Goal: Transaction & Acquisition: Purchase product/service

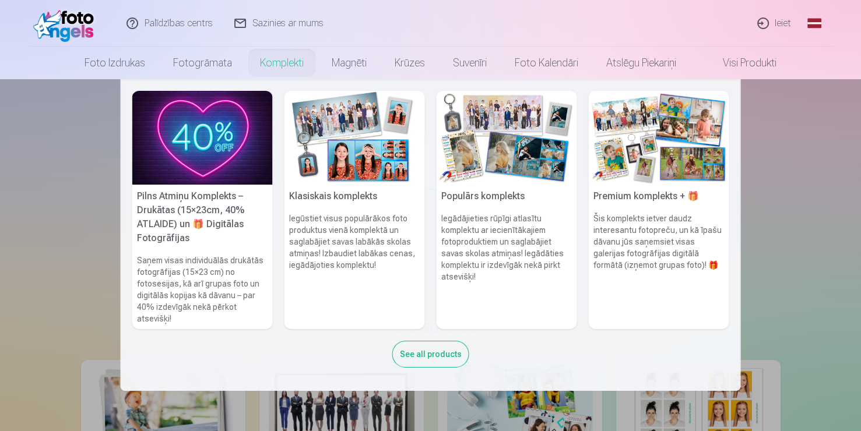
click at [431, 353] on div "See all products" at bounding box center [430, 354] width 77 height 27
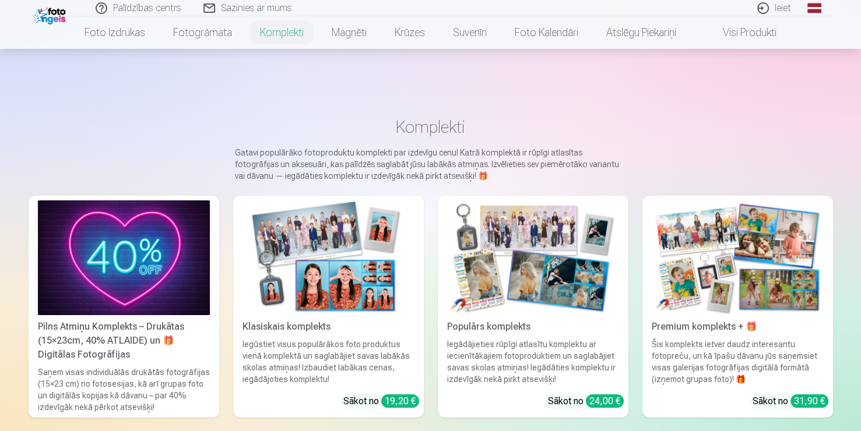
scroll to position [82, 0]
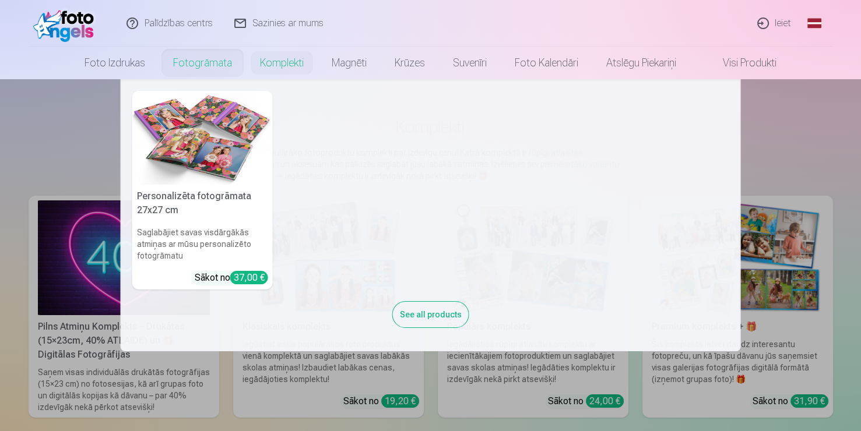
click at [196, 64] on link "Fotogrāmata" at bounding box center [202, 63] width 87 height 33
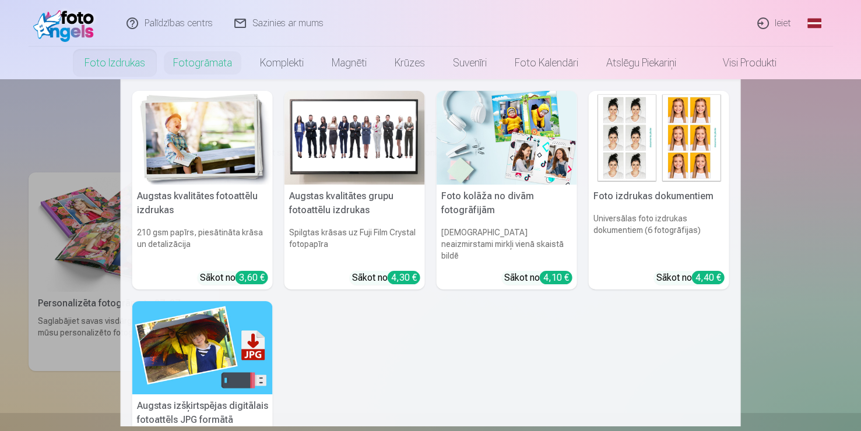
click at [118, 57] on link "Foto izdrukas" at bounding box center [115, 63] width 89 height 33
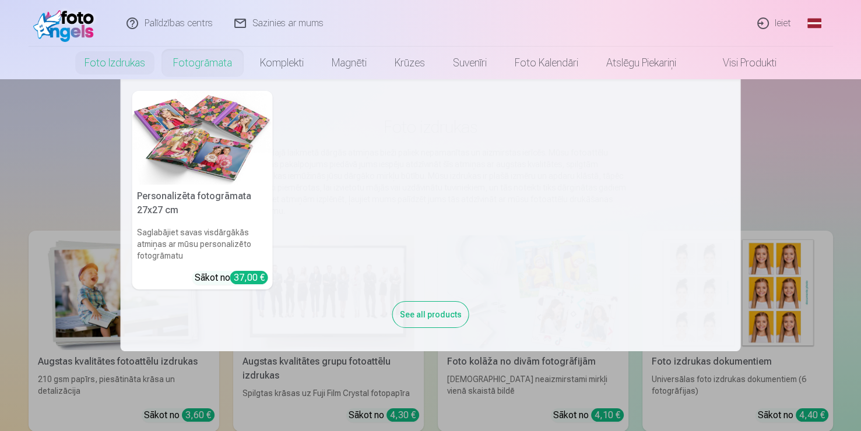
click at [105, 203] on nav "Personalizēta fotogrāmata 27x27 cm Saglabājiet savas visdārgākās atmiņas ar mūs…" at bounding box center [430, 215] width 861 height 272
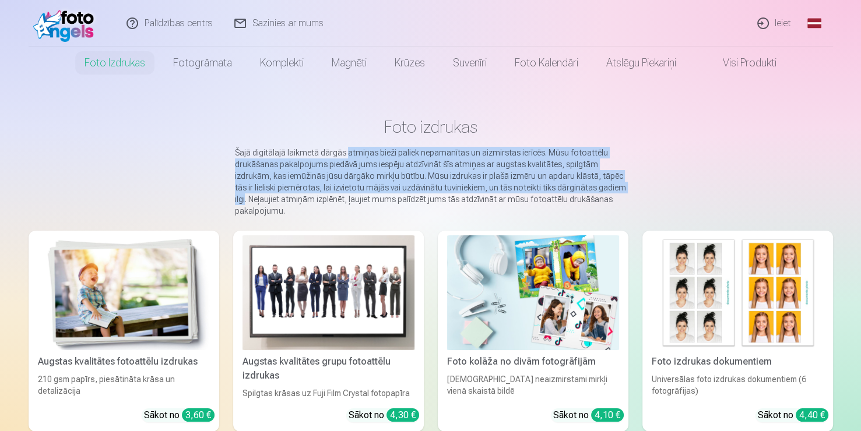
drag, startPoint x: 105, startPoint y: 203, endPoint x: 365, endPoint y: 139, distance: 268.2
click at [365, 139] on main "Foto izdrukas Šajā digitālajā laikmetā dārgās atmiņas bieži paliek nepamanītas …" at bounding box center [431, 383] width 804 height 609
click at [722, 69] on link "Visi produkti" at bounding box center [740, 63] width 100 height 33
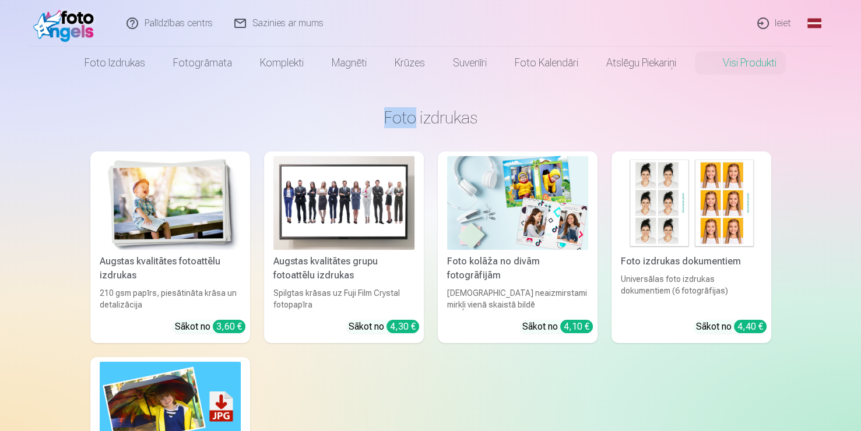
drag, startPoint x: 154, startPoint y: 86, endPoint x: 126, endPoint y: 66, distance: 34.3
click at [126, 66] on link "Foto izdrukas" at bounding box center [115, 63] width 89 height 33
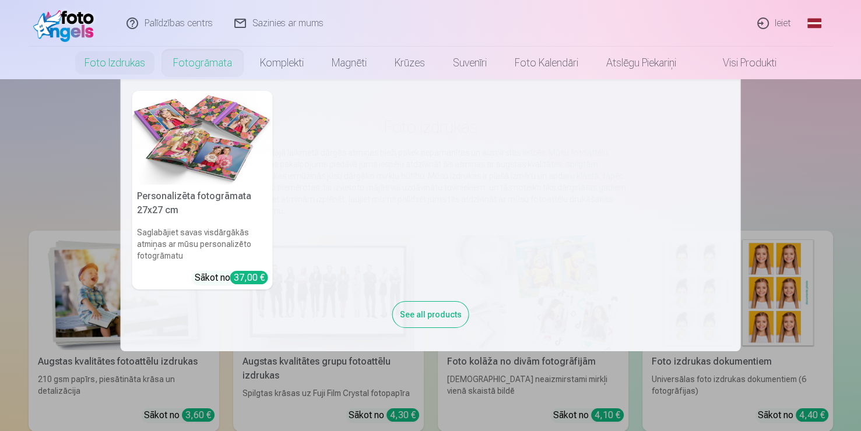
click at [210, 65] on link "Fotogrāmata" at bounding box center [202, 63] width 87 height 33
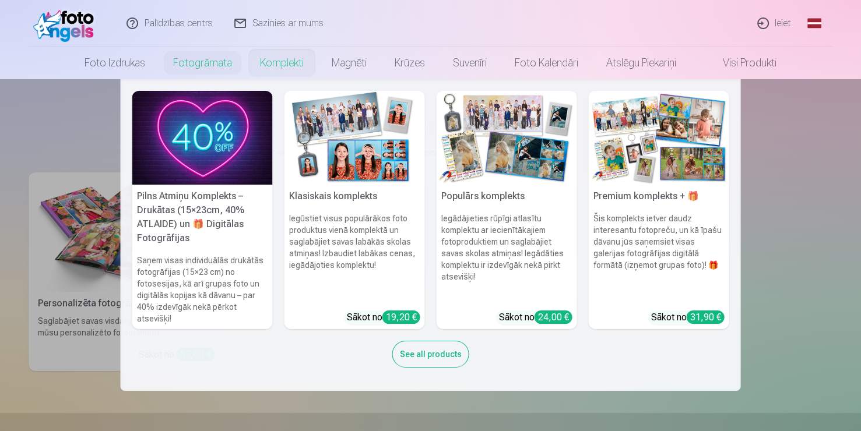
click at [60, 134] on nav "Pilns Atmiņu Komplekts – Drukātas (15×23cm, 40% ATLAIDE) un 🎁 Digitālas Fotogrā…" at bounding box center [430, 235] width 861 height 312
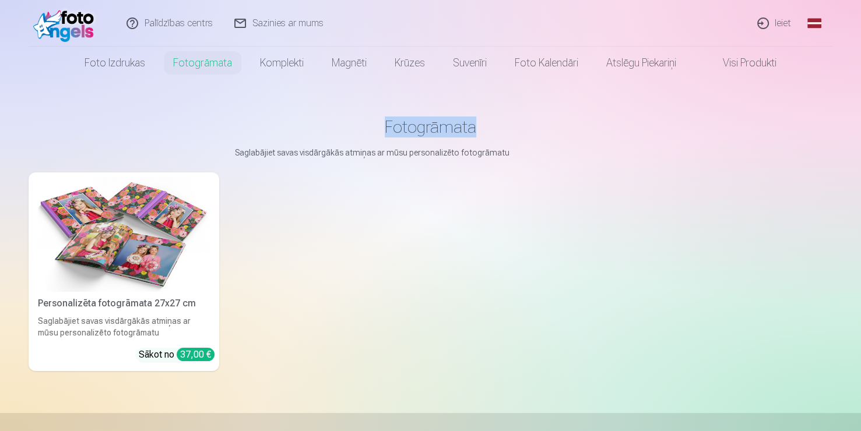
click at [60, 134] on h1 "Fotogrāmata" at bounding box center [431, 127] width 786 height 21
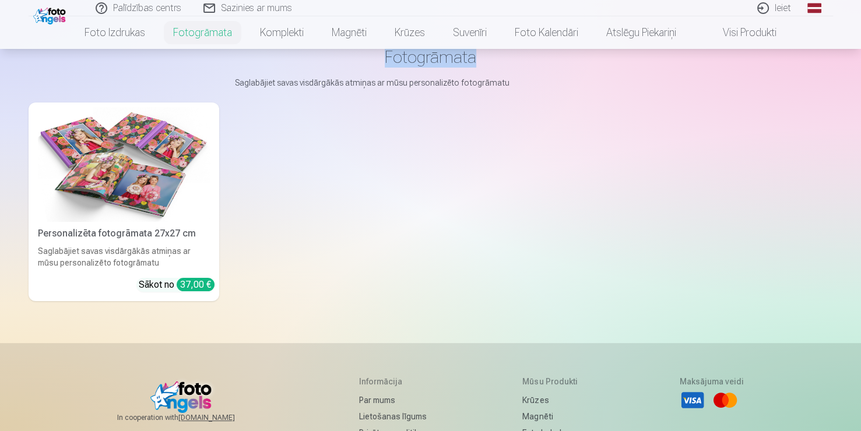
scroll to position [48, 0]
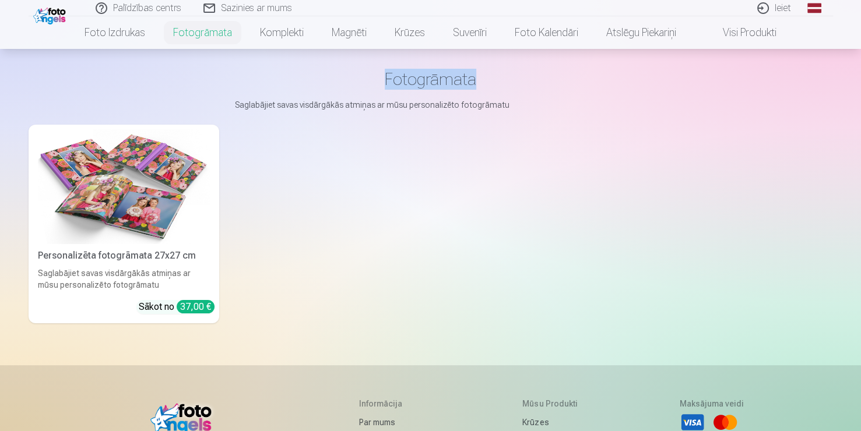
click at [145, 221] on img at bounding box center [124, 186] width 172 height 115
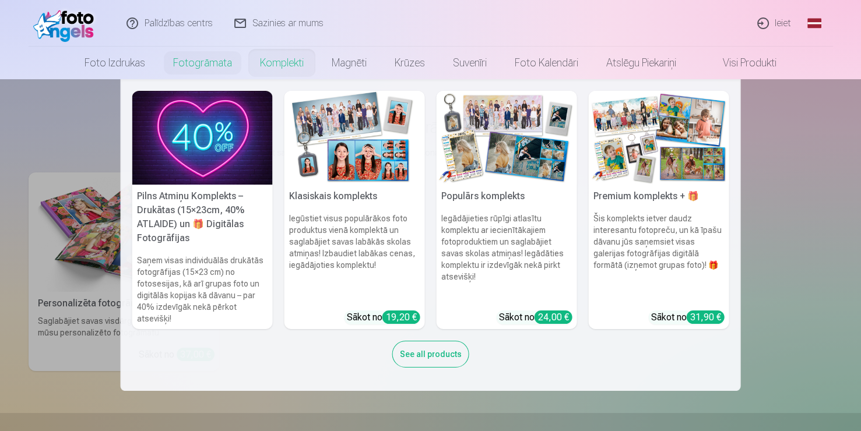
click at [292, 68] on link "Komplekti" at bounding box center [282, 63] width 72 height 33
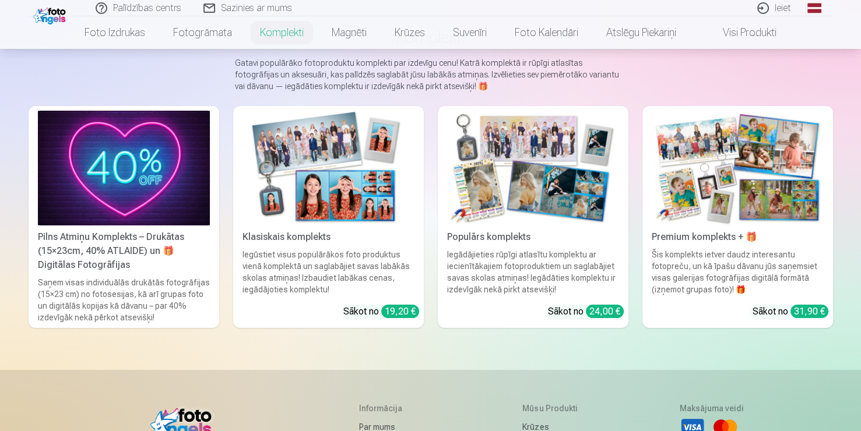
scroll to position [93, 0]
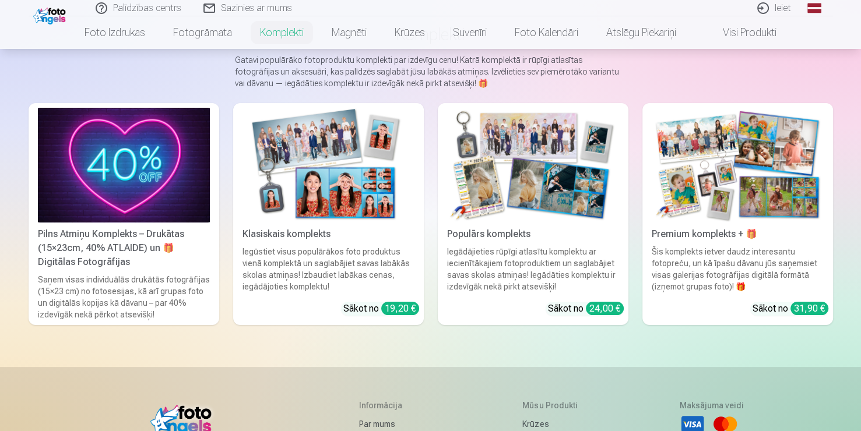
click at [534, 238] on div "Populārs komplekts" at bounding box center [532, 234] width 181 height 14
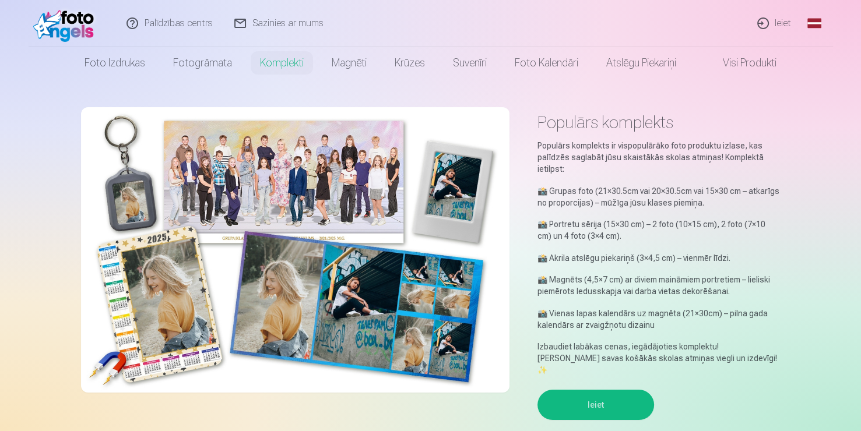
click at [578, 404] on button "Ieiet" at bounding box center [595, 405] width 117 height 30
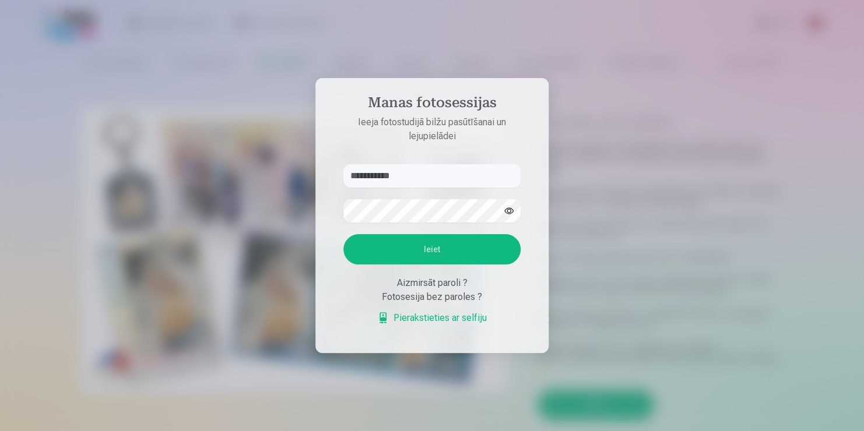
type input "**********"
click at [508, 212] on div at bounding box center [431, 210] width 177 height 23
click at [508, 212] on button "button" at bounding box center [509, 211] width 22 height 22
click at [441, 254] on button "Ieiet" at bounding box center [431, 249] width 177 height 30
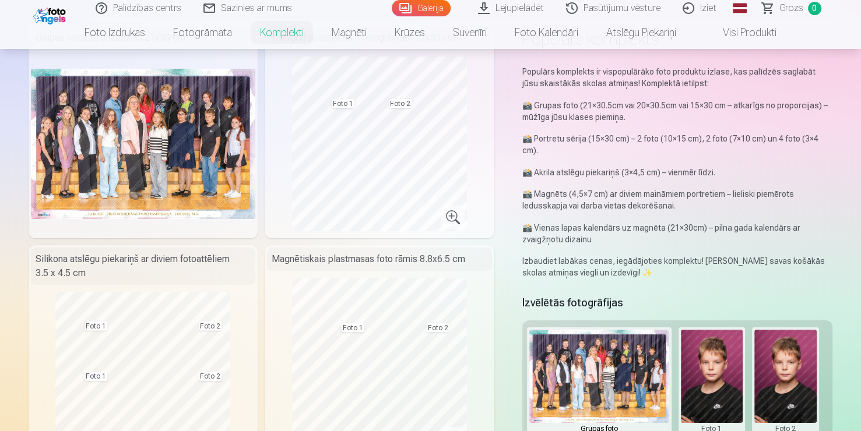
scroll to position [83, 0]
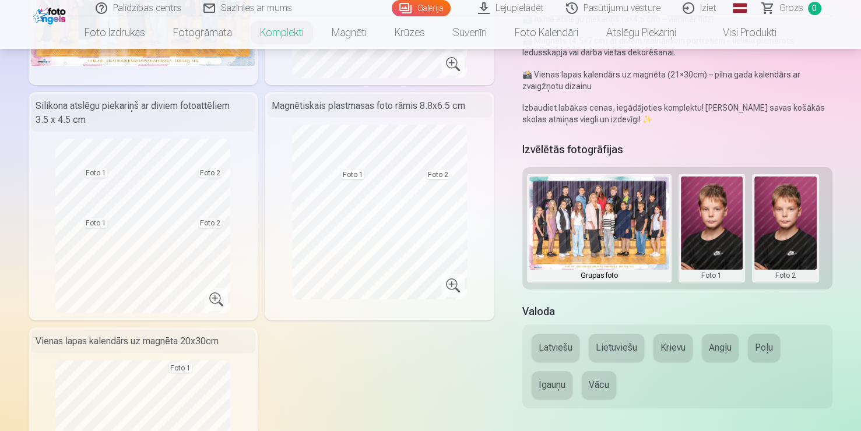
scroll to position [240, 0]
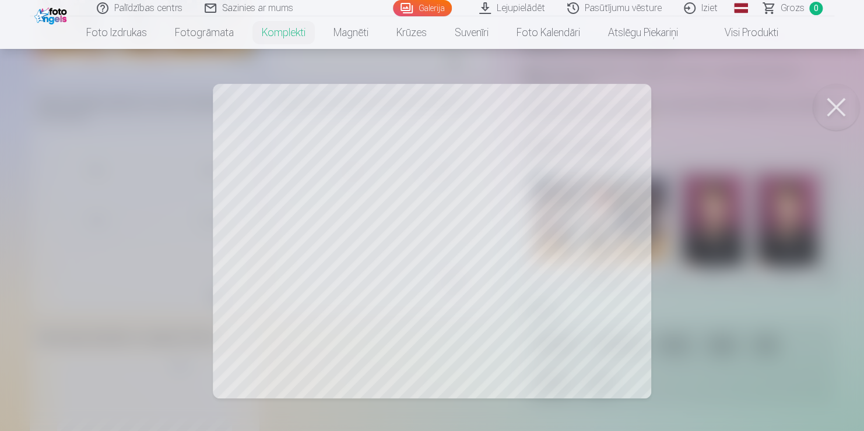
click at [737, 207] on div at bounding box center [432, 215] width 864 height 431
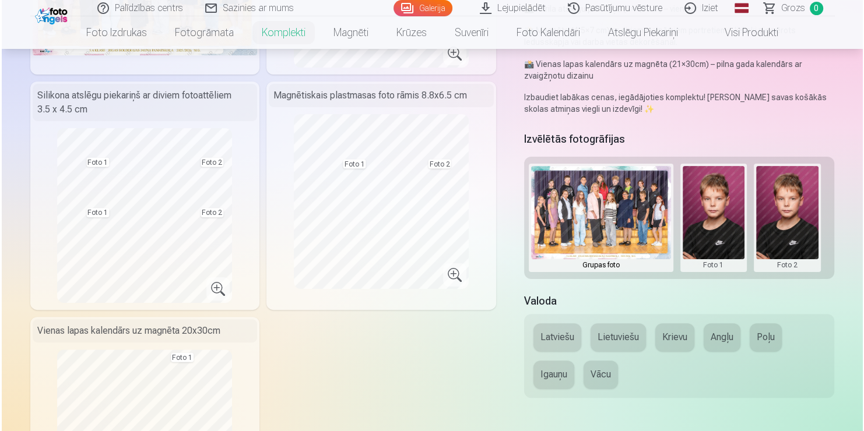
scroll to position [247, 0]
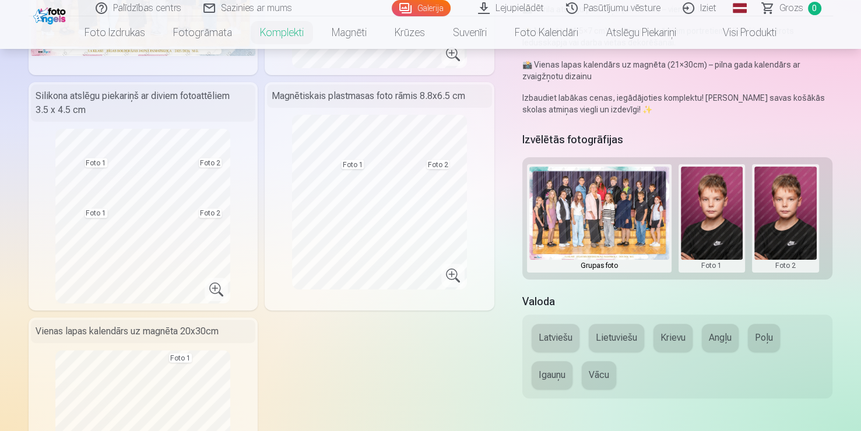
click at [611, 200] on img at bounding box center [599, 213] width 140 height 93
drag, startPoint x: 611, startPoint y: 200, endPoint x: 701, endPoint y: 211, distance: 90.4
click at [701, 211] on div "Grupas foto Foto 1 Foto 2" at bounding box center [677, 218] width 311 height 122
click at [701, 211] on button at bounding box center [712, 219] width 62 height 104
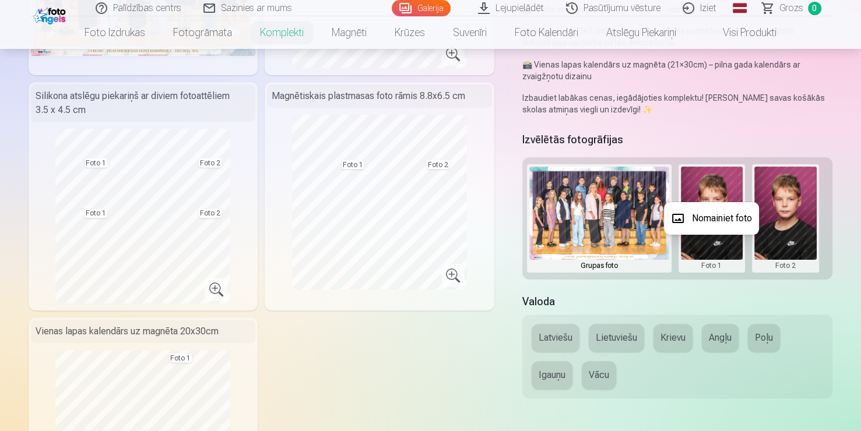
click at [701, 211] on button "Nomainiet foto" at bounding box center [711, 218] width 95 height 33
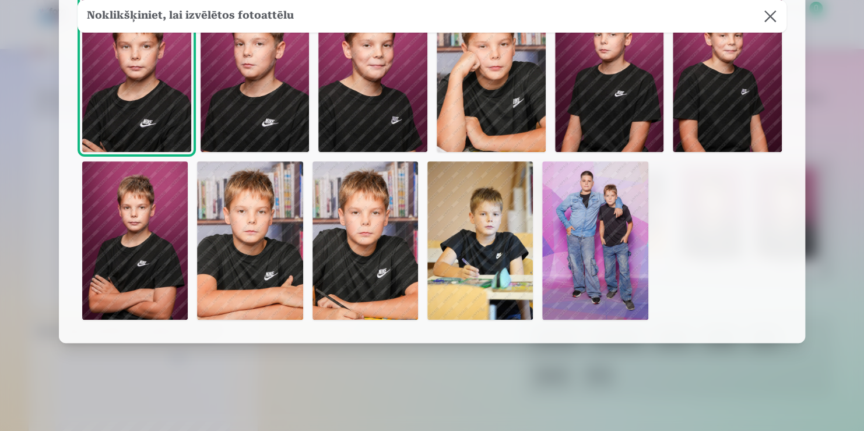
scroll to position [110, 0]
click at [131, 238] on img at bounding box center [134, 240] width 105 height 159
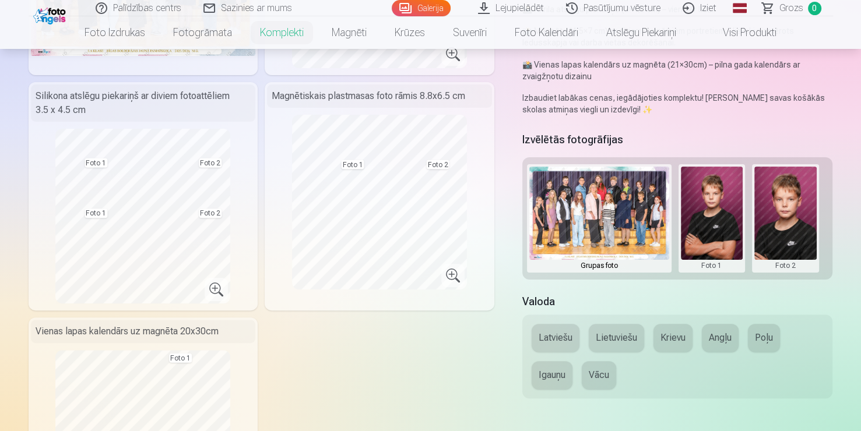
click at [797, 214] on button at bounding box center [785, 219] width 62 height 104
click at [797, 214] on button "Nomainiet foto" at bounding box center [784, 218] width 95 height 33
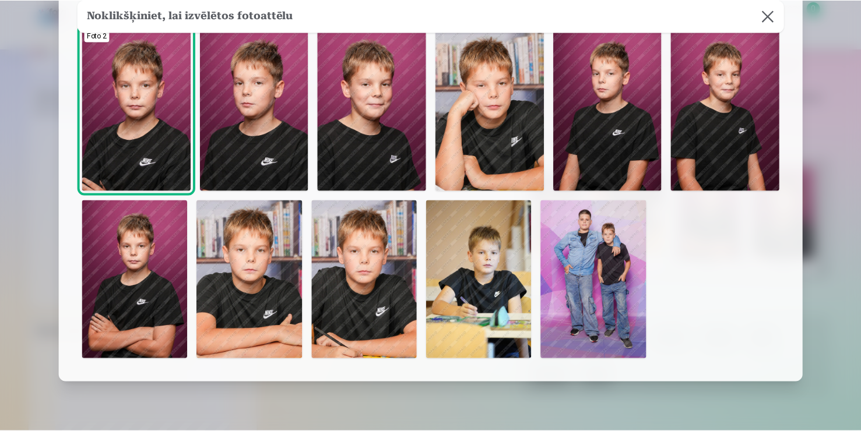
scroll to position [69, 0]
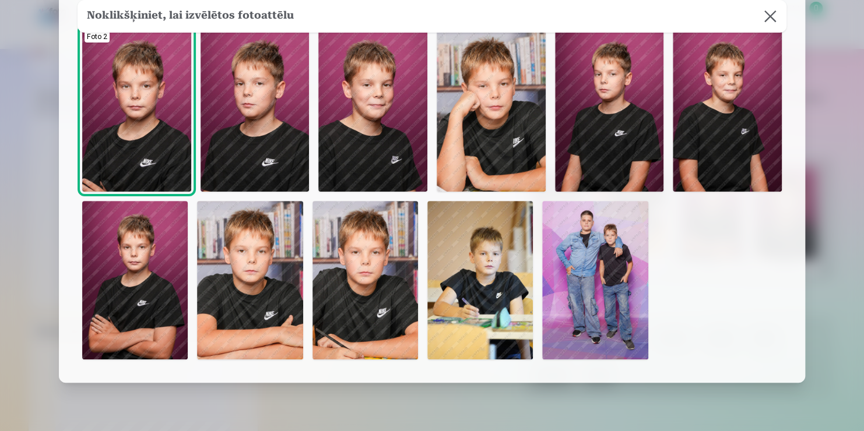
click at [639, 131] on img at bounding box center [609, 110] width 109 height 163
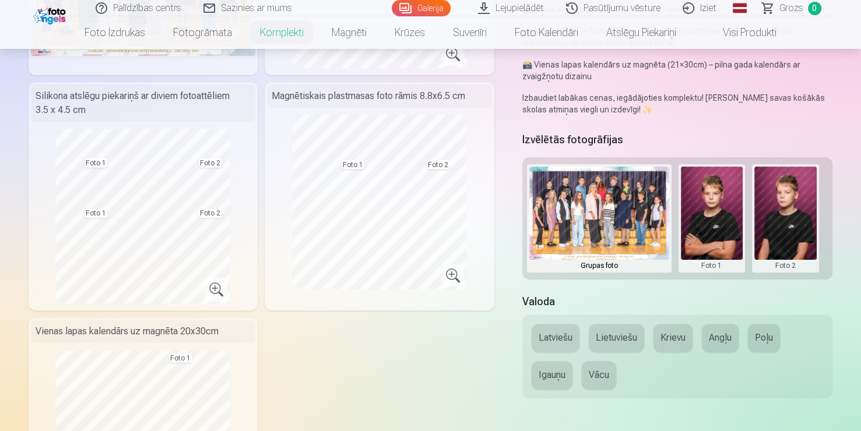
click at [560, 337] on button "Latviešu" at bounding box center [556, 338] width 48 height 28
click at [432, 352] on div "Grupas fotoattēlu izdrukas 21x30 cm Fotogrāfiju sērija no 8 fotogrāfijām 15x30 …" at bounding box center [262, 196] width 466 height 671
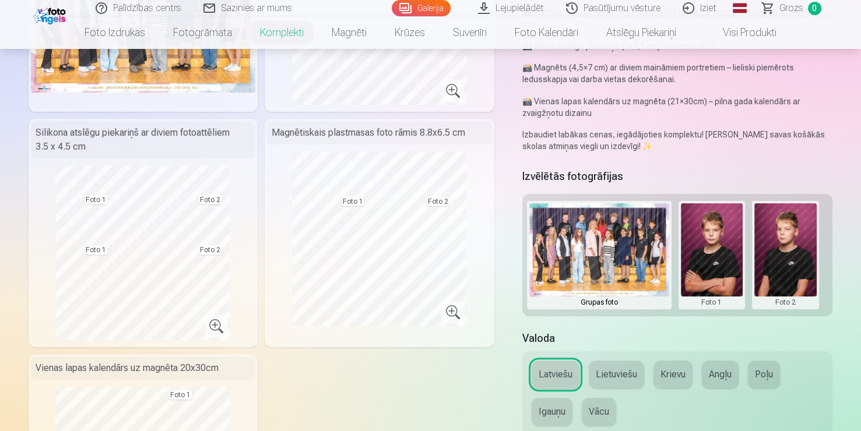
scroll to position [187, 0]
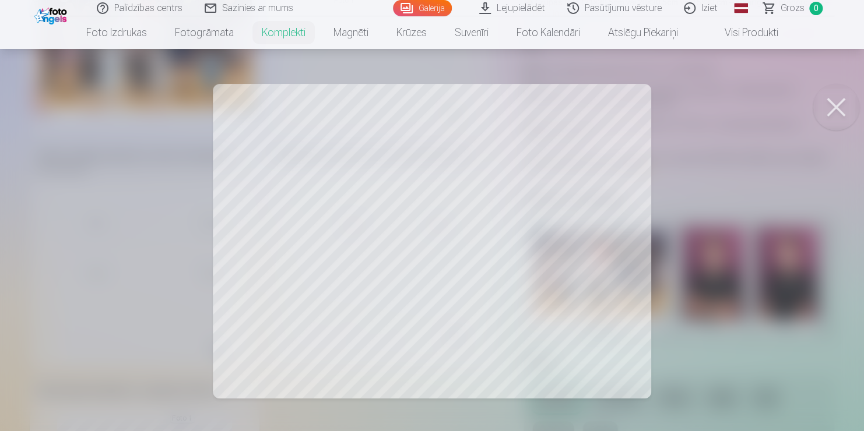
click at [301, 261] on div at bounding box center [432, 215] width 864 height 431
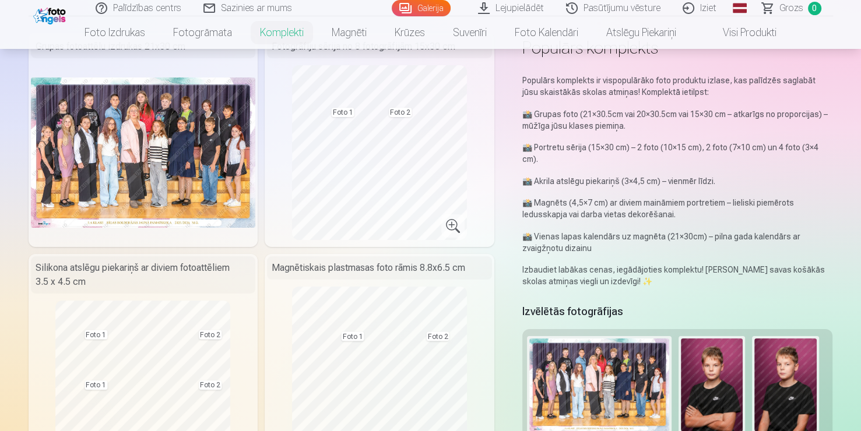
click at [532, 140] on div "Populārs komplekts ir vispopulārāko foto produktu izlase, kas palīdzēs saglabāt…" at bounding box center [677, 181] width 311 height 213
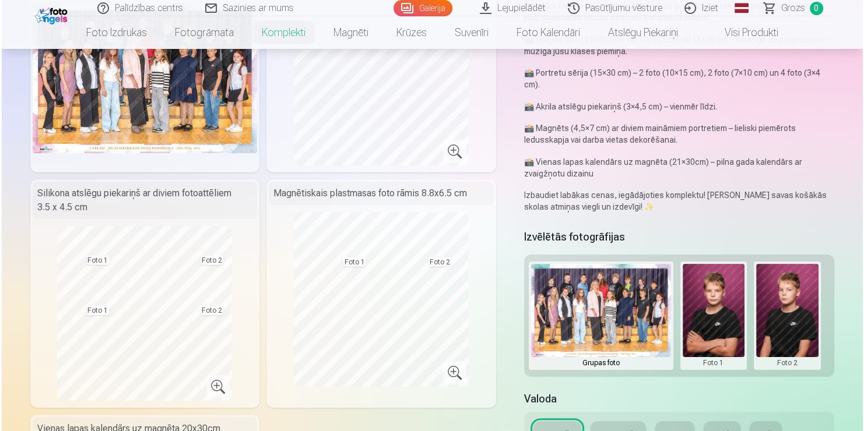
scroll to position [150, 0]
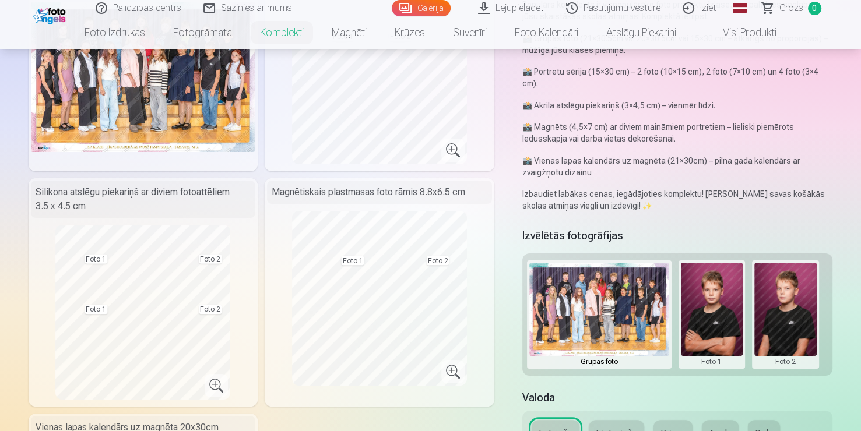
click at [795, 331] on button at bounding box center [785, 315] width 62 height 104
click at [794, 302] on button "Nomainiet foto" at bounding box center [784, 314] width 95 height 33
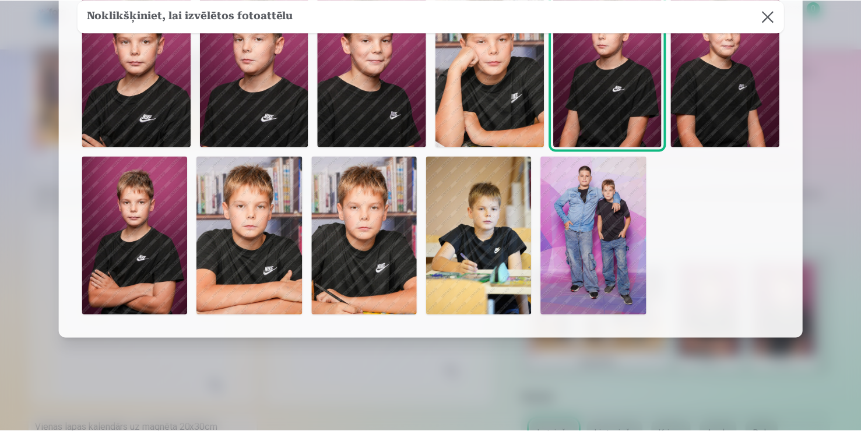
scroll to position [86, 0]
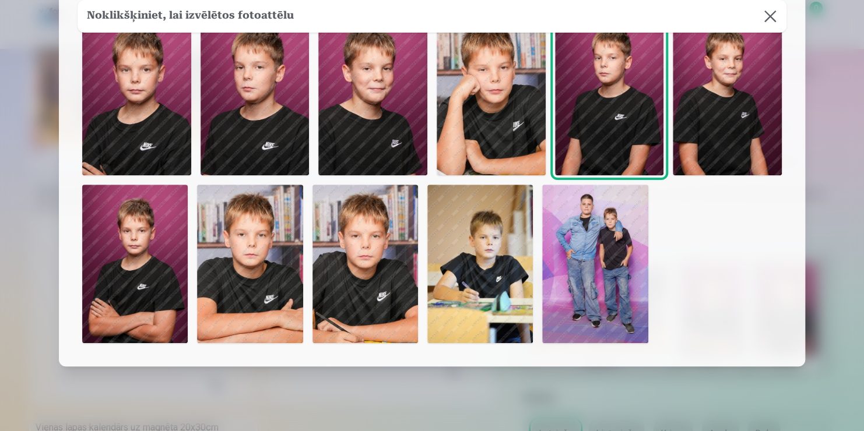
click at [777, 21] on button at bounding box center [770, 16] width 33 height 33
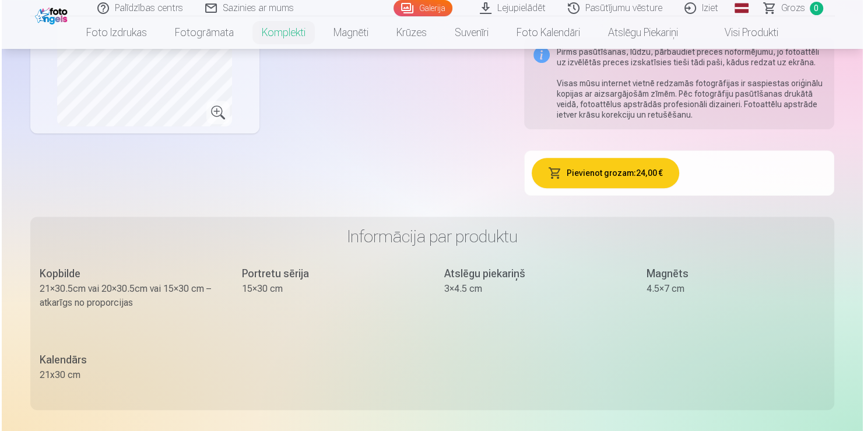
scroll to position [641, 0]
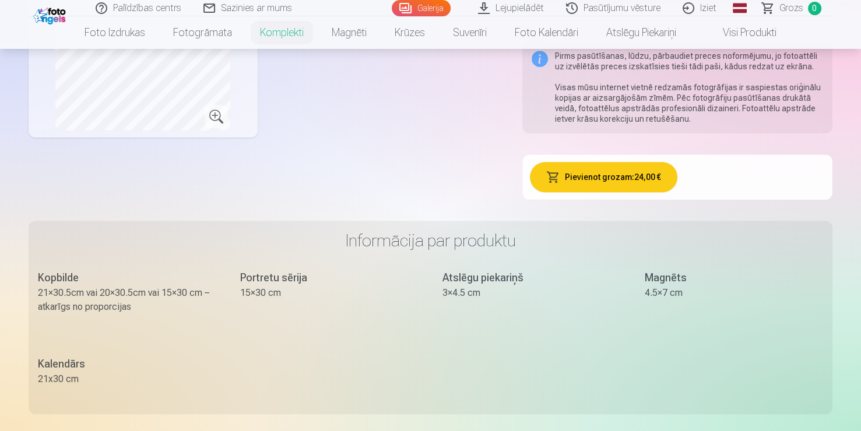
click at [650, 189] on button "Pievienot grozam : 24,00 €" at bounding box center [603, 177] width 147 height 30
click at [650, 189] on div at bounding box center [662, 139] width 204 height 149
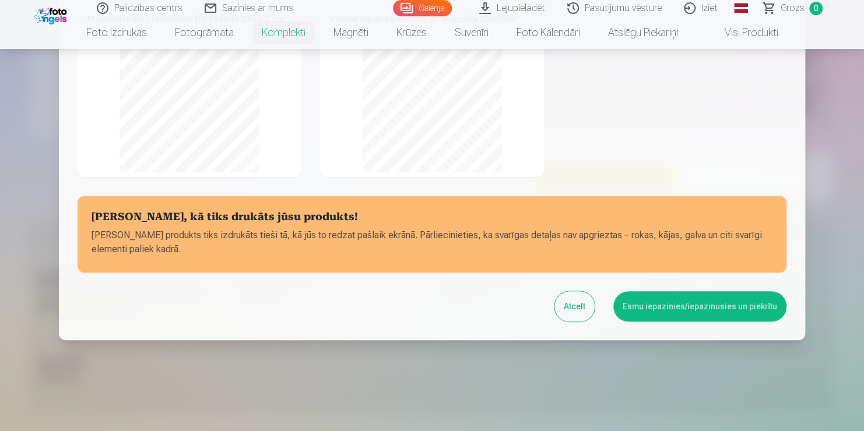
scroll to position [238, 0]
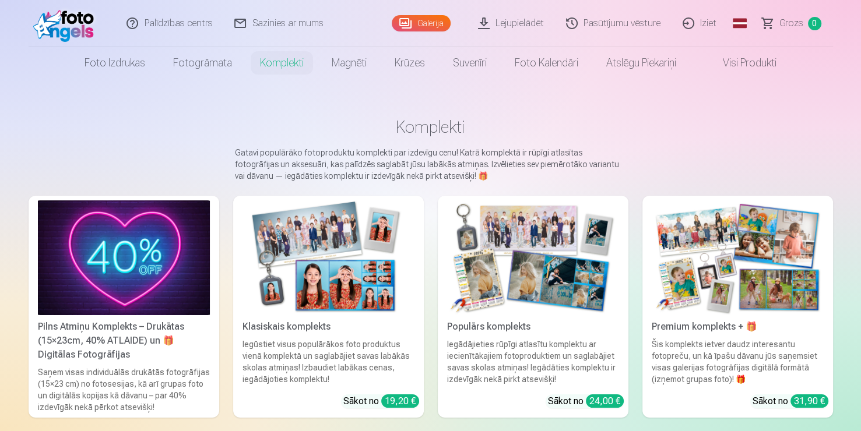
click at [336, 256] on img at bounding box center [328, 257] width 172 height 115
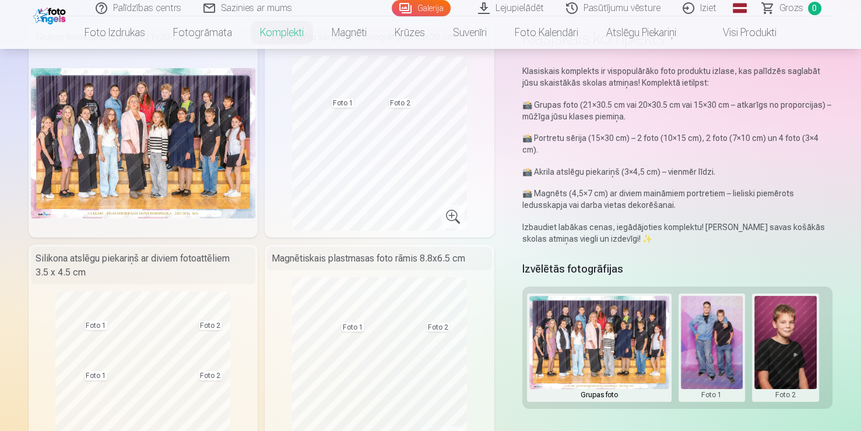
scroll to position [79, 0]
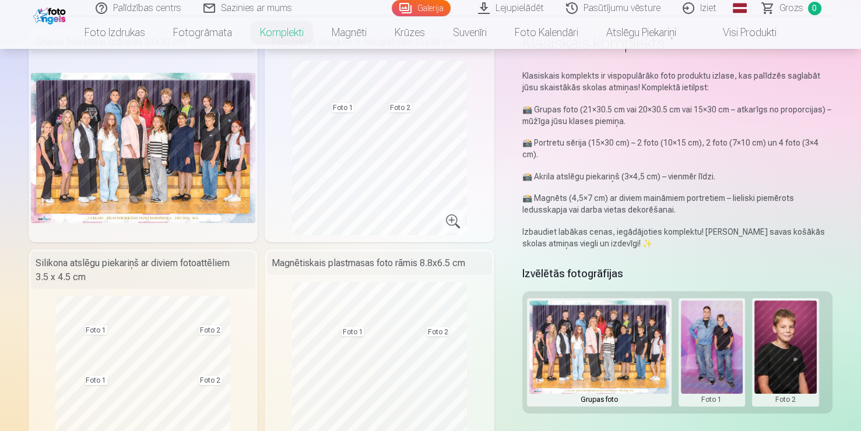
click at [729, 325] on button at bounding box center [712, 353] width 62 height 104
click at [698, 347] on button "Nomainiet foto" at bounding box center [711, 352] width 95 height 33
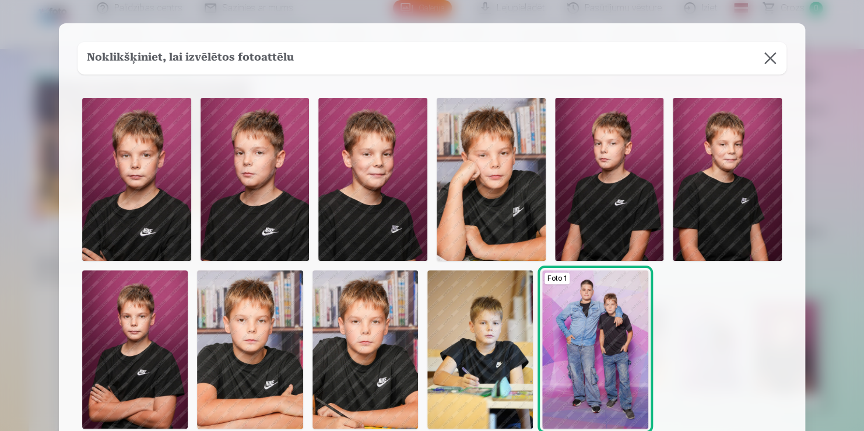
click at [777, 62] on button at bounding box center [770, 58] width 33 height 33
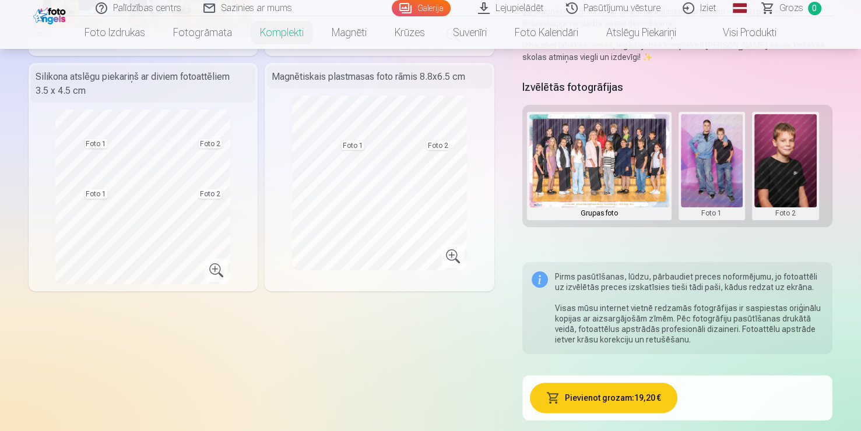
scroll to position [265, 0]
click at [716, 160] on button at bounding box center [712, 167] width 62 height 104
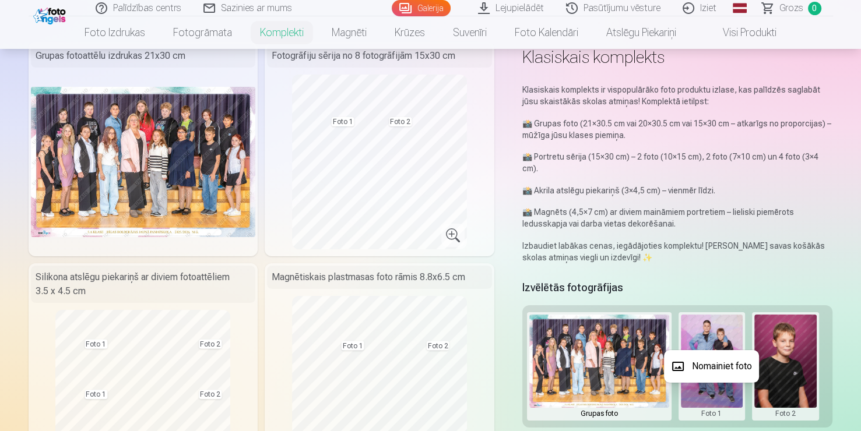
scroll to position [74, 0]
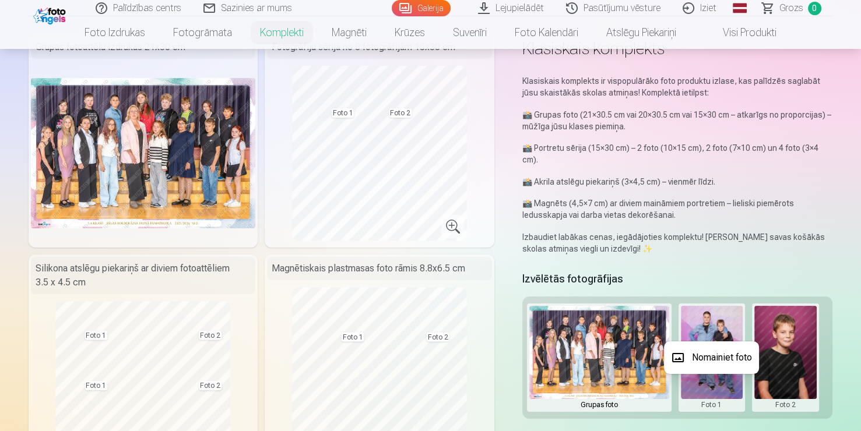
click at [152, 311] on div at bounding box center [430, 215] width 861 height 431
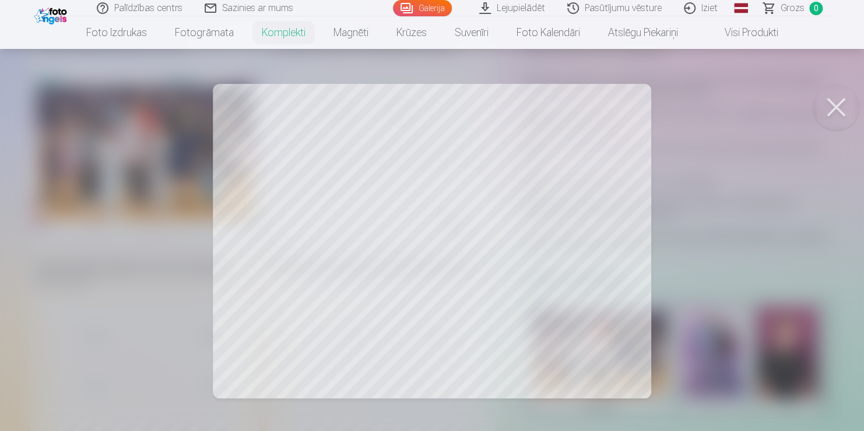
click at [824, 110] on button at bounding box center [835, 107] width 47 height 47
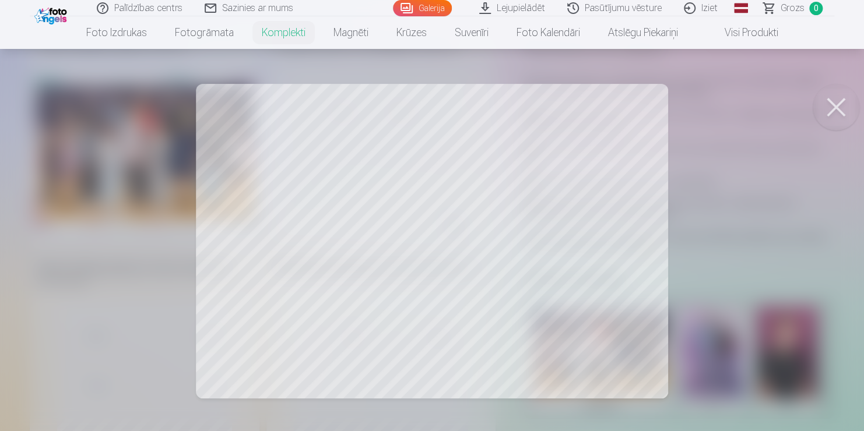
click at [824, 107] on button at bounding box center [835, 107] width 47 height 47
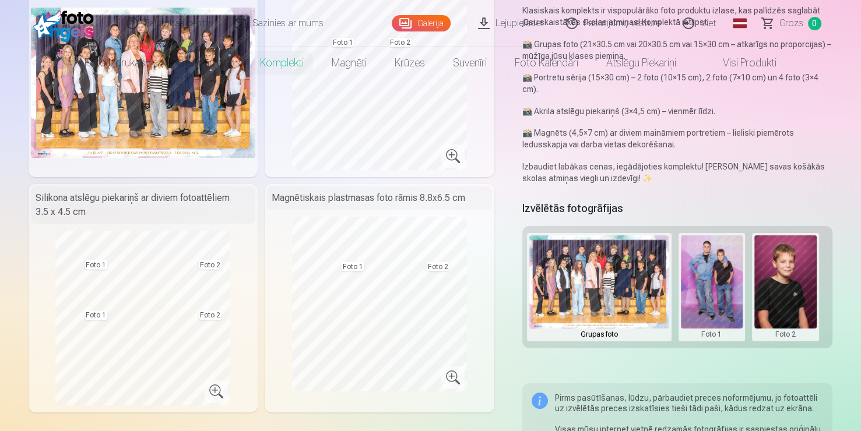
scroll to position [0, 0]
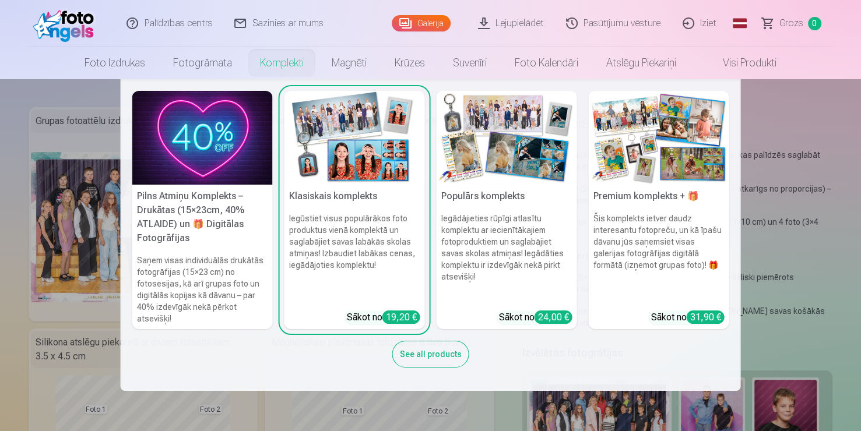
click at [259, 61] on link "Komplekti" at bounding box center [282, 63] width 72 height 33
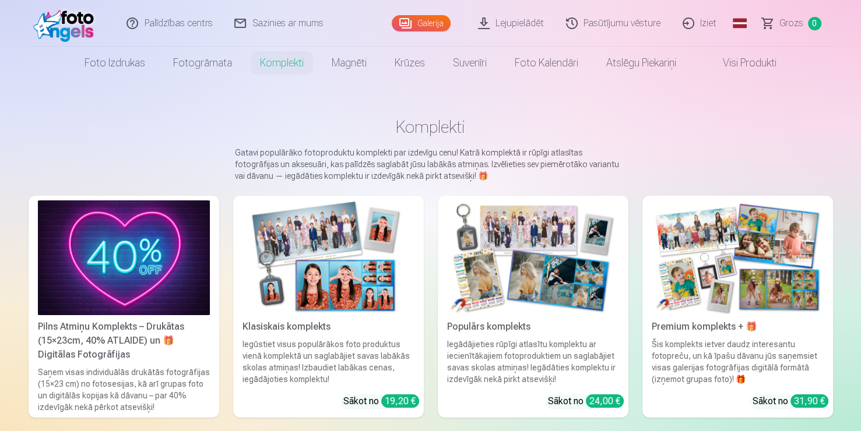
click at [259, 61] on link "Komplekti" at bounding box center [282, 63] width 72 height 33
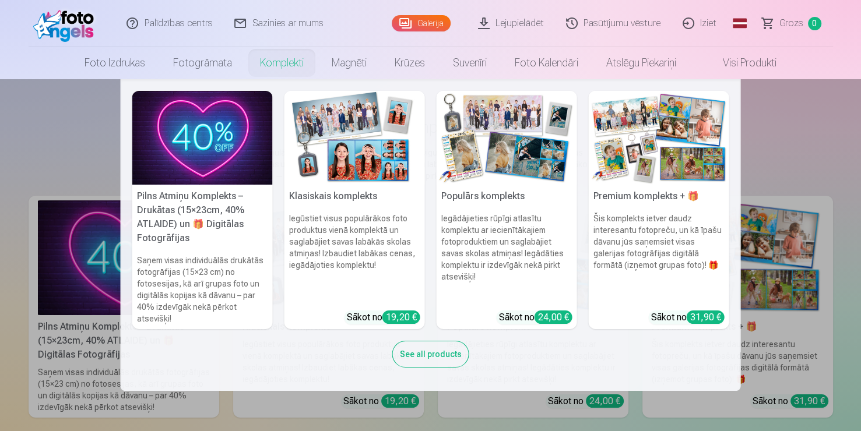
click at [480, 193] on h5 "Populārs komplekts" at bounding box center [507, 196] width 140 height 23
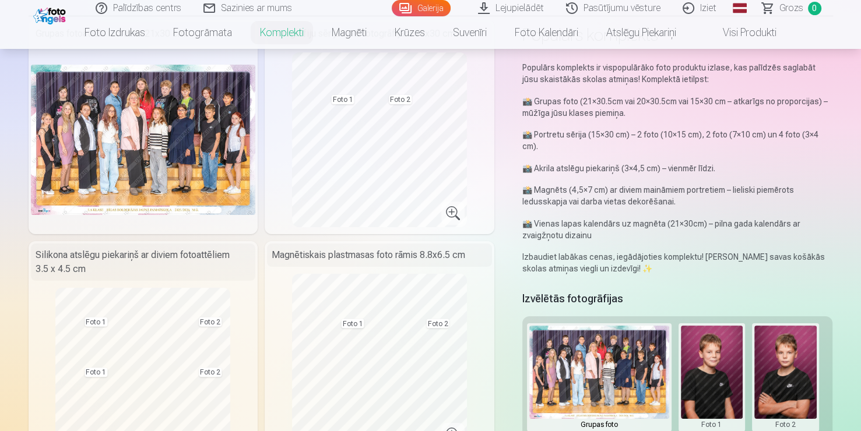
scroll to position [86, 0]
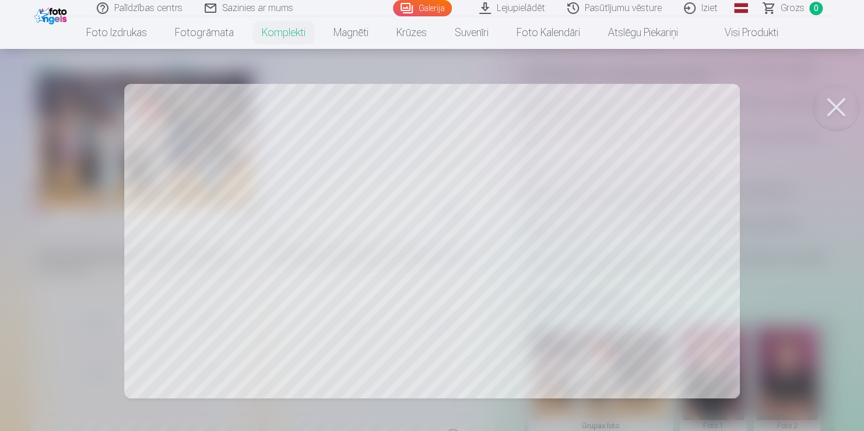
click at [226, 223] on div at bounding box center [432, 215] width 864 height 431
click at [277, 178] on div at bounding box center [432, 215] width 864 height 431
click at [276, 191] on div at bounding box center [432, 215] width 864 height 431
click at [439, 185] on div at bounding box center [432, 215] width 864 height 431
click at [319, 132] on div at bounding box center [430, 215] width 861 height 431
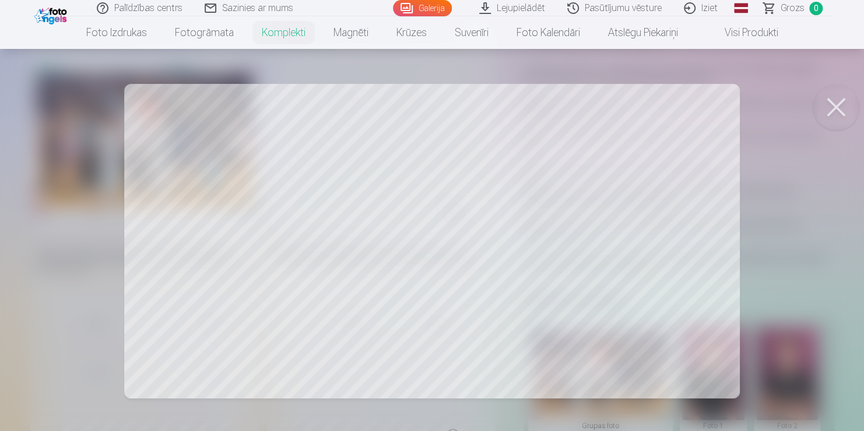
click at [364, 110] on div at bounding box center [432, 215] width 864 height 431
click at [840, 93] on button at bounding box center [835, 107] width 47 height 47
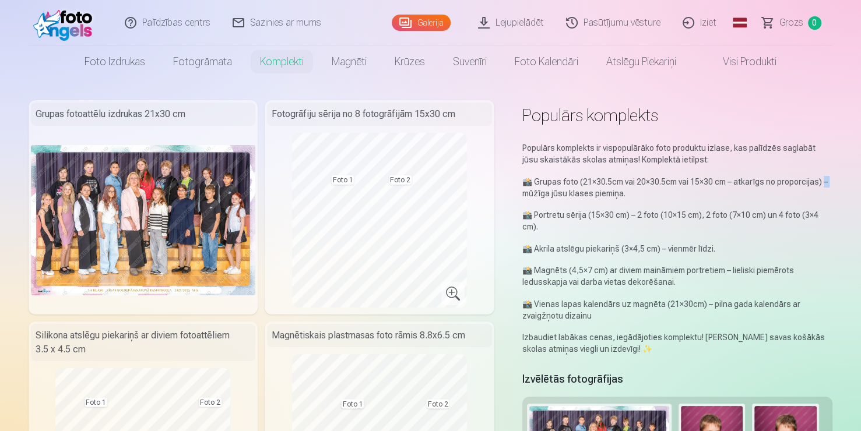
scroll to position [1, 0]
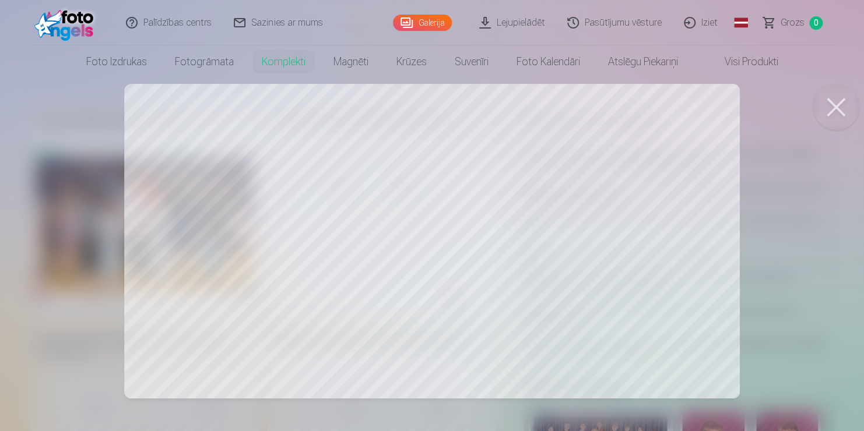
click at [431, 229] on div at bounding box center [432, 215] width 864 height 431
drag, startPoint x: 431, startPoint y: 229, endPoint x: 737, endPoint y: 119, distance: 325.2
click at [737, 119] on div at bounding box center [432, 215] width 864 height 431
click at [845, 108] on button at bounding box center [835, 107] width 47 height 47
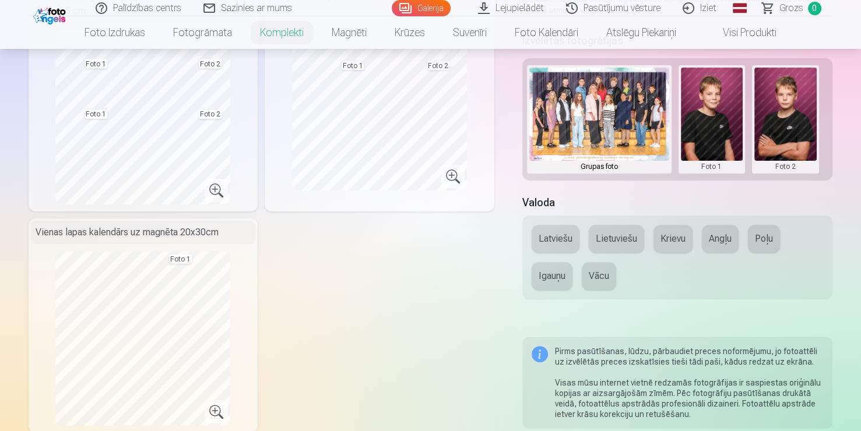
scroll to position [341, 0]
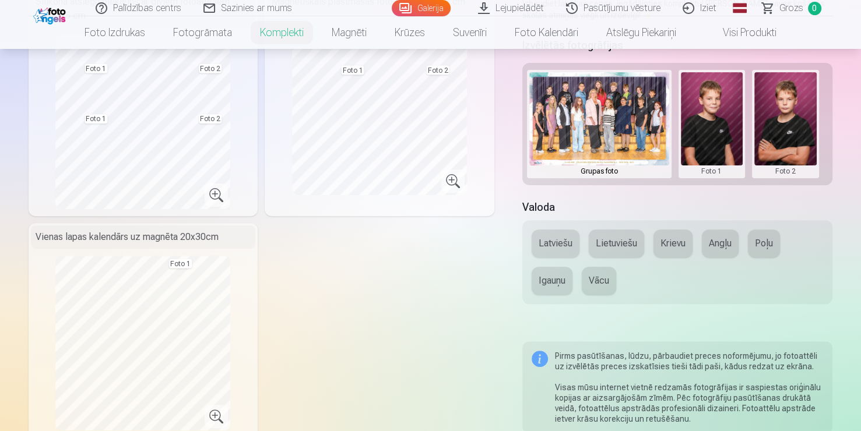
click at [519, 207] on div "Populārs komplekts Populārs komplekts ir vispopulārāko foto produktu izlase, ka…" at bounding box center [431, 240] width 804 height 948
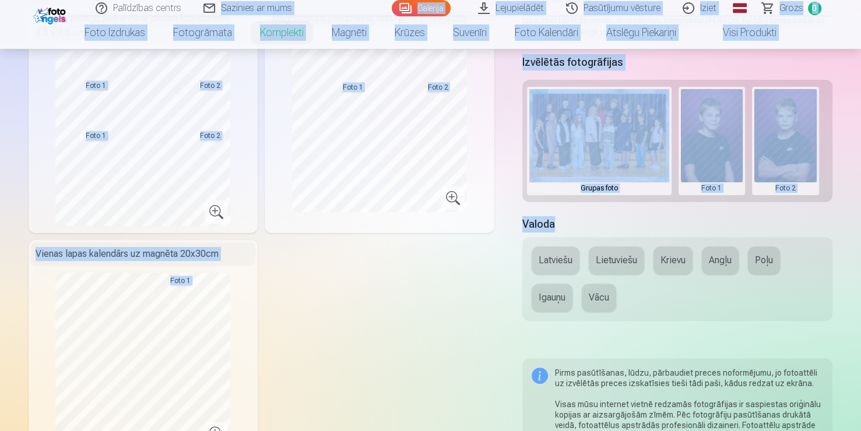
drag, startPoint x: 519, startPoint y: 207, endPoint x: 227, endPoint y: -6, distance: 362.4
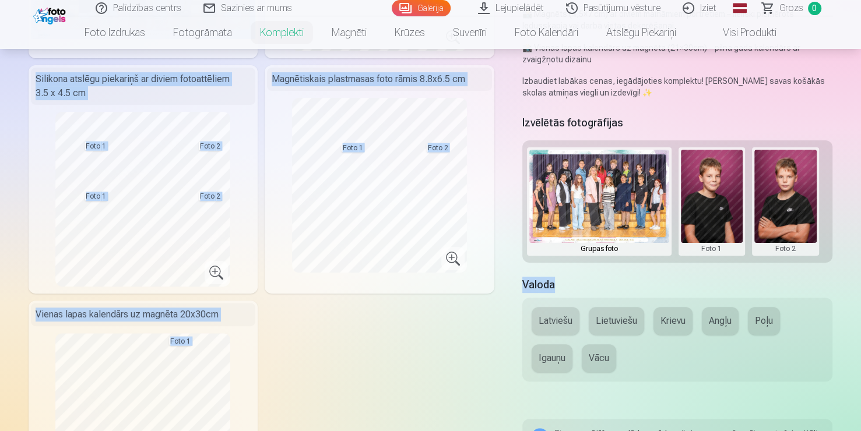
drag, startPoint x: 227, startPoint y: -6, endPoint x: 195, endPoint y: 24, distance: 43.7
click at [195, 24] on link "Fotogrāmata" at bounding box center [202, 32] width 87 height 33
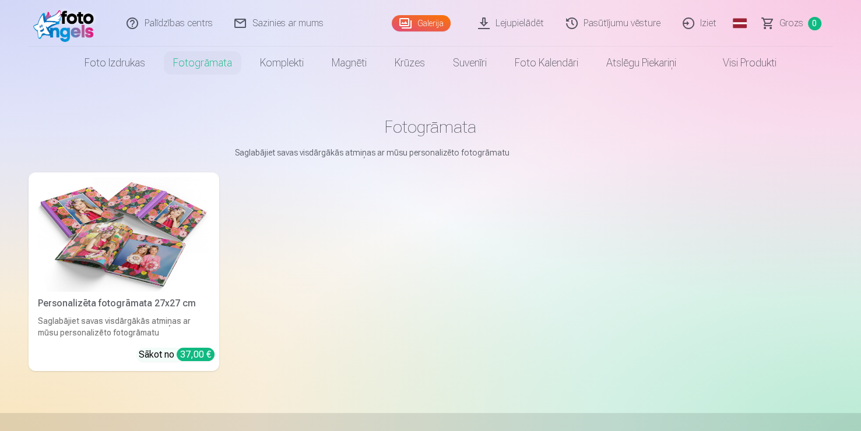
click at [195, 24] on header "Palīdzības centrs Sazinies ar mums Galerija Lejupielādēt Pasūtījumu vēsture Izi…" at bounding box center [430, 39] width 861 height 79
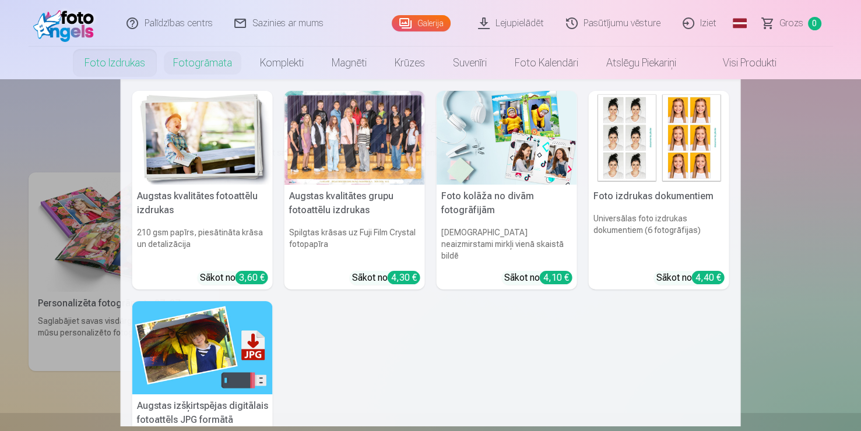
click at [137, 68] on link "Foto izdrukas" at bounding box center [115, 63] width 89 height 33
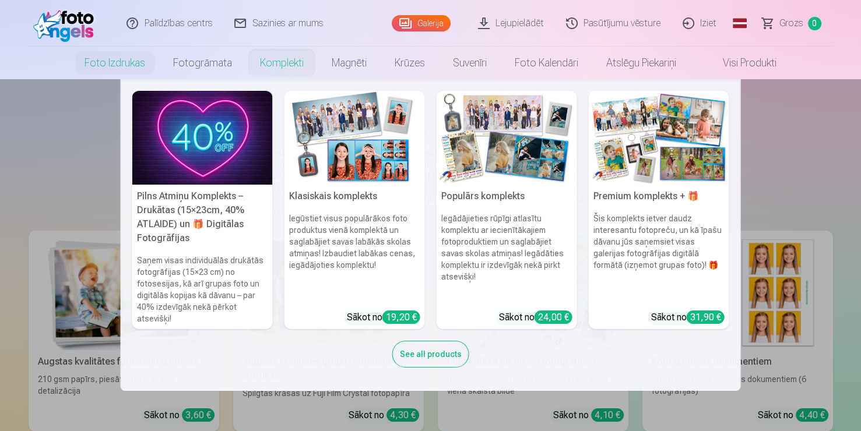
click at [285, 61] on link "Komplekti" at bounding box center [282, 63] width 72 height 33
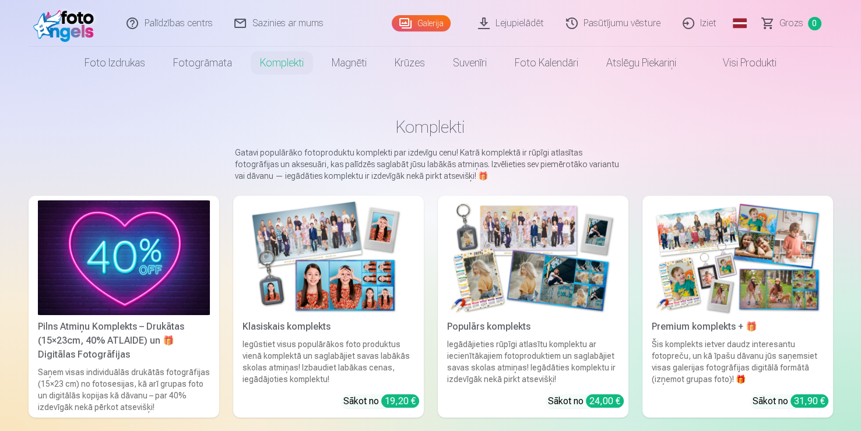
click at [377, 220] on img at bounding box center [328, 257] width 172 height 115
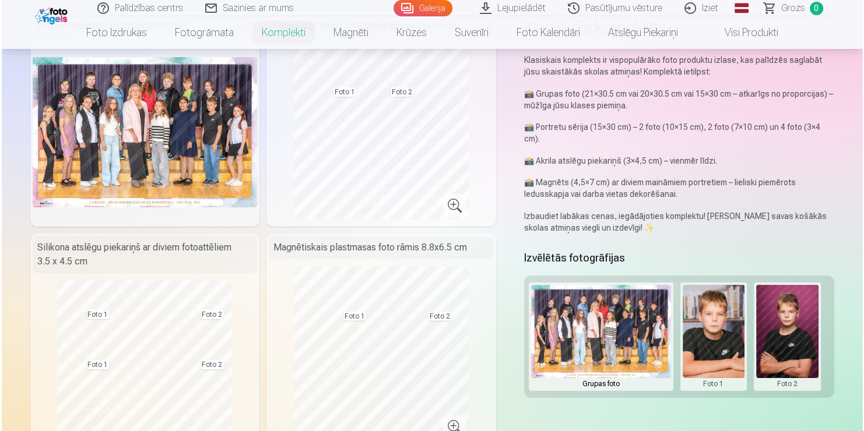
scroll to position [93, 0]
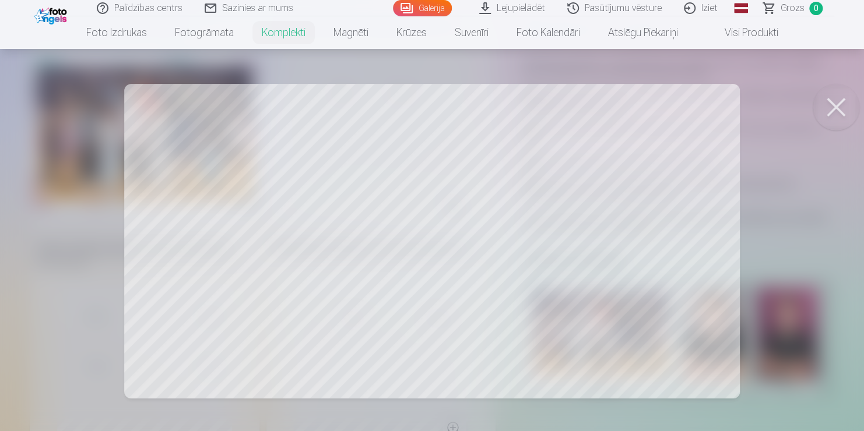
click at [382, 142] on div at bounding box center [432, 215] width 864 height 431
click at [831, 103] on button at bounding box center [835, 107] width 47 height 47
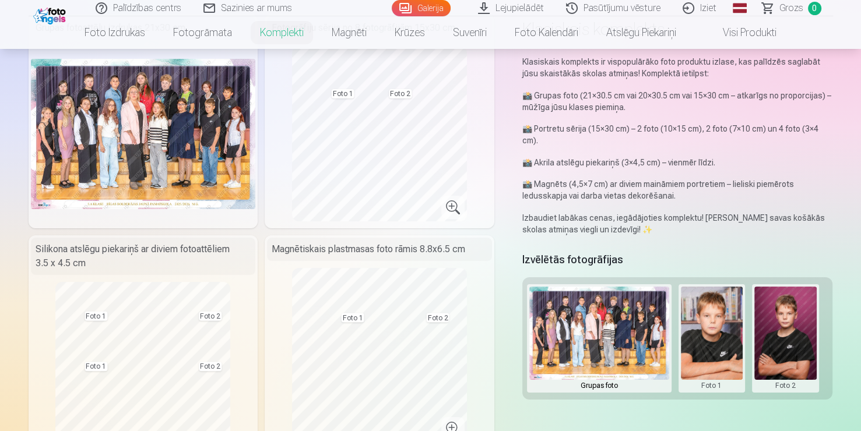
click at [196, 126] on img at bounding box center [143, 134] width 225 height 150
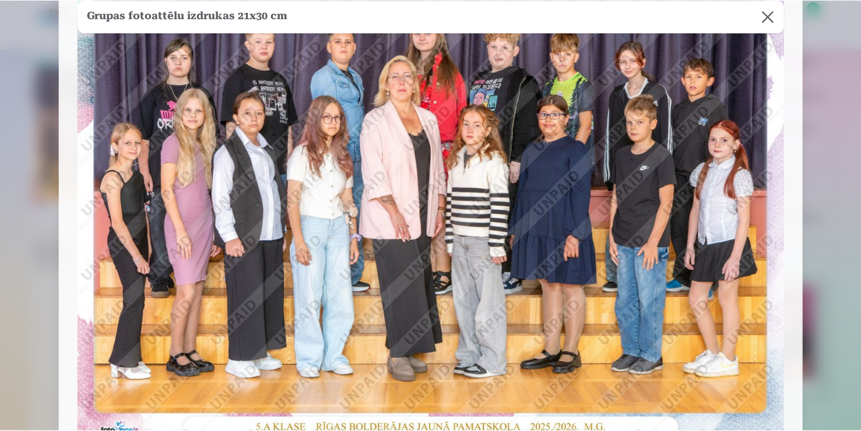
scroll to position [247, 0]
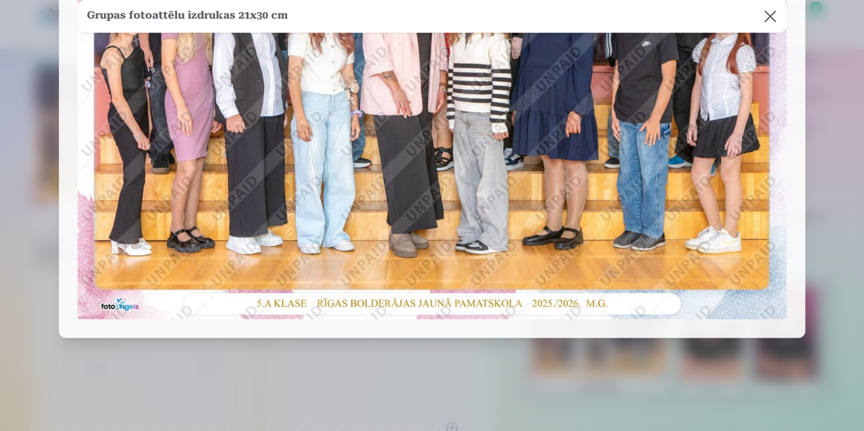
click at [353, 195] on img at bounding box center [432, 83] width 709 height 473
drag, startPoint x: 353, startPoint y: 195, endPoint x: 424, endPoint y: 289, distance: 118.1
click at [424, 289] on img at bounding box center [432, 83] width 709 height 473
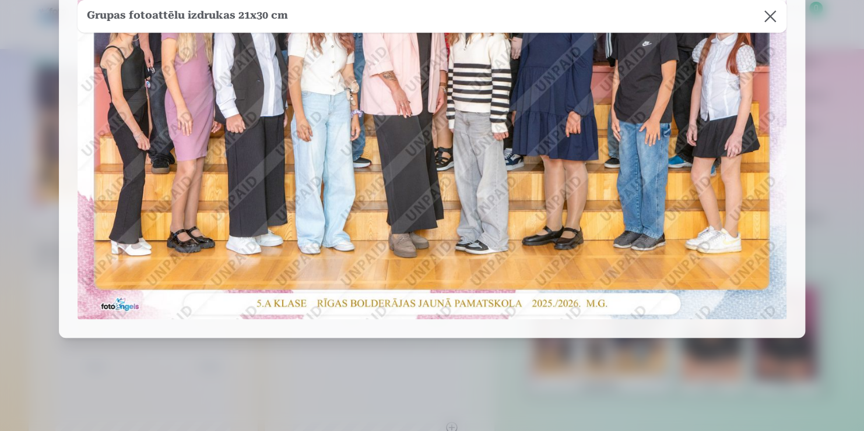
click at [424, 289] on img at bounding box center [432, 83] width 709 height 473
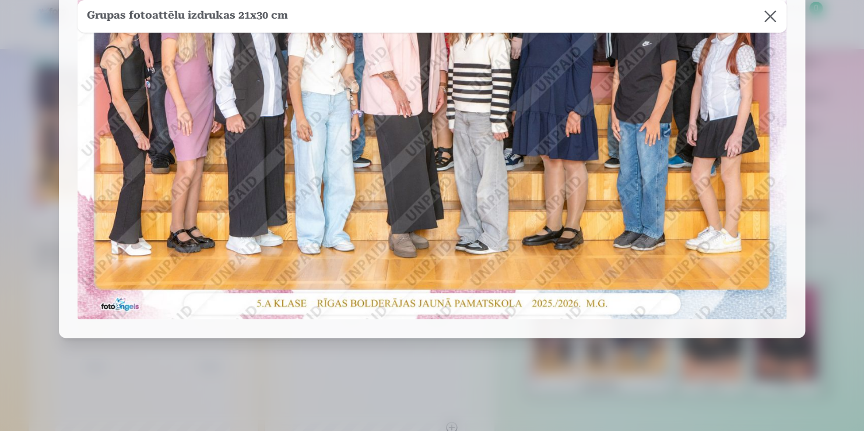
click at [424, 289] on img at bounding box center [432, 83] width 709 height 473
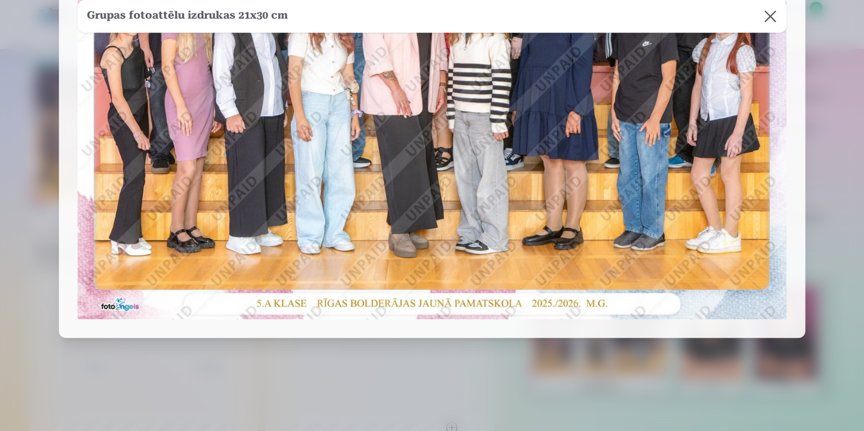
click at [424, 289] on img at bounding box center [432, 83] width 709 height 473
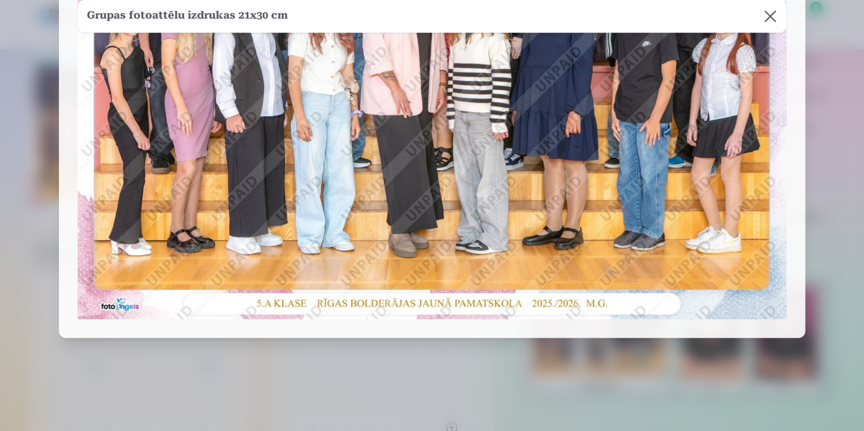
click at [424, 289] on img at bounding box center [432, 83] width 709 height 473
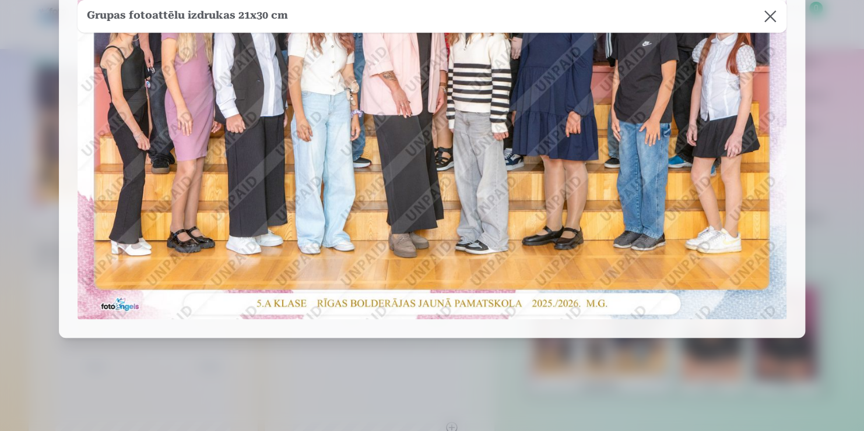
click at [424, 289] on img at bounding box center [432, 83] width 709 height 473
click at [765, 15] on button at bounding box center [770, 16] width 33 height 33
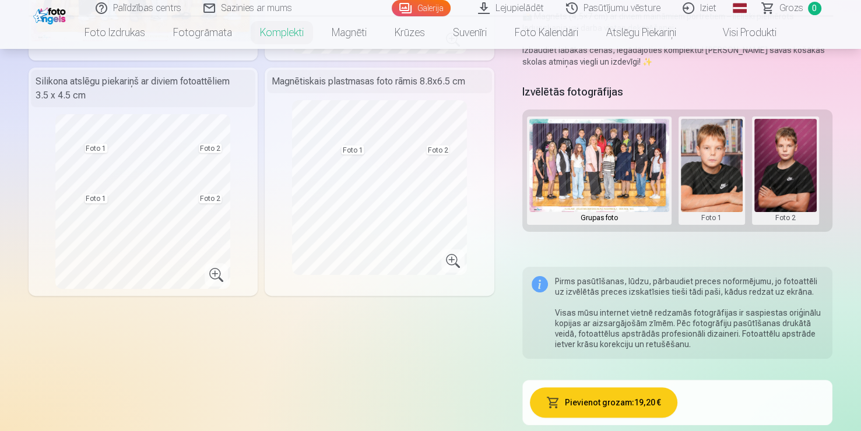
scroll to position [258, 0]
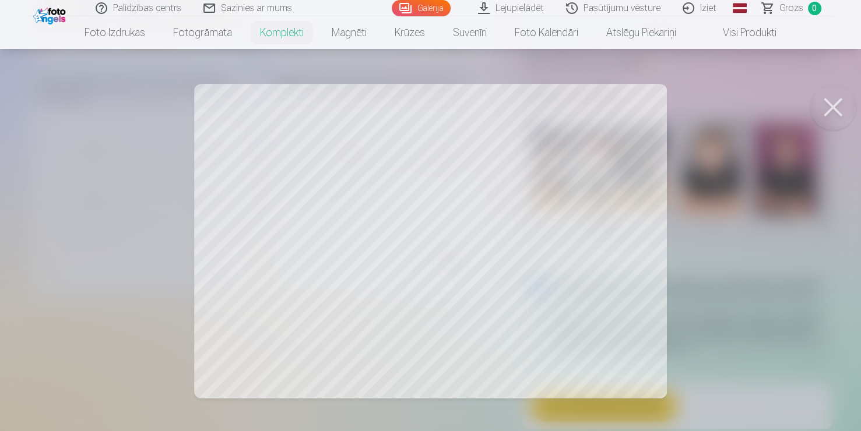
click at [457, 219] on div at bounding box center [430, 215] width 861 height 431
click at [457, 219] on div at bounding box center [432, 215] width 864 height 431
click at [843, 105] on button at bounding box center [835, 107] width 47 height 47
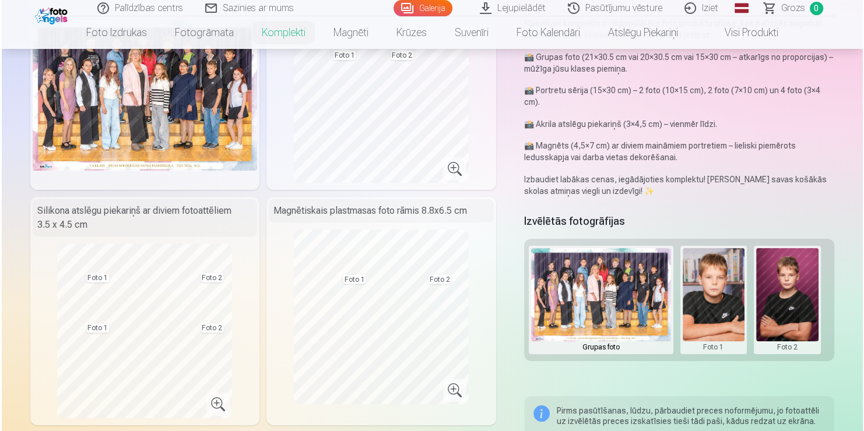
scroll to position [165, 0]
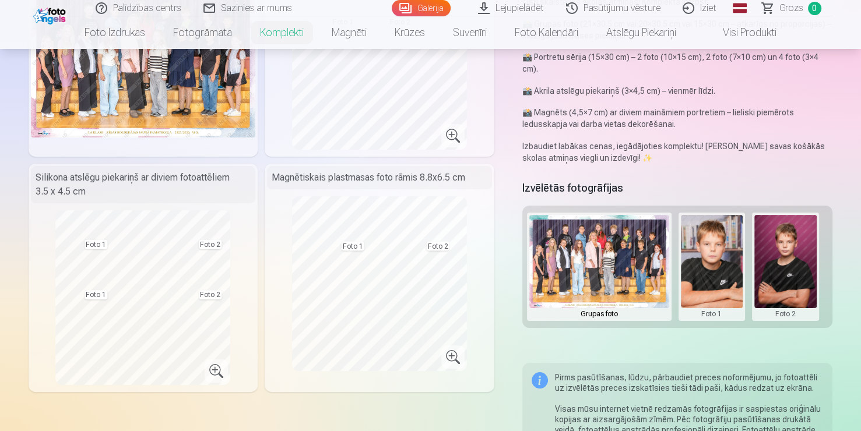
click at [705, 284] on button at bounding box center [712, 267] width 62 height 104
click at [711, 263] on button "Nomainiet foto" at bounding box center [711, 267] width 95 height 33
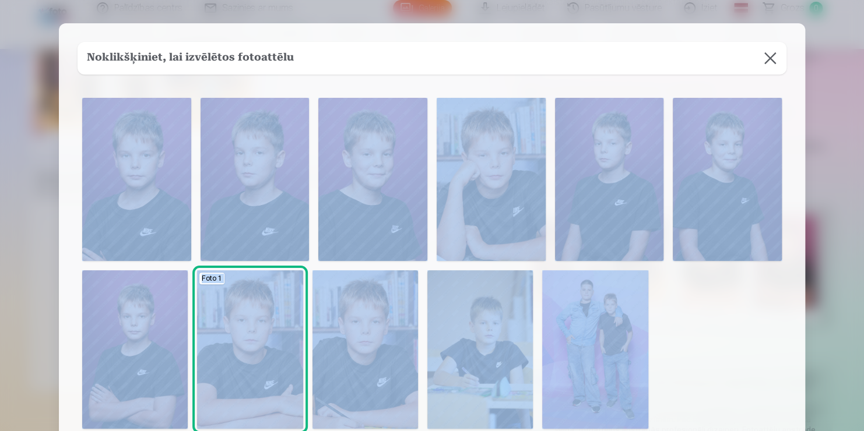
click at [664, 245] on div "Foto 1" at bounding box center [432, 263] width 709 height 340
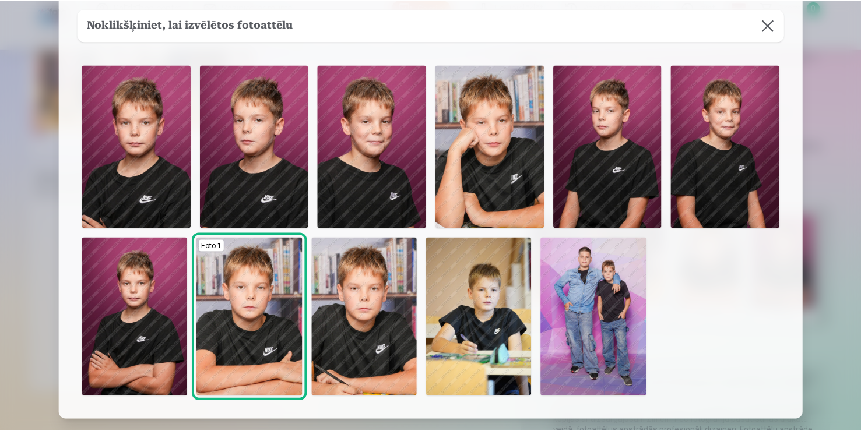
scroll to position [33, 0]
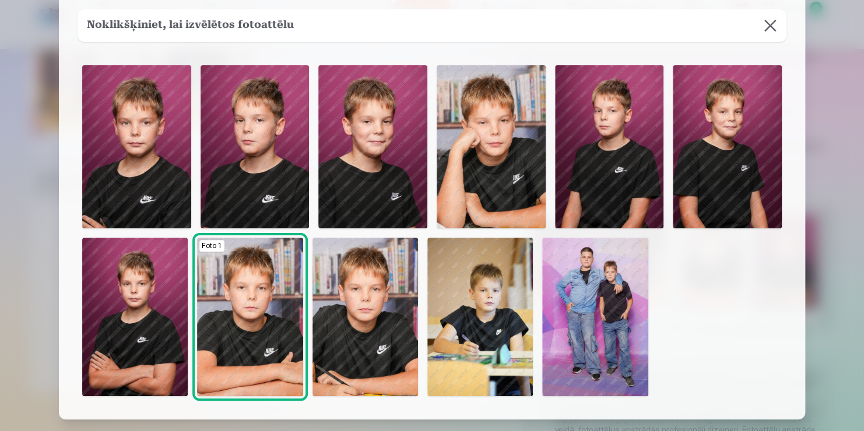
click at [105, 363] on img at bounding box center [134, 317] width 105 height 159
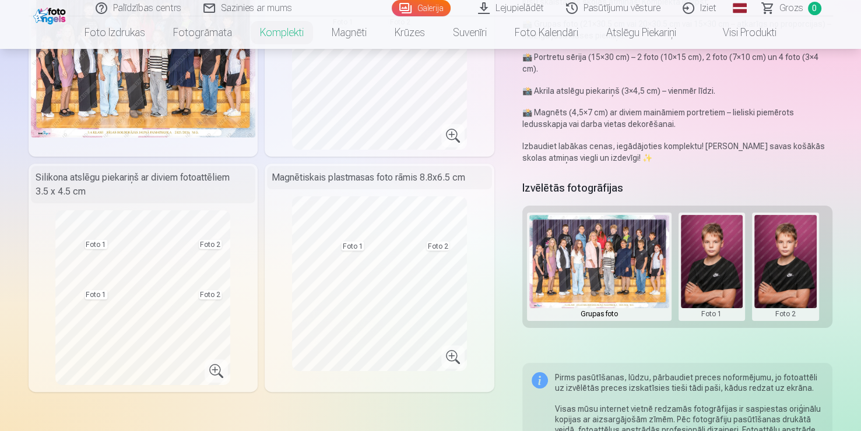
click at [795, 250] on button at bounding box center [785, 267] width 62 height 104
click at [786, 269] on button "Nomainiet foto" at bounding box center [784, 267] width 95 height 33
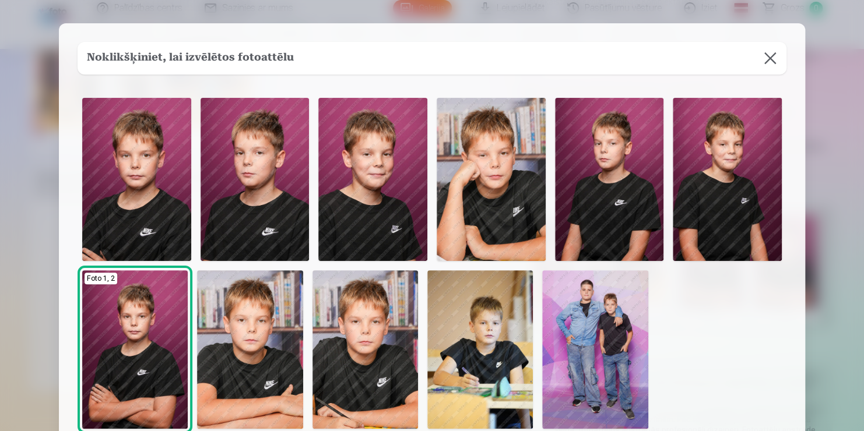
click at [765, 50] on button at bounding box center [770, 58] width 33 height 33
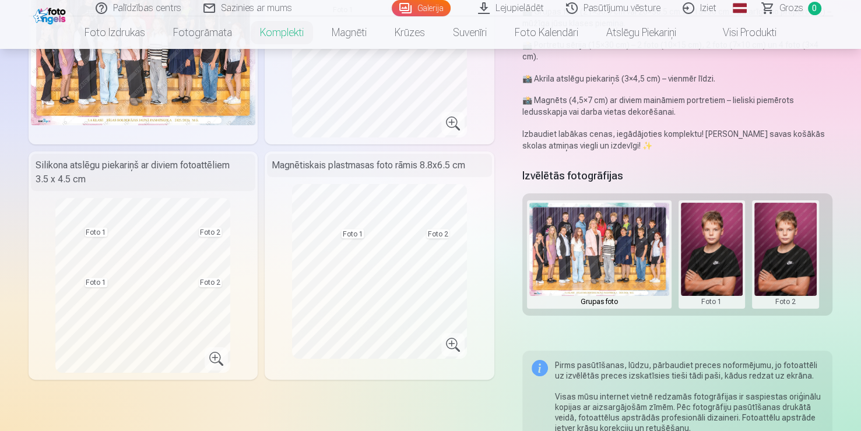
scroll to position [179, 0]
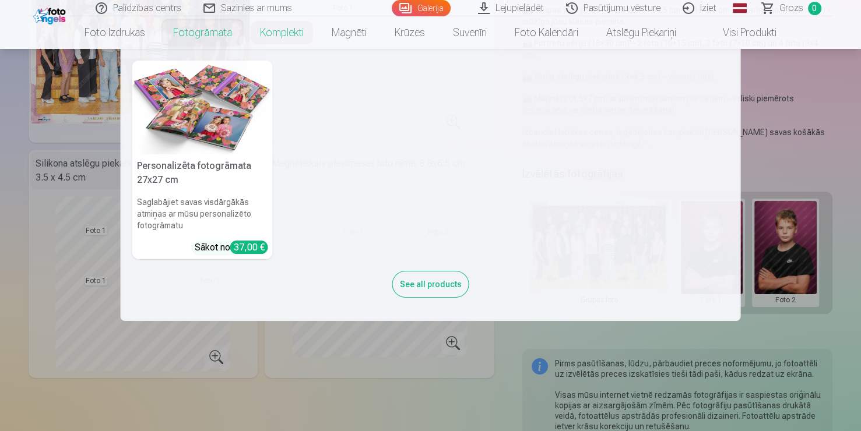
click at [163, 40] on link "Fotogrāmata" at bounding box center [202, 32] width 87 height 33
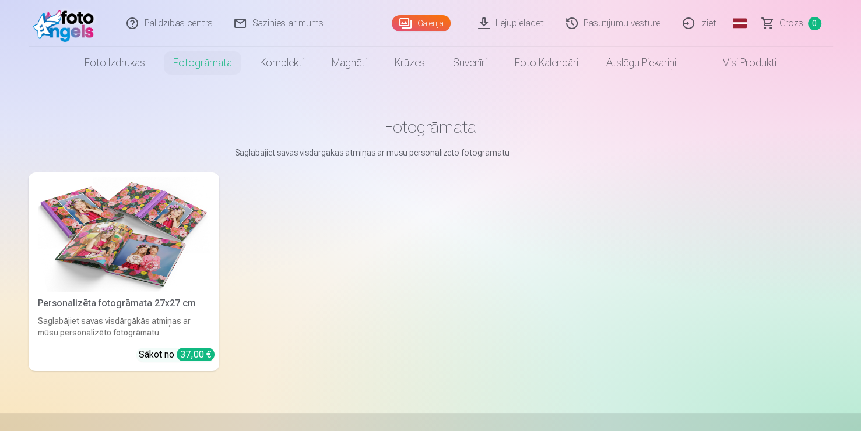
click at [163, 40] on header "Palīdzības centrs Sazinies ar mums Galerija Lejupielādēt Pasūtījumu vēsture Izi…" at bounding box center [430, 39] width 861 height 79
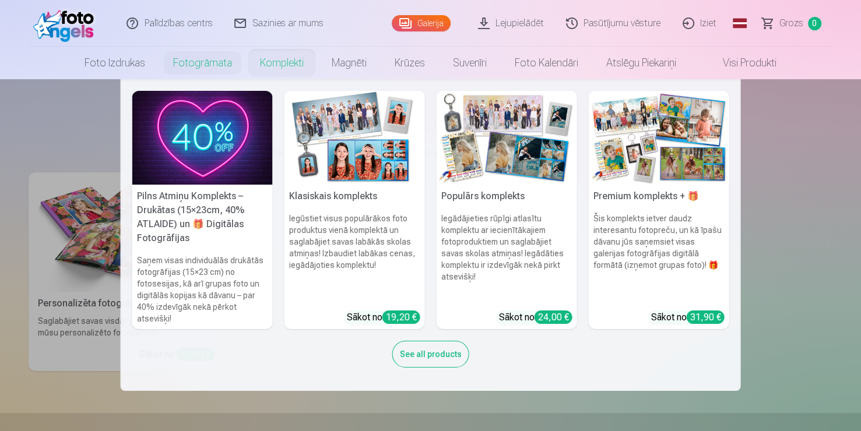
click at [279, 63] on link "Komplekti" at bounding box center [282, 63] width 72 height 33
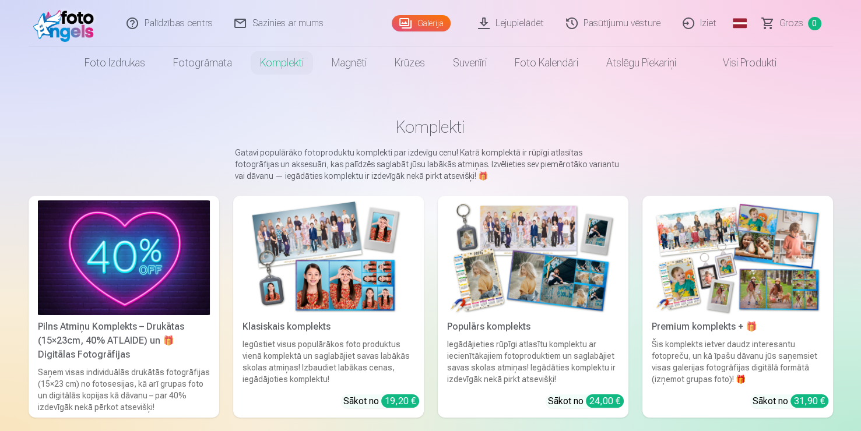
click at [279, 63] on link "Komplekti" at bounding box center [282, 63] width 72 height 33
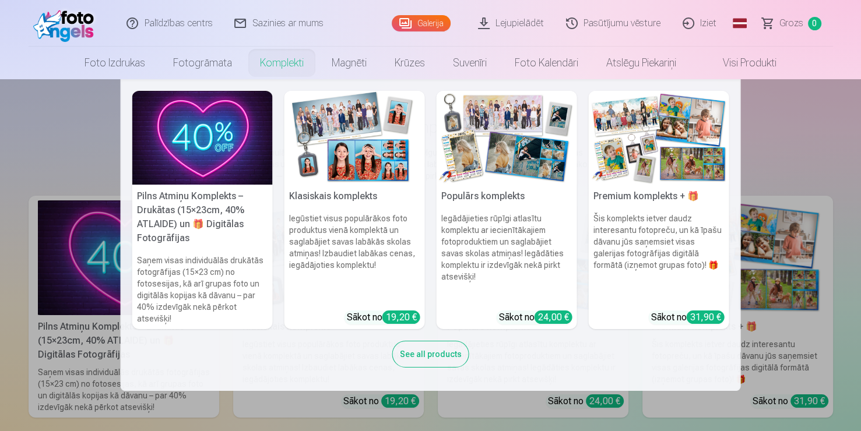
click at [101, 165] on nav "Pilns Atmiņu Komplekts – Drukātas (15×23cm, 40% ATLAIDE) un 🎁 Digitālas Fotogrā…" at bounding box center [430, 235] width 861 height 312
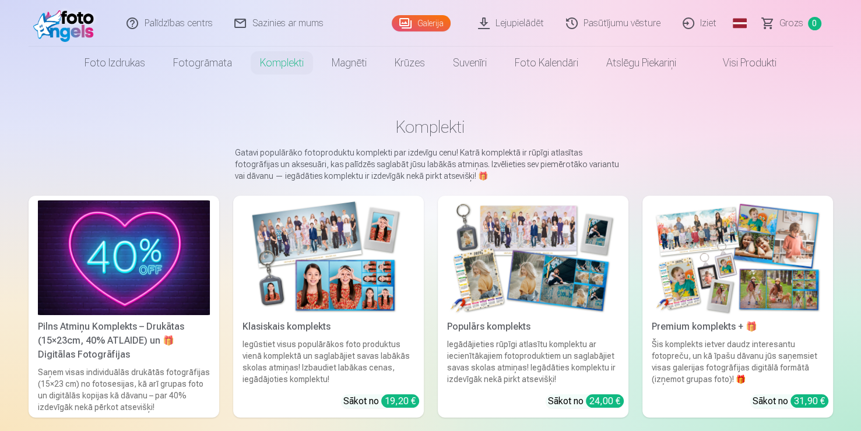
click at [501, 264] on img at bounding box center [533, 257] width 172 height 115
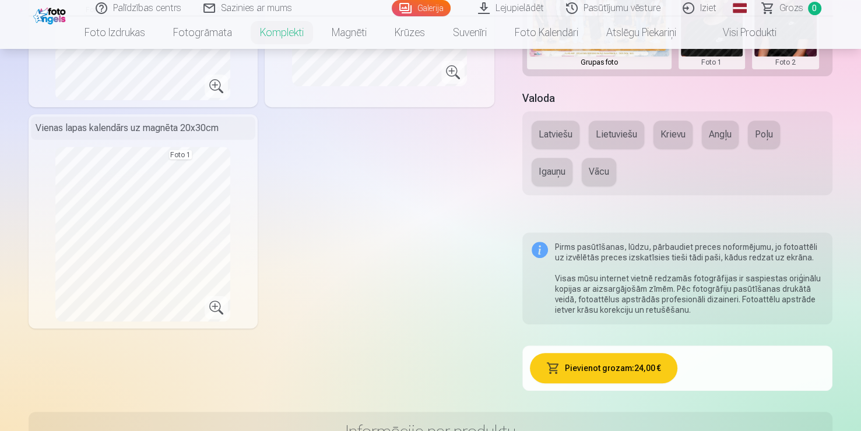
scroll to position [446, 0]
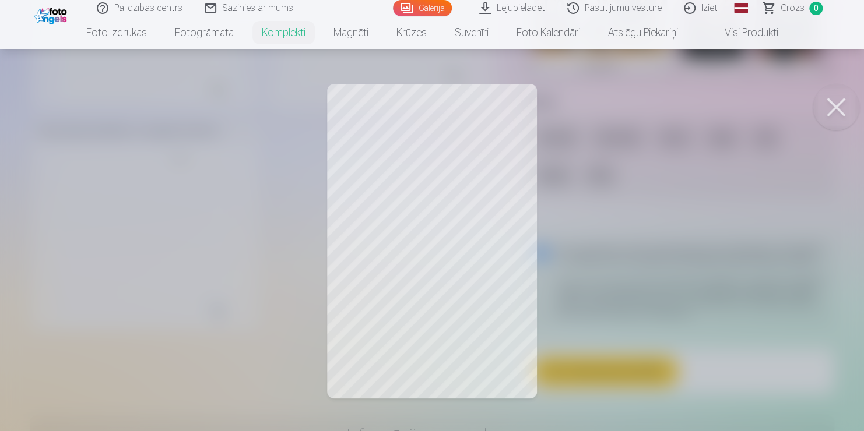
click at [318, 132] on div at bounding box center [432, 215] width 864 height 431
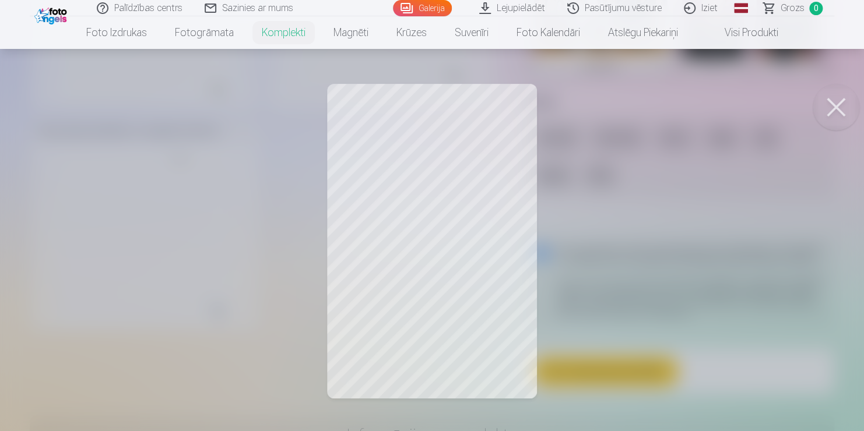
click at [180, 156] on div at bounding box center [432, 215] width 864 height 431
click at [847, 108] on button at bounding box center [835, 107] width 47 height 47
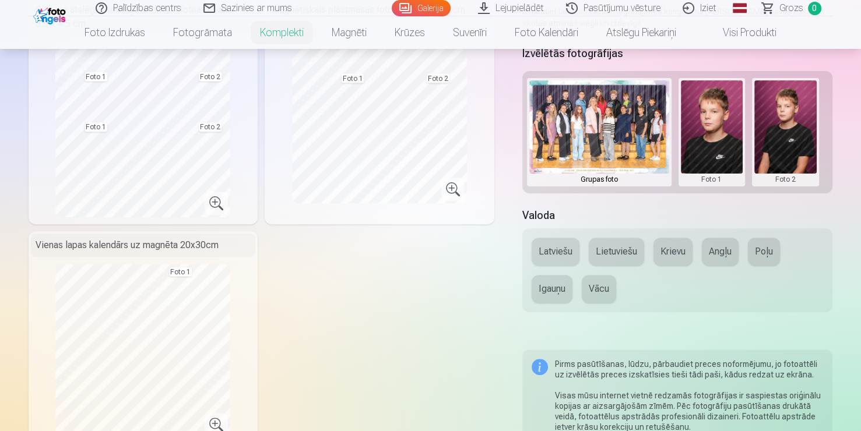
scroll to position [290, 0]
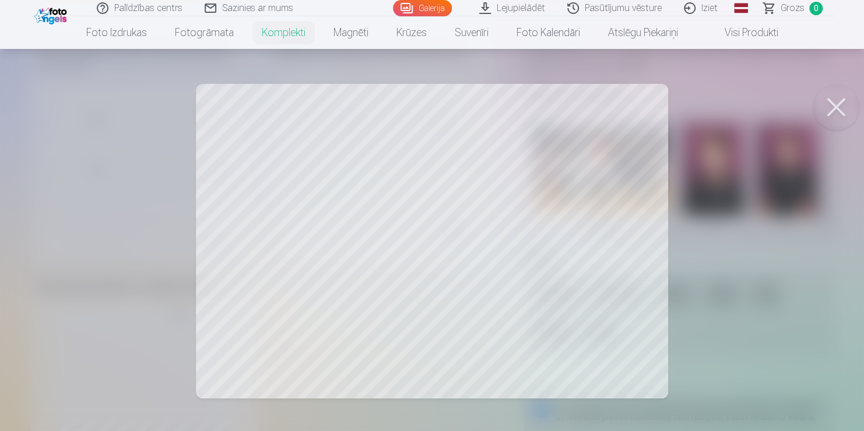
click at [357, 198] on div at bounding box center [432, 215] width 864 height 431
click at [824, 101] on button at bounding box center [835, 107] width 47 height 47
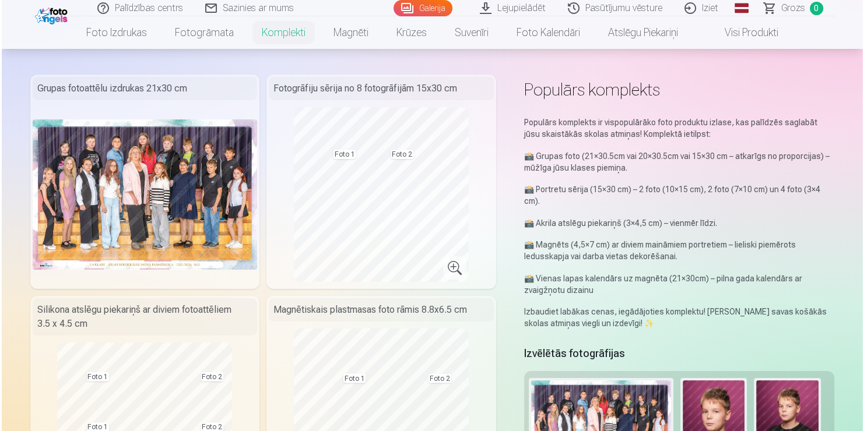
scroll to position [25, 0]
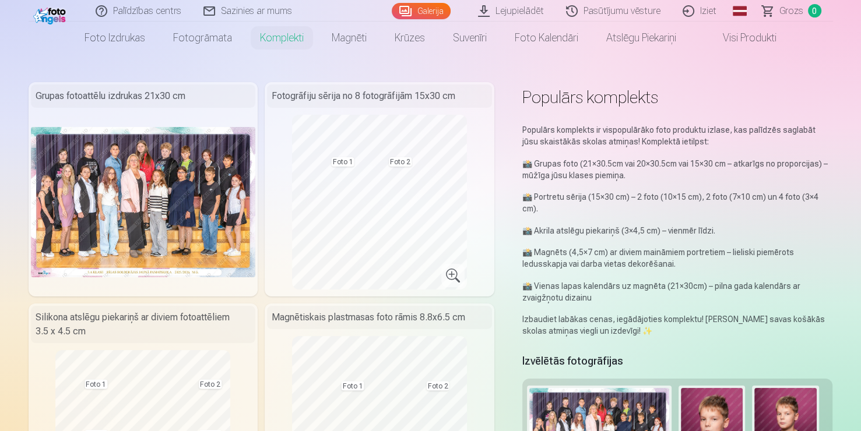
click at [291, 193] on div "Fotogrāfiju sērija no 8 fotogrāfijām 15x30 cm Foto 1 Foto 2" at bounding box center [380, 189] width 230 height 214
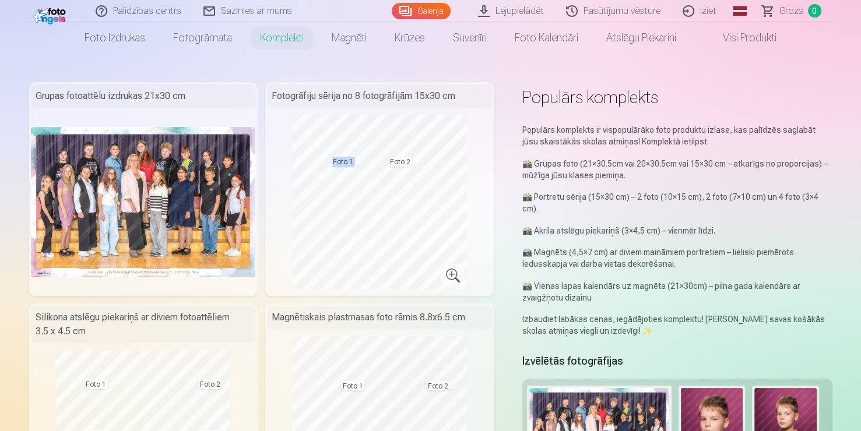
click at [291, 193] on div "Fotogrāfiju sērija no 8 fotogrāfijām 15x30 cm Foto 1 Foto 2" at bounding box center [380, 189] width 230 height 214
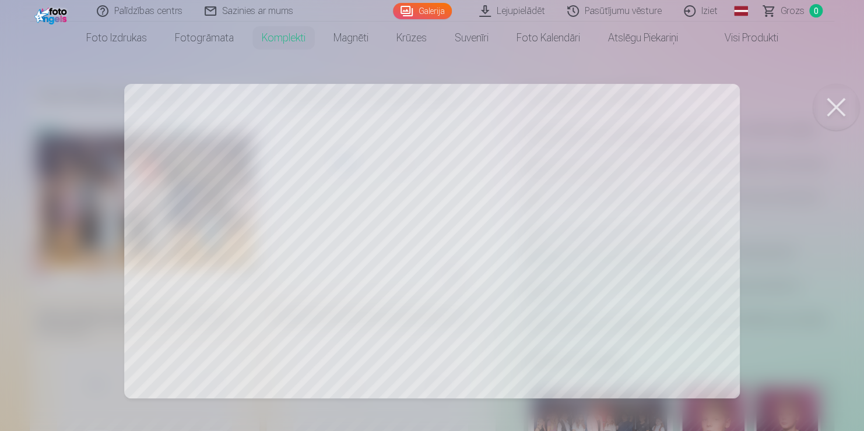
click at [851, 102] on button at bounding box center [835, 107] width 47 height 47
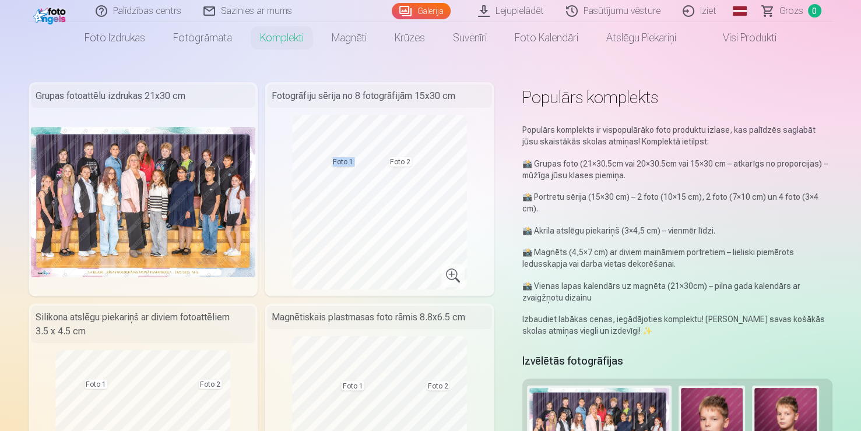
click at [191, 150] on img at bounding box center [143, 202] width 225 height 150
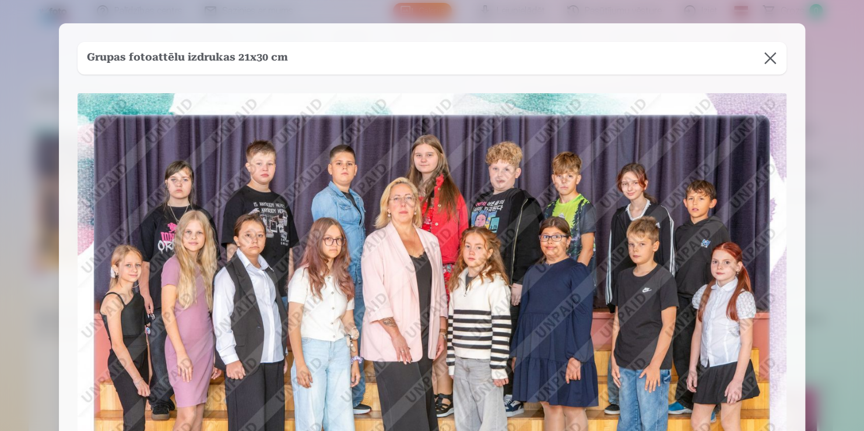
click at [191, 150] on img at bounding box center [432, 329] width 709 height 473
drag, startPoint x: 191, startPoint y: 150, endPoint x: 571, endPoint y: 161, distance: 380.7
click at [571, 161] on img at bounding box center [432, 329] width 709 height 473
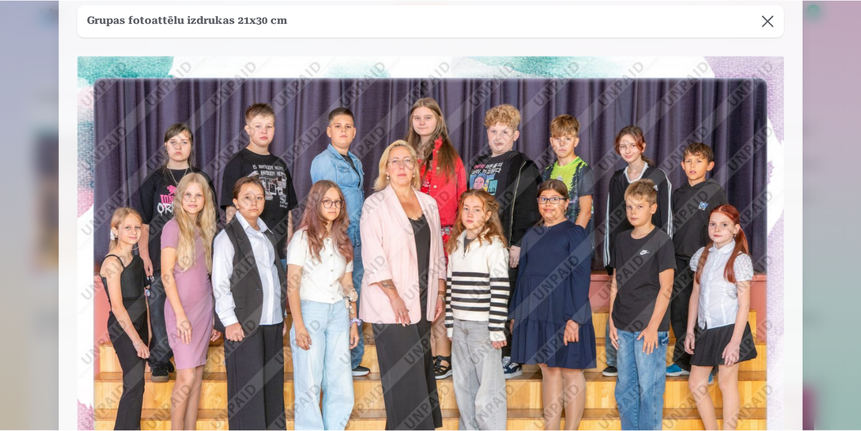
scroll to position [37, 0]
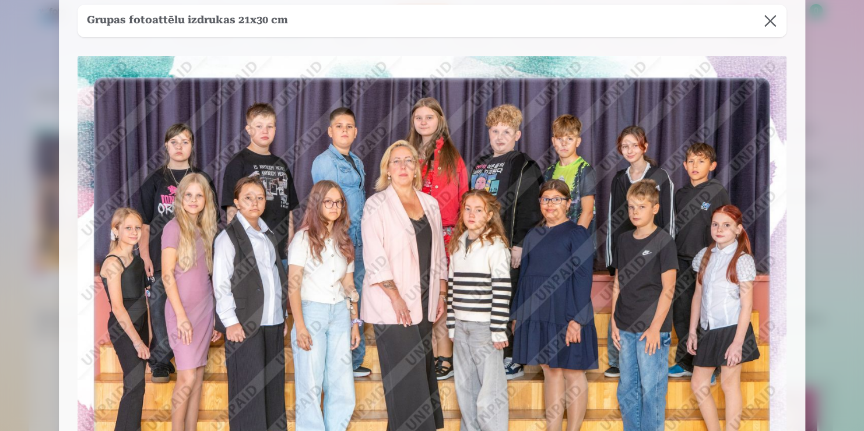
click at [770, 27] on button at bounding box center [770, 21] width 33 height 33
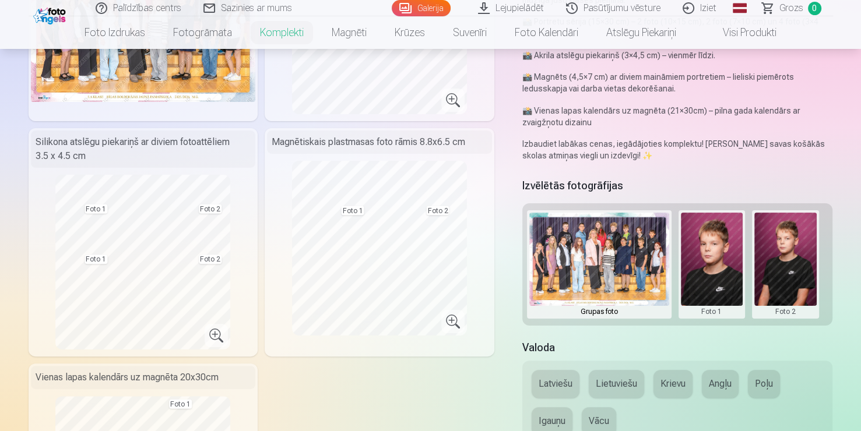
scroll to position [200, 0]
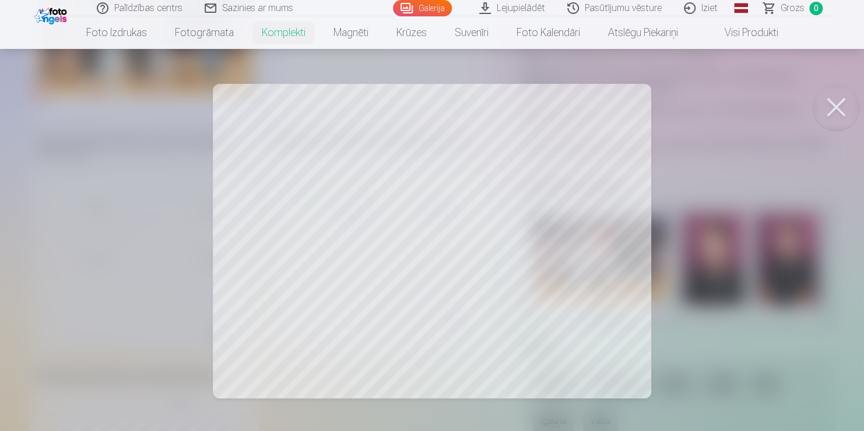
click at [222, 205] on div at bounding box center [432, 215] width 864 height 431
click at [174, 233] on div at bounding box center [432, 215] width 864 height 431
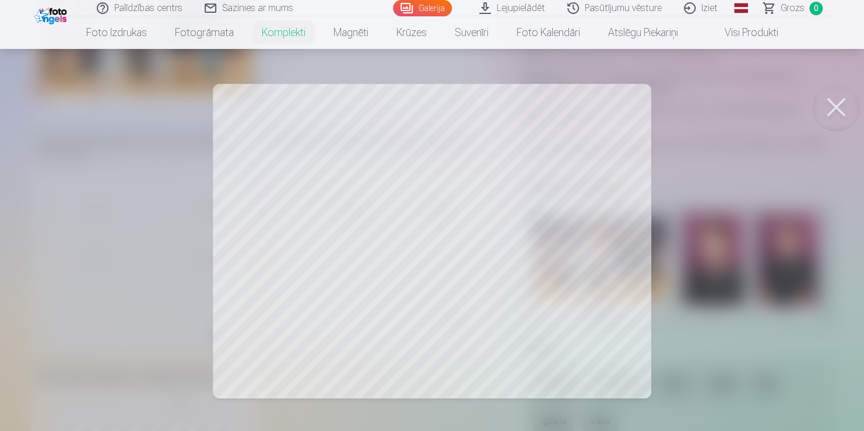
click at [174, 233] on div at bounding box center [432, 215] width 864 height 431
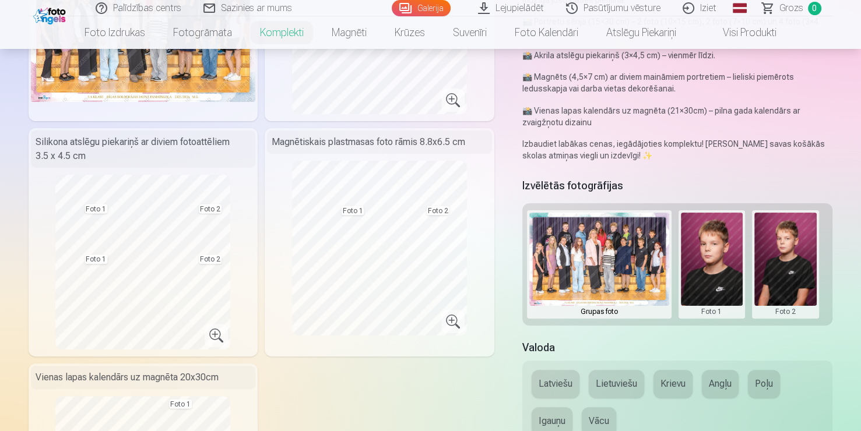
click at [651, 119] on div "Populārs komplekts Populārs komplekts ir vispopulārāko foto produktu izlase, ka…" at bounding box center [431, 381] width 804 height 948
click at [572, 378] on button "Latviešu" at bounding box center [556, 384] width 48 height 28
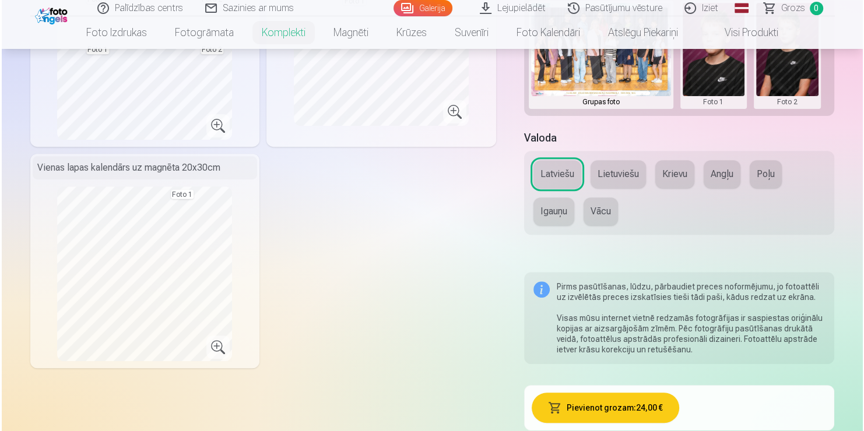
scroll to position [415, 0]
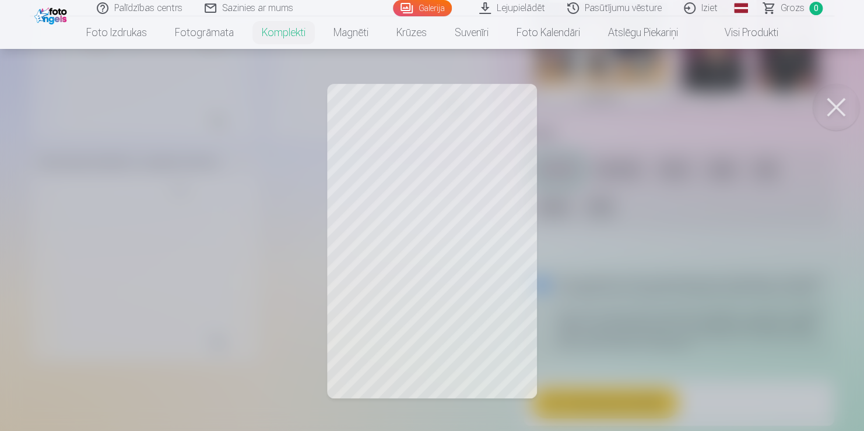
click at [824, 105] on button at bounding box center [835, 107] width 47 height 47
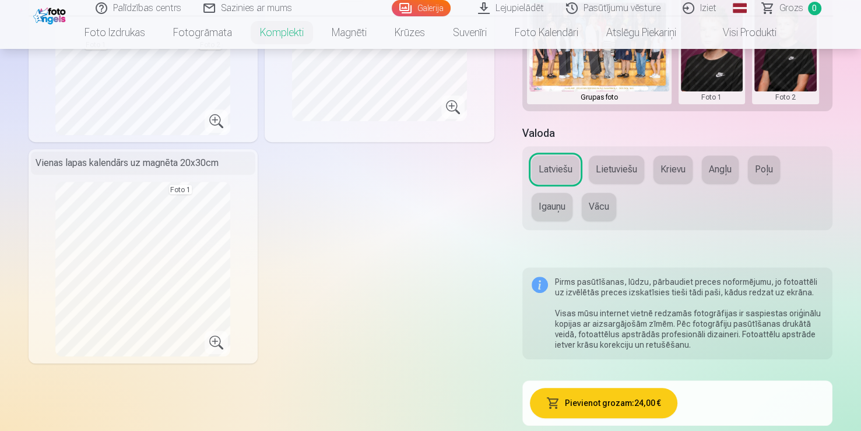
click at [558, 391] on button "Pievienot grozam : 24,00 €" at bounding box center [603, 403] width 147 height 30
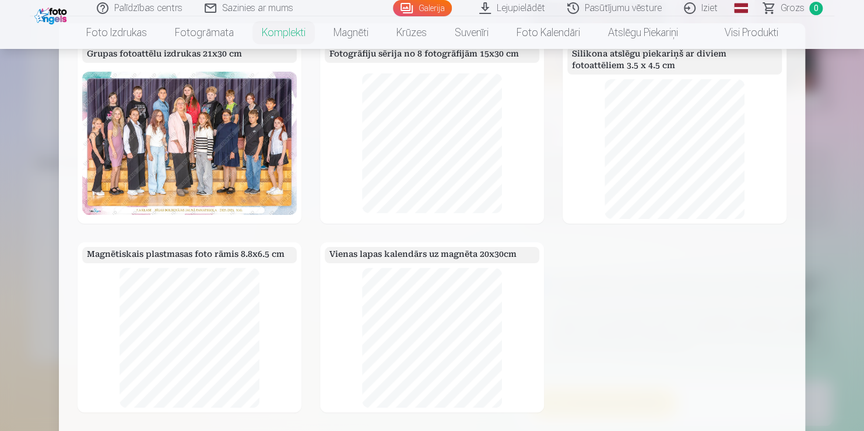
scroll to position [33, 0]
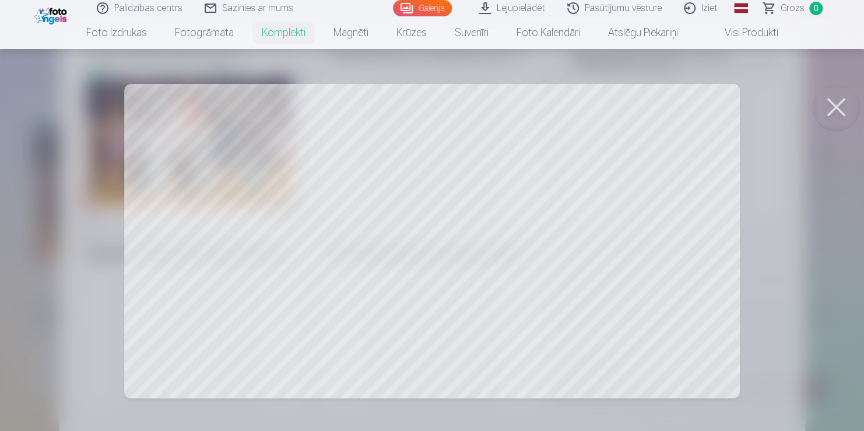
click at [438, 153] on div at bounding box center [432, 215] width 864 height 431
click at [832, 110] on button at bounding box center [835, 107] width 47 height 47
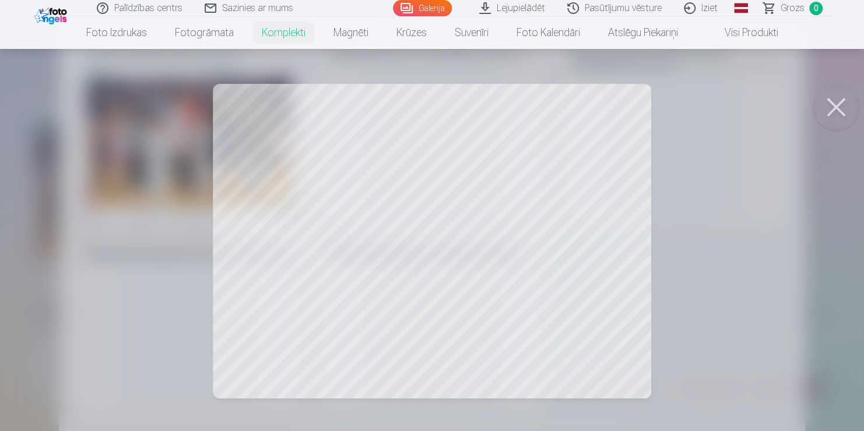
click at [822, 117] on button at bounding box center [835, 107] width 47 height 47
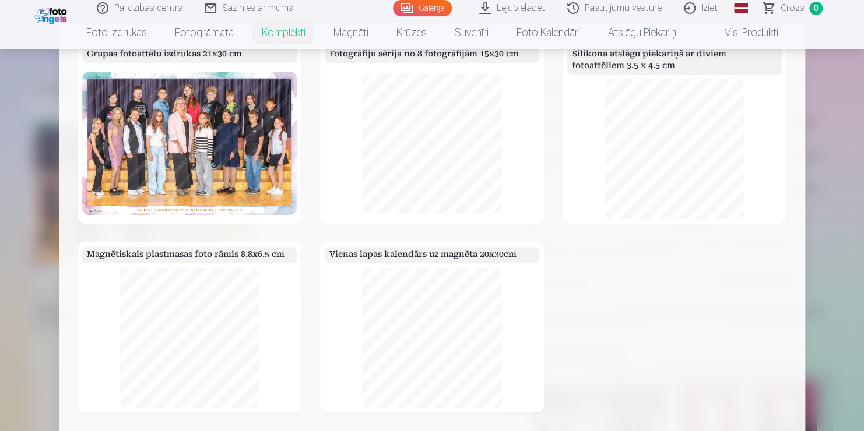
click at [543, 333] on div "Grupas fotoattēlu izdrukas 21x30 cm Fotogrāfiju sērija no 8 fotogrāfijām 15x30 …" at bounding box center [432, 227] width 709 height 371
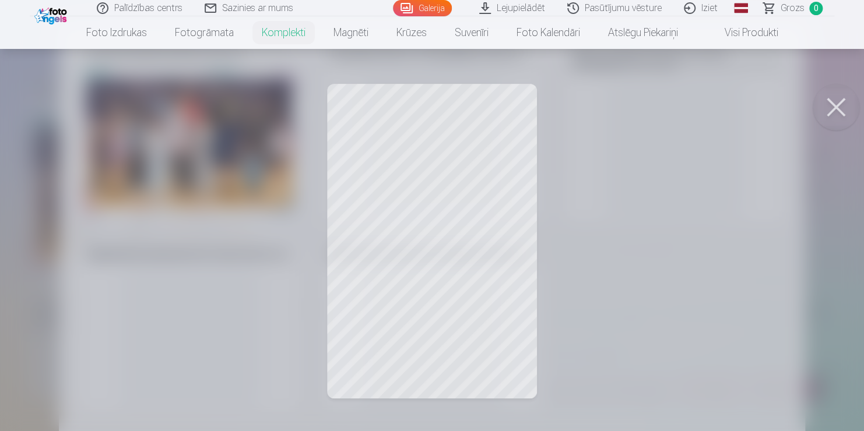
click at [508, 247] on div at bounding box center [432, 215] width 864 height 431
click at [508, 247] on div "Vienas lapas kalendārs uz magnēta 20x30cm" at bounding box center [432, 327] width 224 height 170
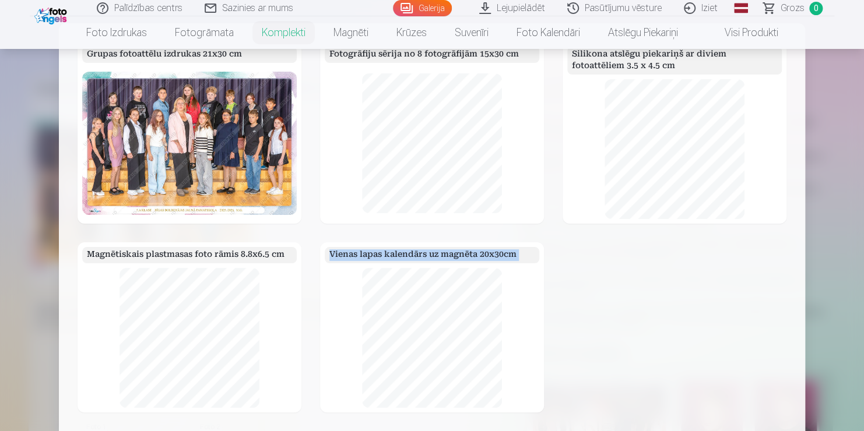
click at [508, 247] on div "Vienas lapas kalendārs uz magnēta 20x30cm" at bounding box center [432, 327] width 224 height 170
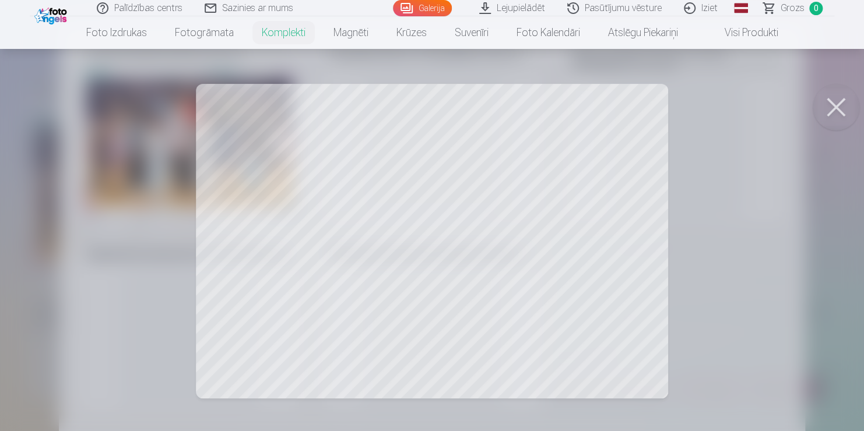
drag, startPoint x: 175, startPoint y: 414, endPoint x: 332, endPoint y: 255, distance: 223.8
click at [332, 255] on div at bounding box center [432, 215] width 864 height 431
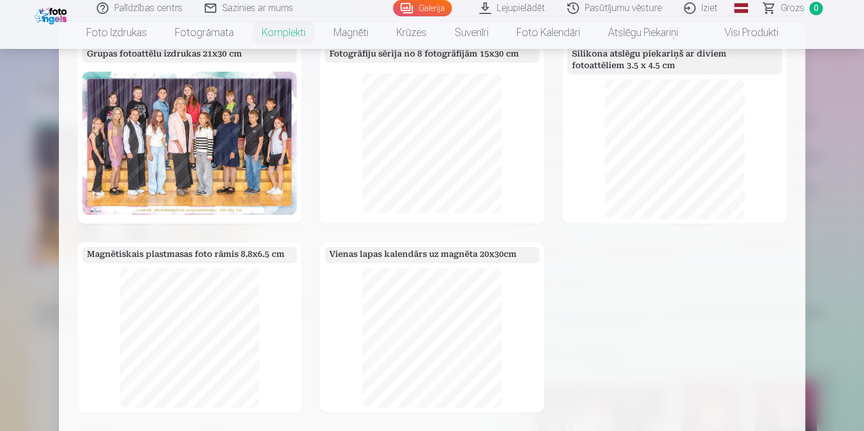
click at [332, 255] on h5 "Vienas lapas kalendārs uz magnēta 20x30cm" at bounding box center [432, 255] width 214 height 16
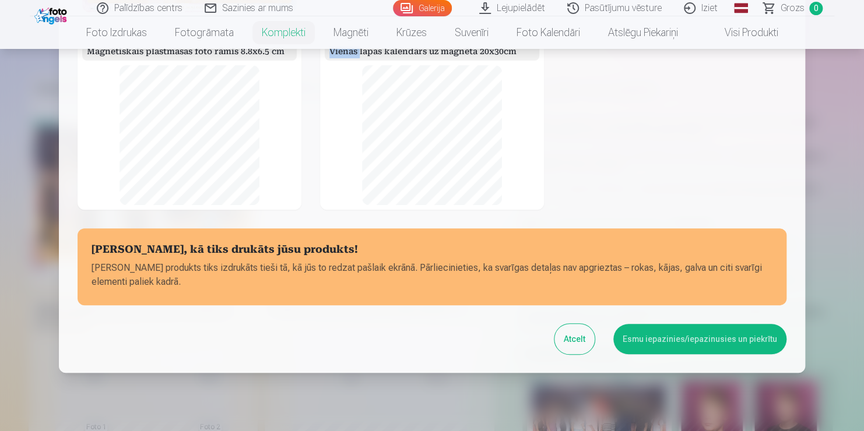
scroll to position [238, 0]
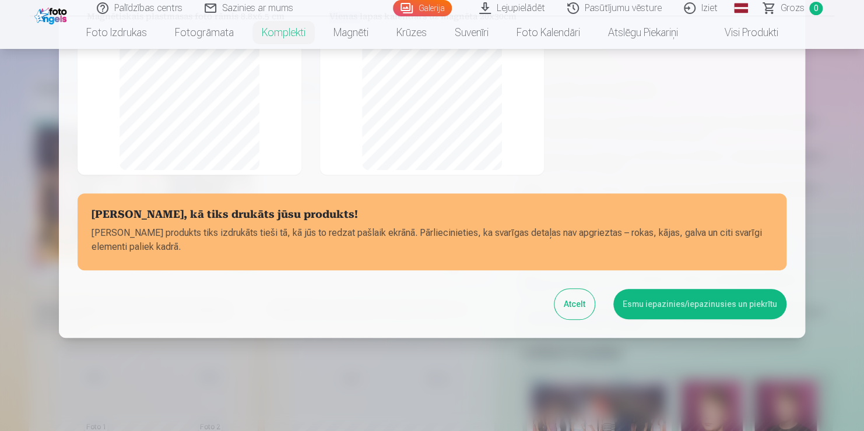
click at [742, 312] on button "Esmu iepazinies/iepazinusies un piekrītu" at bounding box center [699, 304] width 173 height 30
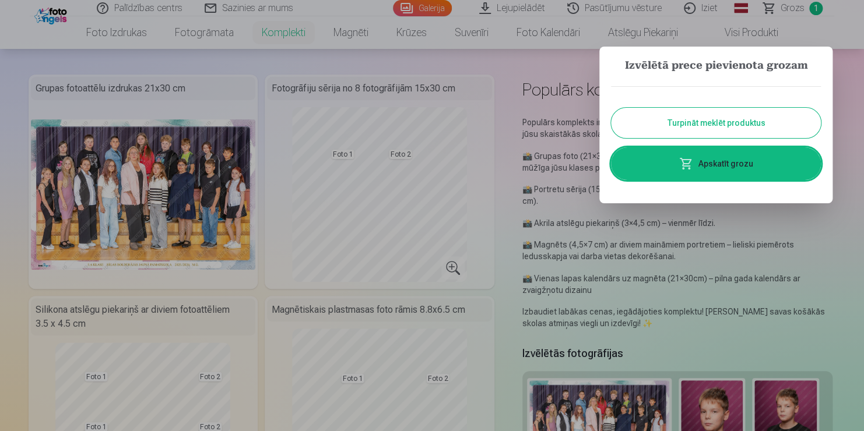
click at [712, 168] on link "Apskatīt grozu" at bounding box center [716, 163] width 210 height 33
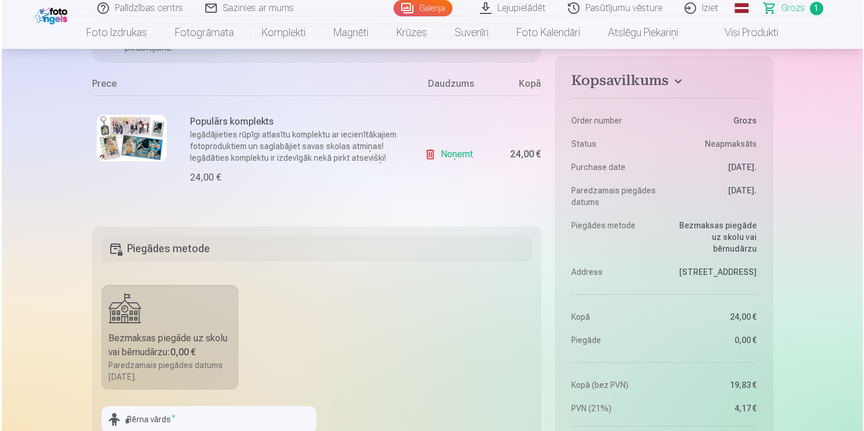
scroll to position [207, 0]
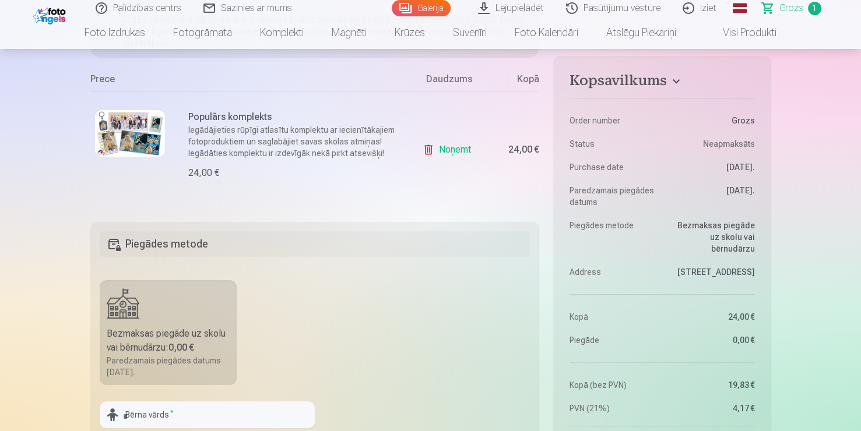
click at [132, 143] on img at bounding box center [130, 133] width 70 height 47
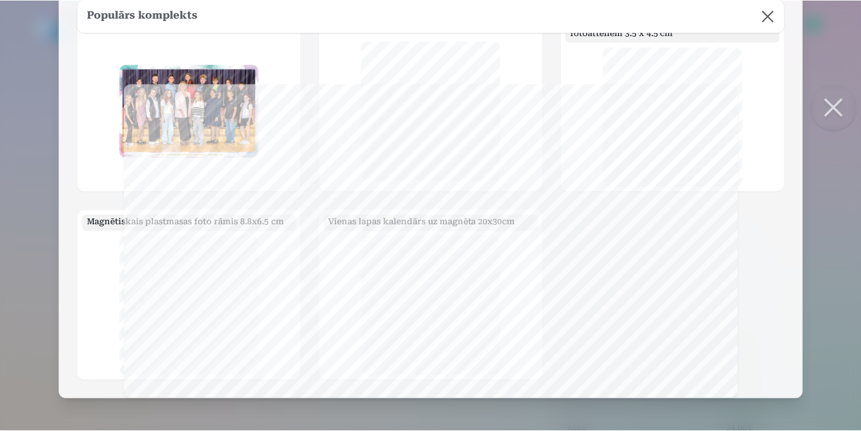
scroll to position [0, 0]
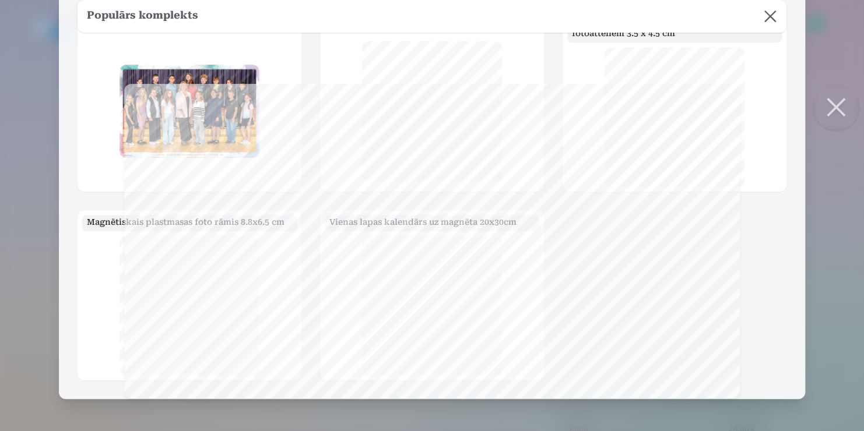
click at [769, 23] on button at bounding box center [770, 16] width 33 height 33
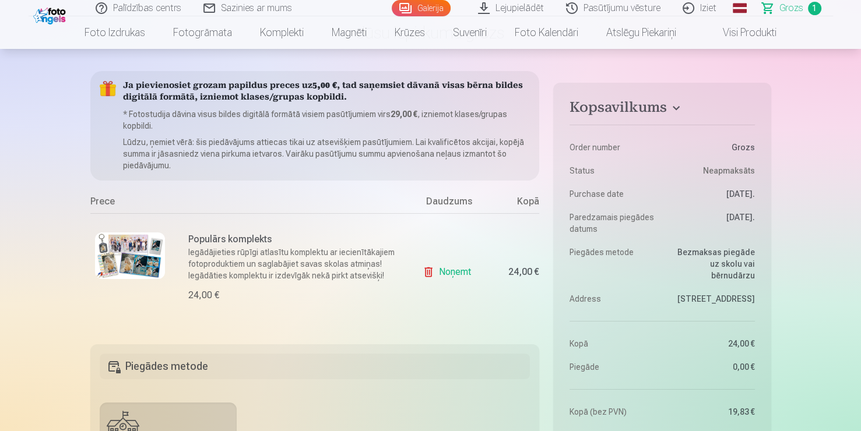
scroll to position [90, 0]
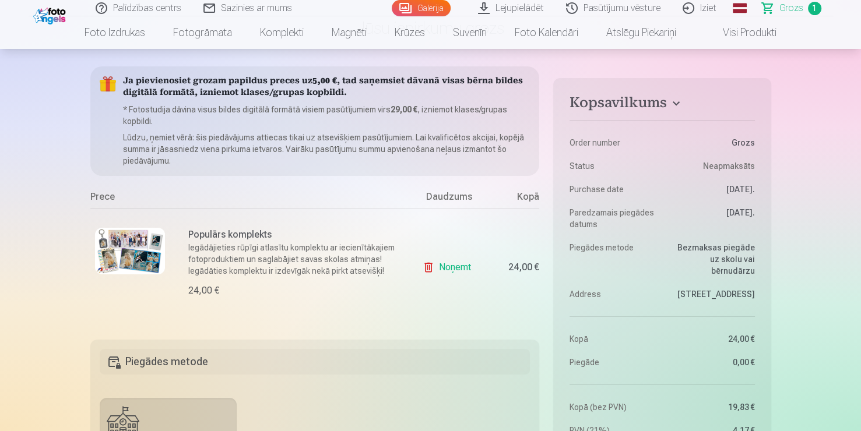
click at [429, 270] on link "Noņemt" at bounding box center [449, 267] width 53 height 23
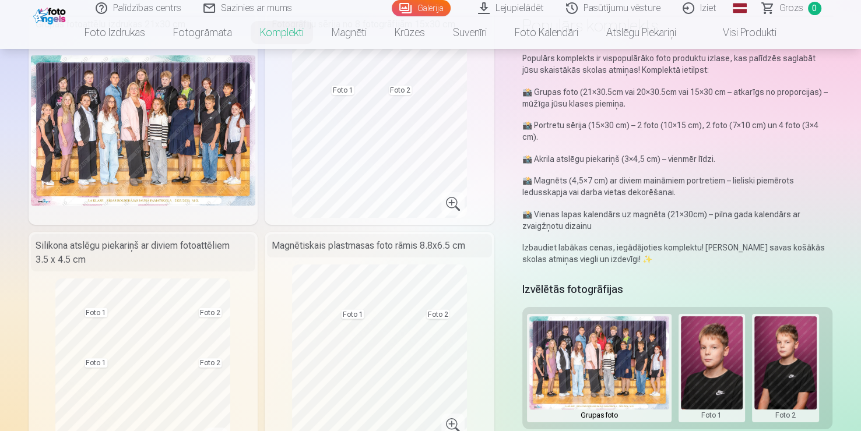
scroll to position [96, 0]
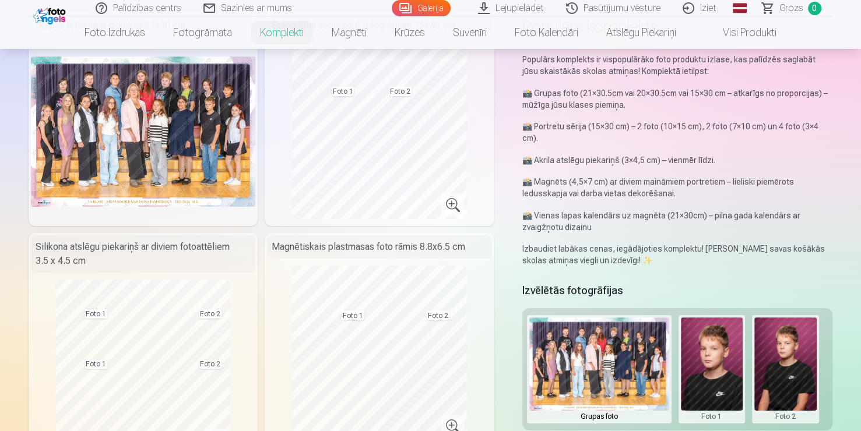
click at [333, 252] on div "Magnētiskais plastmasas foto rāmis 8.8x6.5 cm" at bounding box center [379, 246] width 225 height 23
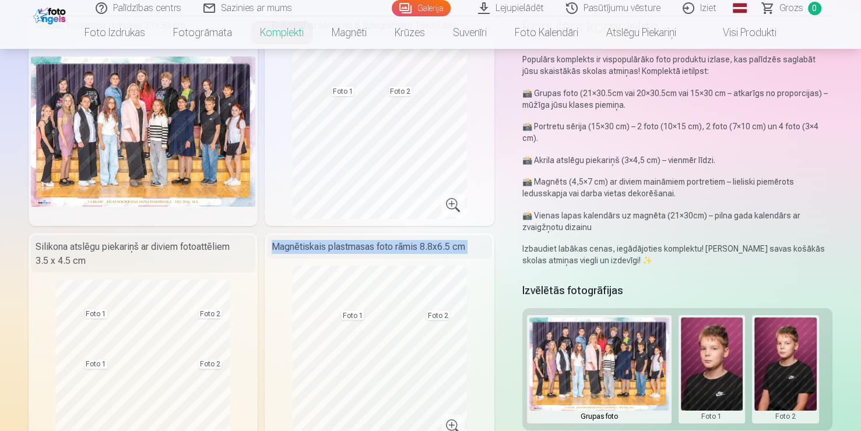
click at [333, 252] on div "Magnētiskais plastmasas foto rāmis 8.8x6.5 cm" at bounding box center [379, 246] width 225 height 23
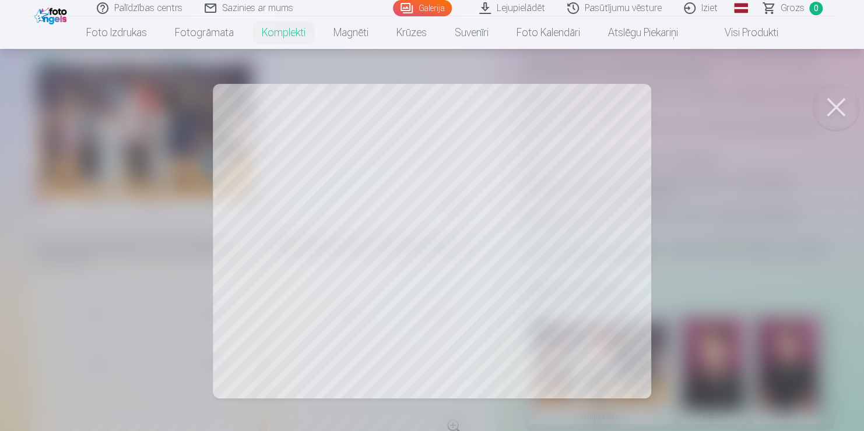
click at [412, 287] on div at bounding box center [432, 215] width 864 height 431
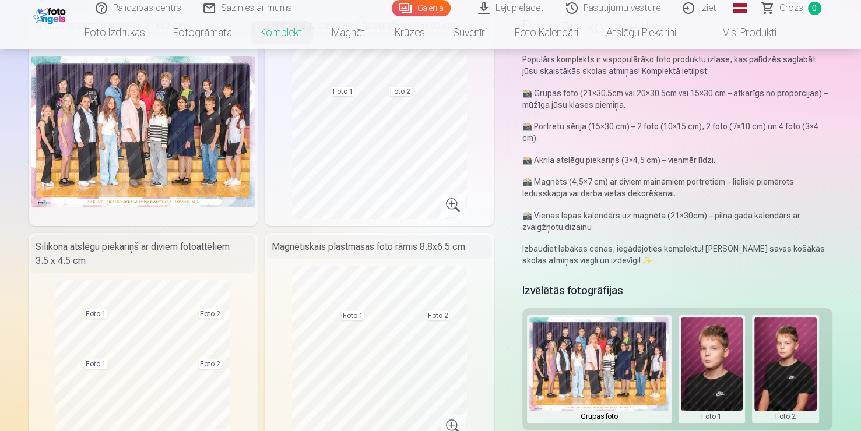
click at [565, 339] on img at bounding box center [599, 364] width 140 height 93
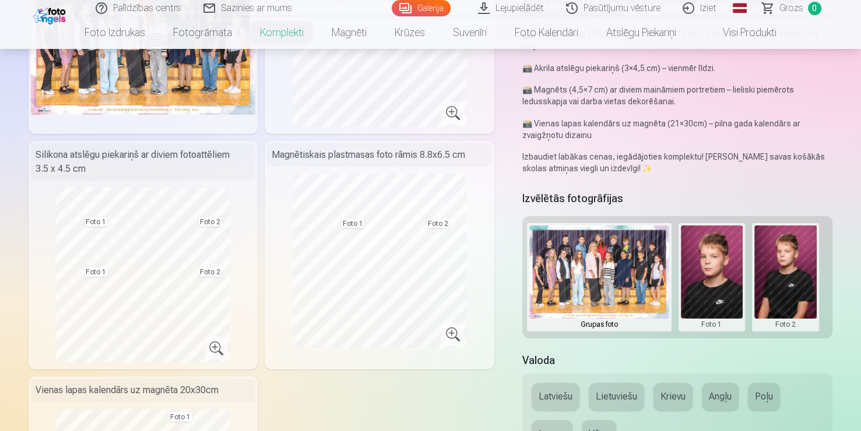
scroll to position [191, 0]
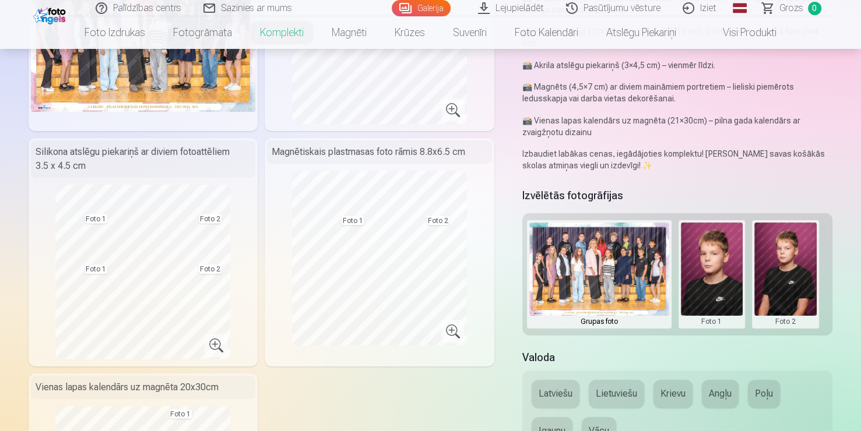
click at [720, 304] on button at bounding box center [712, 275] width 62 height 104
click at [709, 265] on button "Nomainiet foto" at bounding box center [711, 274] width 95 height 33
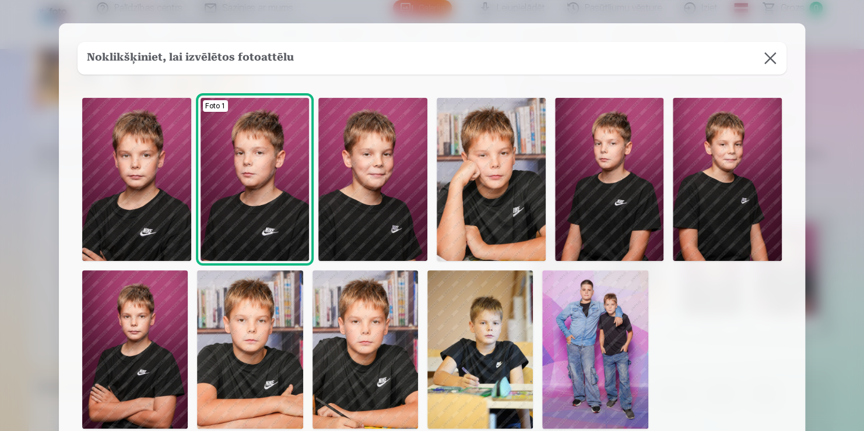
click at [166, 308] on img at bounding box center [134, 349] width 105 height 159
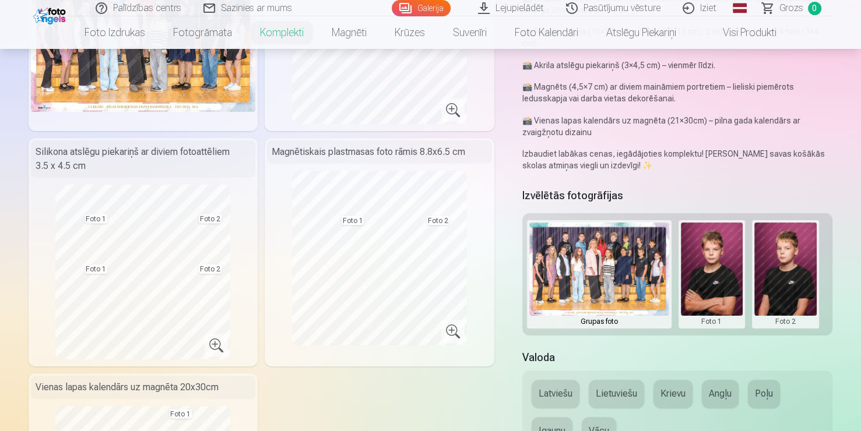
click at [805, 275] on button at bounding box center [785, 275] width 62 height 104
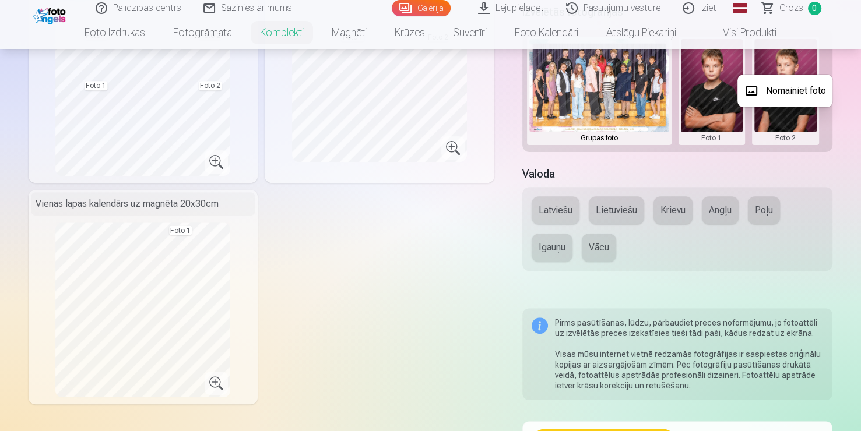
scroll to position [373, 0]
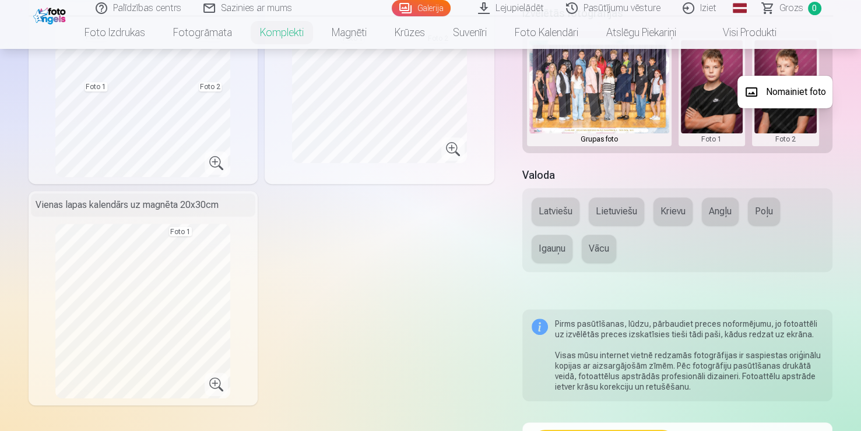
click at [351, 233] on div at bounding box center [430, 215] width 861 height 431
click at [351, 233] on div "Grupas fotoattēlu izdrukas 21x30 cm Fotogrāfiju sērija no 8 fotogrāfijām 15x30 …" at bounding box center [262, 69] width 466 height 671
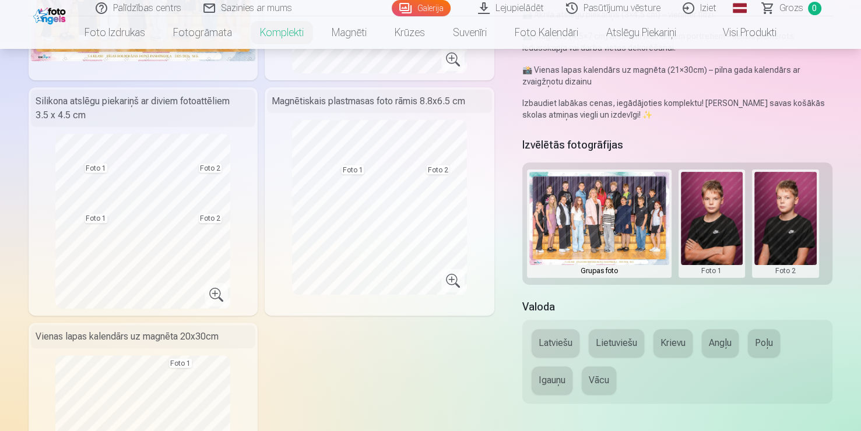
scroll to position [242, 0]
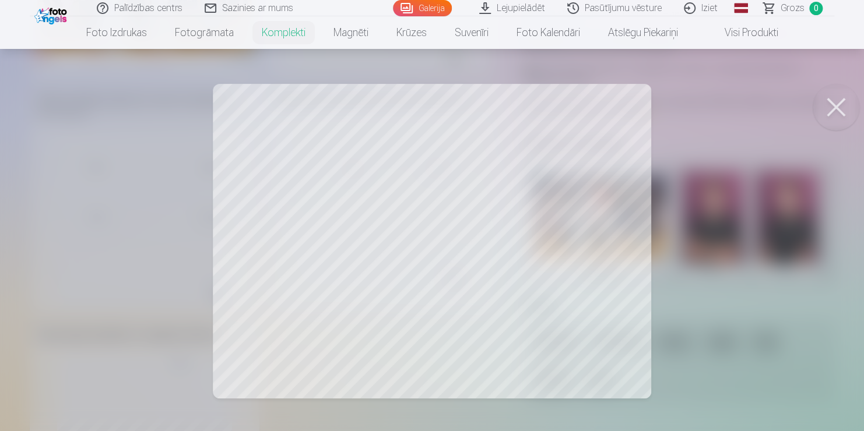
click at [824, 113] on button at bounding box center [835, 107] width 47 height 47
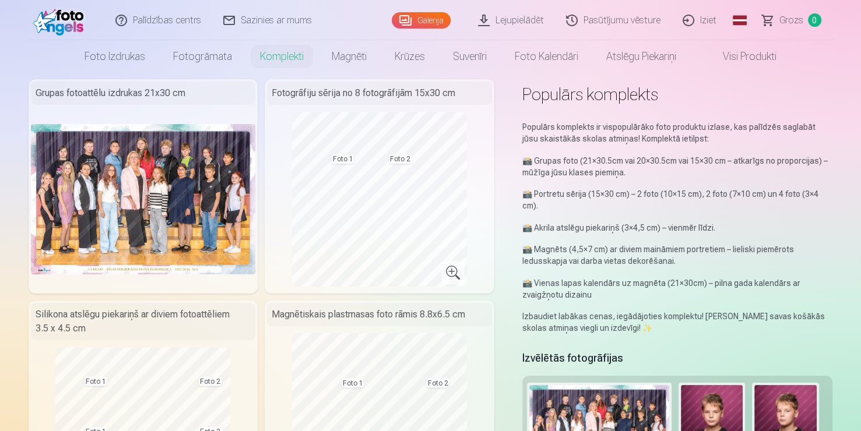
scroll to position [0, 0]
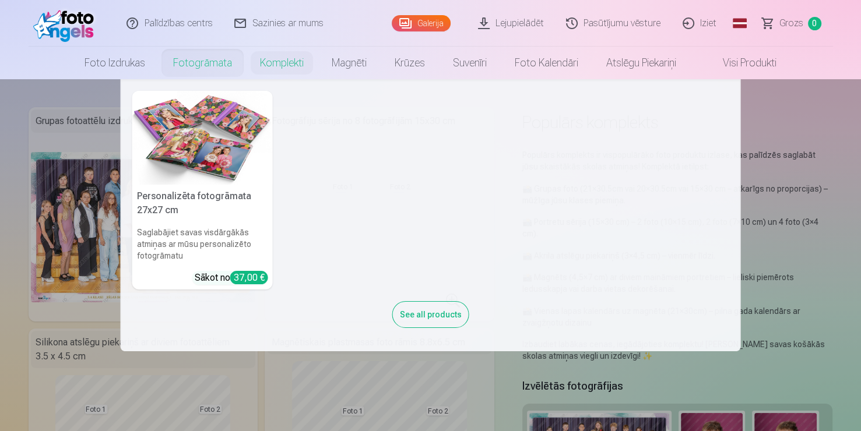
click at [208, 77] on link "Fotogrāmata" at bounding box center [202, 63] width 87 height 33
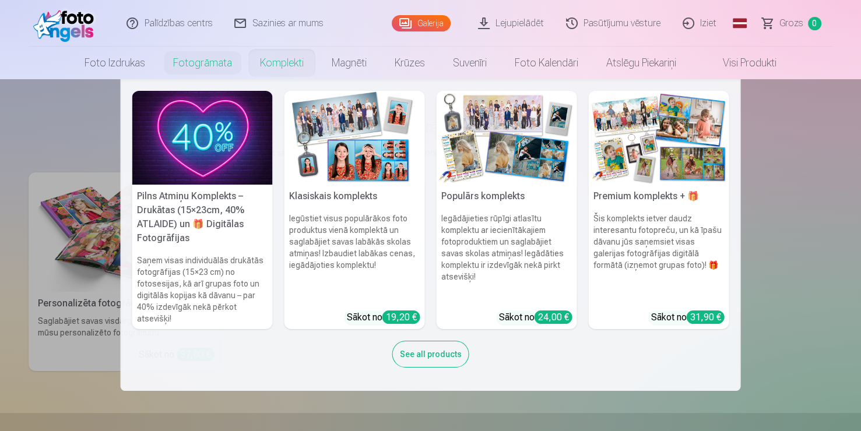
click at [287, 69] on link "Komplekti" at bounding box center [282, 63] width 72 height 33
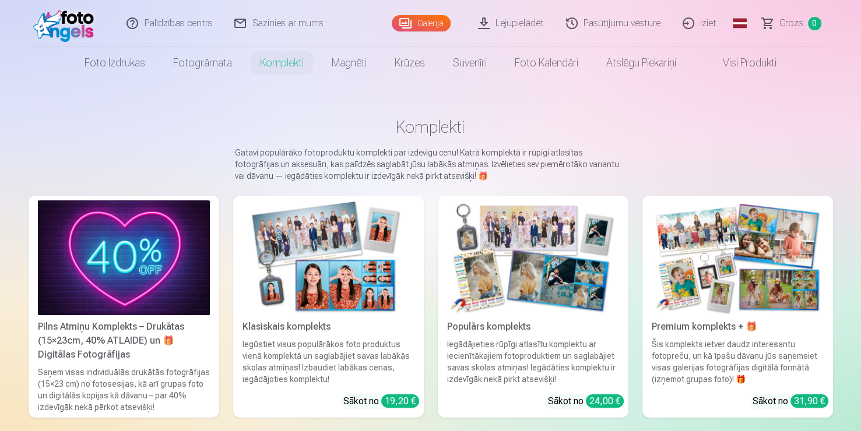
click at [287, 69] on link "Komplekti" at bounding box center [282, 63] width 72 height 33
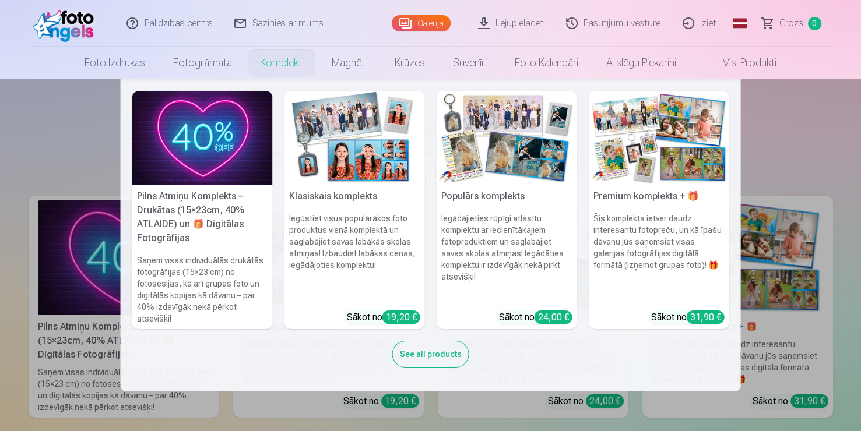
click at [641, 178] on img at bounding box center [659, 138] width 140 height 94
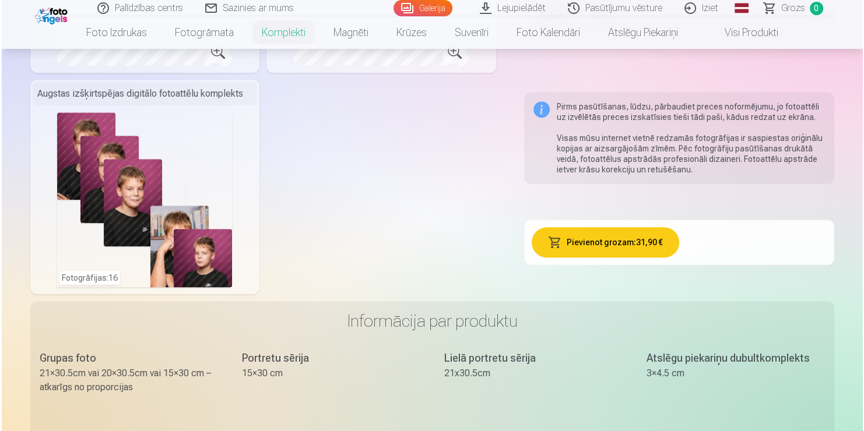
scroll to position [707, 0]
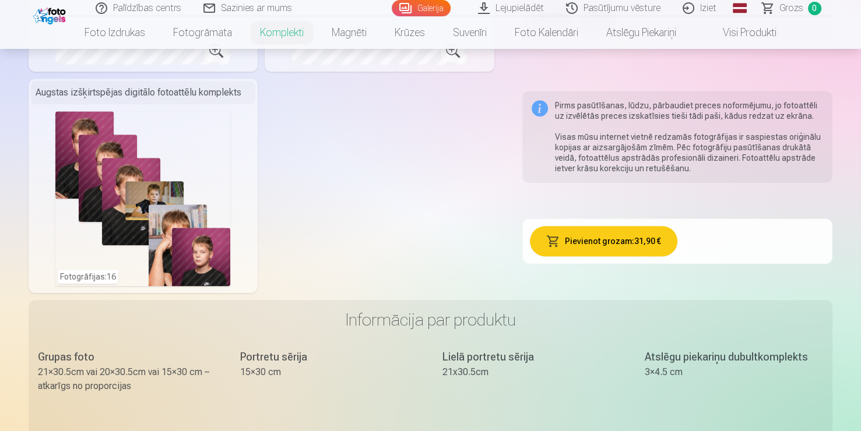
click at [196, 145] on div "Fotogrāfijas : 16" at bounding box center [142, 198] width 175 height 175
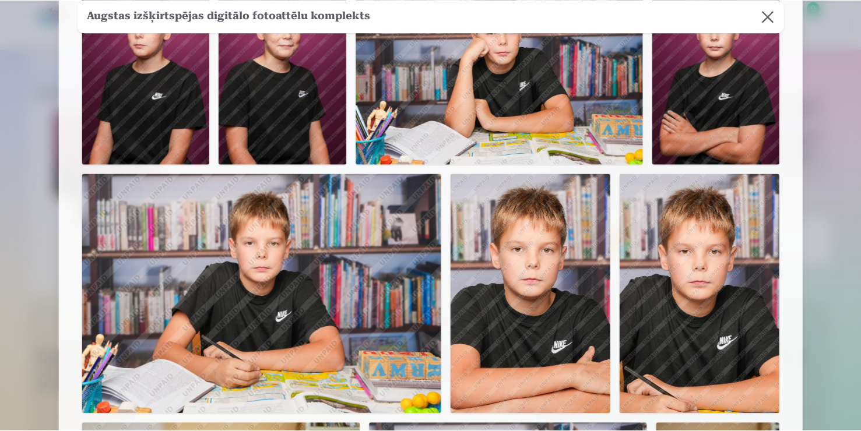
scroll to position [284, 0]
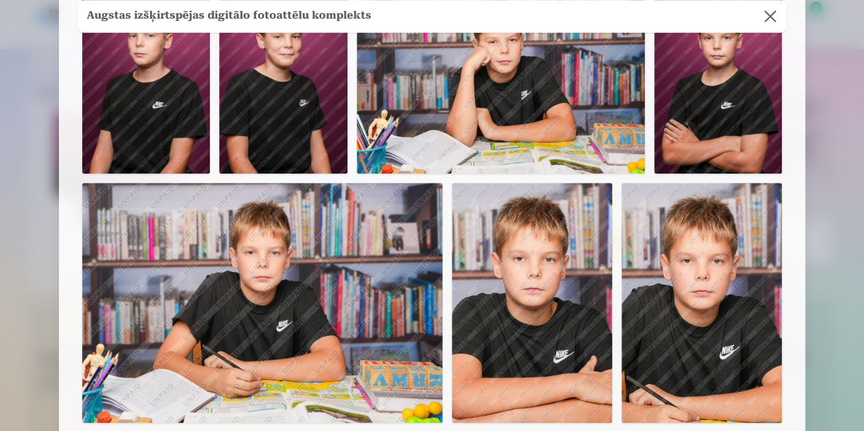
click at [779, 14] on button at bounding box center [770, 16] width 33 height 33
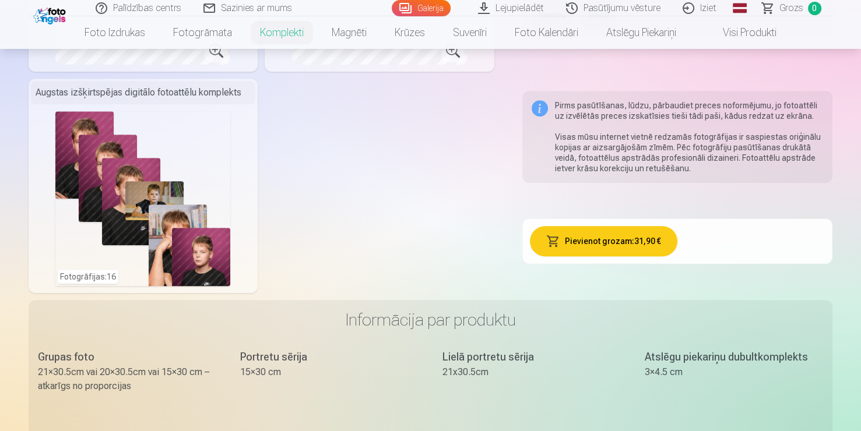
click at [762, 10] on link "Grozs 0" at bounding box center [792, 8] width 82 height 16
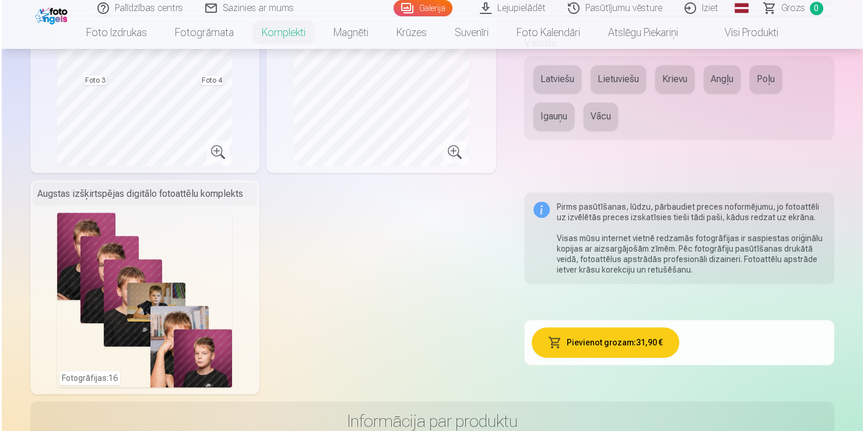
scroll to position [606, 0]
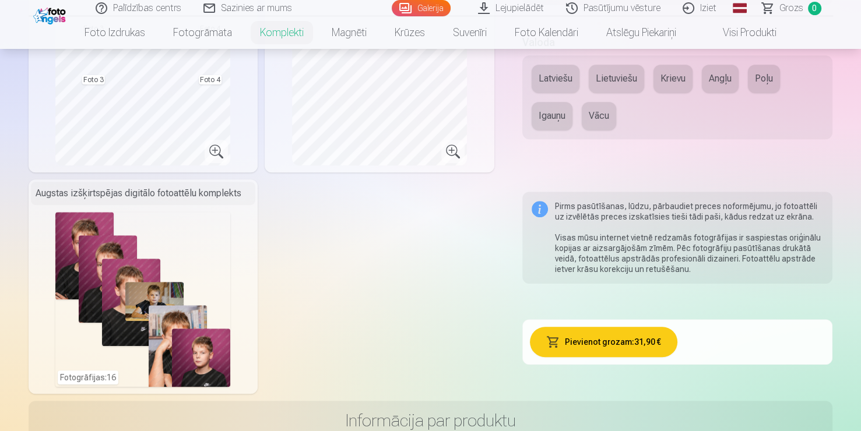
click at [97, 382] on div "Fotogrāfijas : 16" at bounding box center [142, 299] width 175 height 175
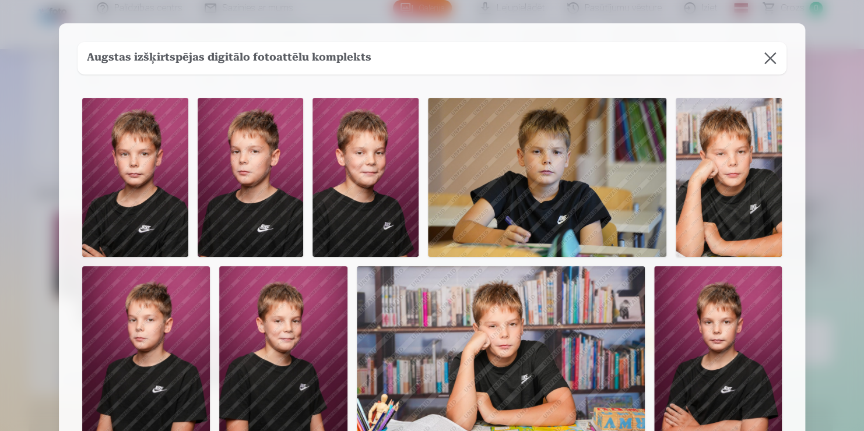
click at [97, 382] on img at bounding box center [146, 362] width 128 height 192
click at [166, 237] on img at bounding box center [135, 177] width 106 height 159
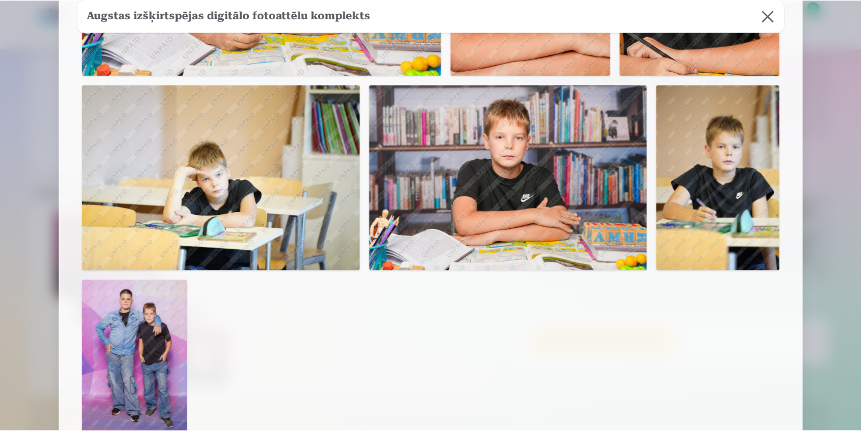
scroll to position [632, 0]
click at [175, 306] on img at bounding box center [134, 359] width 105 height 159
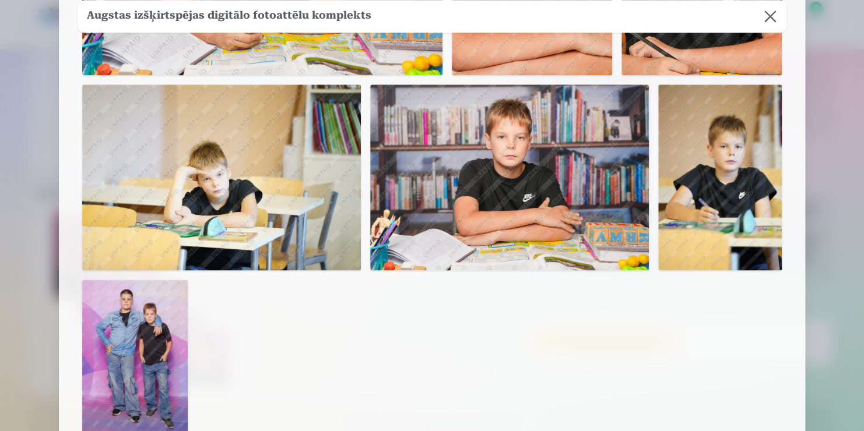
drag, startPoint x: 175, startPoint y: 306, endPoint x: 175, endPoint y: 295, distance: 11.1
click at [175, 295] on img at bounding box center [134, 359] width 105 height 159
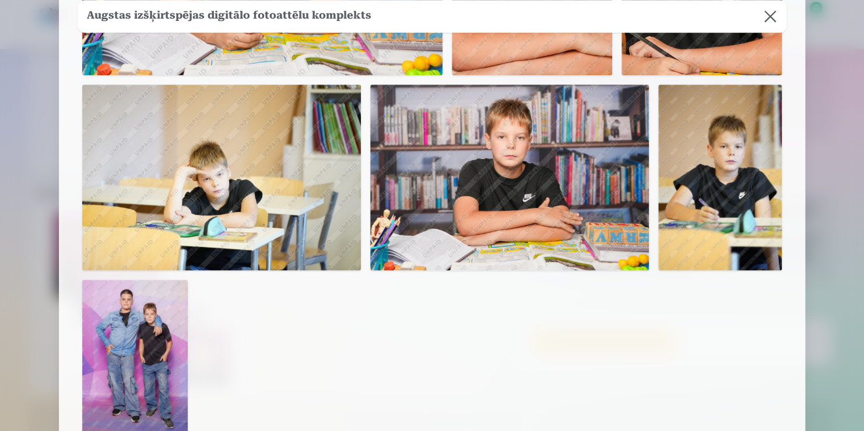
click at [175, 295] on img at bounding box center [134, 359] width 105 height 159
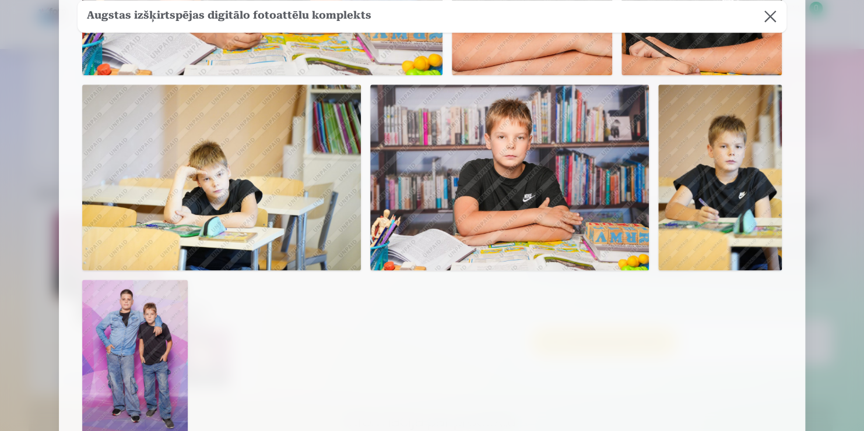
click at [175, 295] on img at bounding box center [134, 359] width 105 height 159
click at [772, 17] on button at bounding box center [770, 16] width 33 height 33
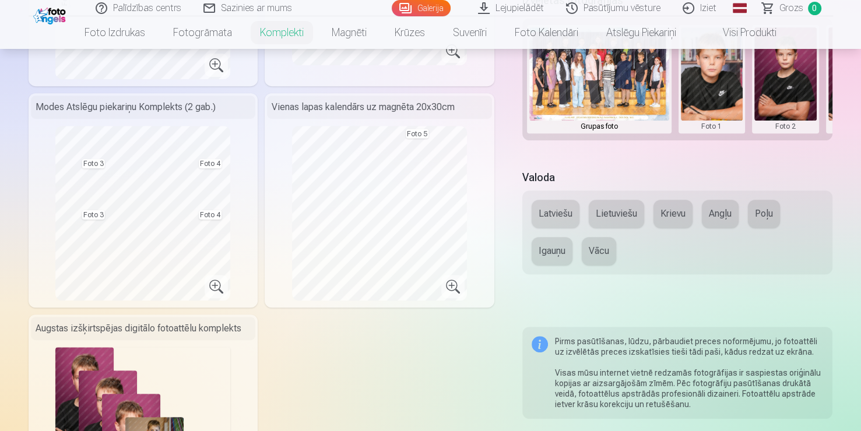
scroll to position [466, 0]
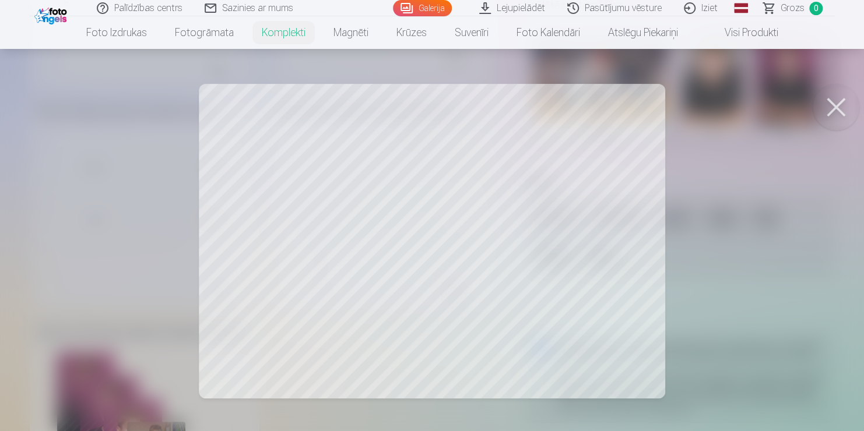
click at [128, 163] on div at bounding box center [432, 215] width 864 height 431
click at [247, 133] on div at bounding box center [432, 215] width 864 height 431
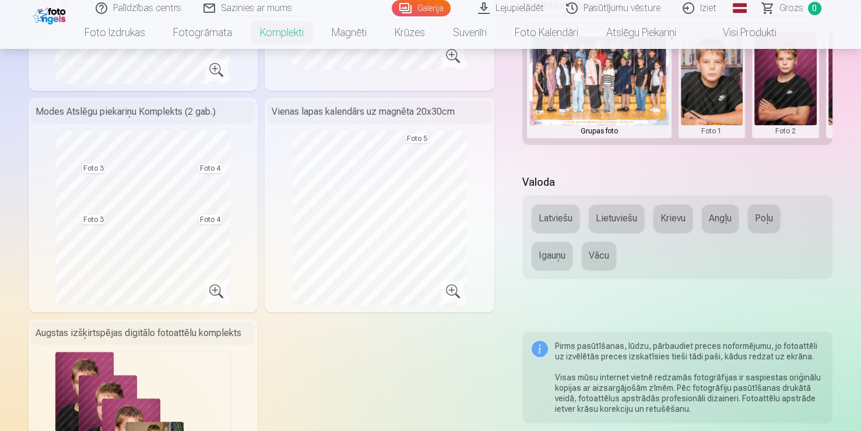
click at [247, 133] on div "Modes Atslēgu piekariņu Komplekts (2 gab.) Foto 3 Foto 4 Foto 3 Foto 4" at bounding box center [144, 205] width 230 height 214
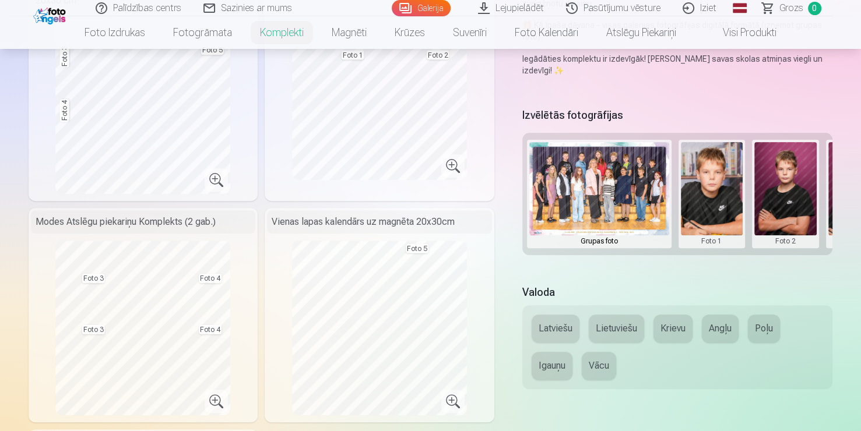
scroll to position [353, 0]
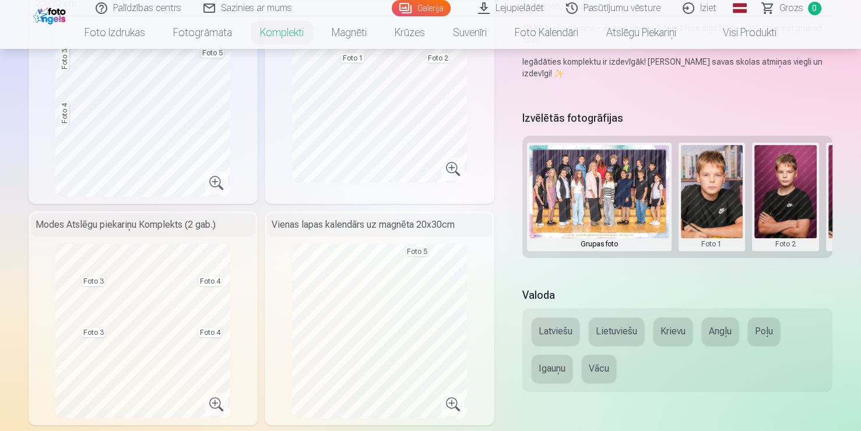
click at [773, 171] on button at bounding box center [785, 197] width 62 height 104
click at [833, 238] on div at bounding box center [430, 215] width 861 height 431
drag, startPoint x: 833, startPoint y: 238, endPoint x: 733, endPoint y: 211, distance: 103.4
click at [733, 211] on button at bounding box center [712, 197] width 62 height 104
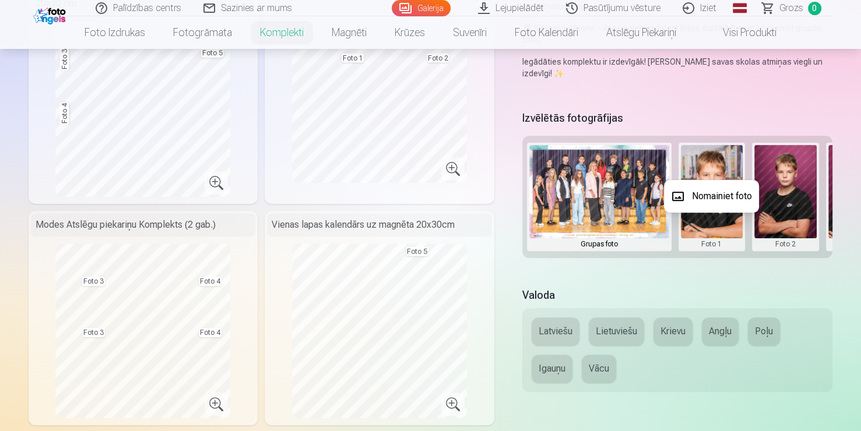
drag, startPoint x: 733, startPoint y: 214, endPoint x: 672, endPoint y: 222, distance: 61.7
click at [672, 222] on div at bounding box center [430, 215] width 861 height 431
drag, startPoint x: 729, startPoint y: 223, endPoint x: 654, endPoint y: 226, distance: 75.2
click at [654, 226] on div "Grupas foto Foto 1 Foto 2 Foto 3 Foto 4 Foto 5" at bounding box center [677, 197] width 311 height 122
click at [826, 240] on div "Foto 3" at bounding box center [859, 197] width 67 height 108
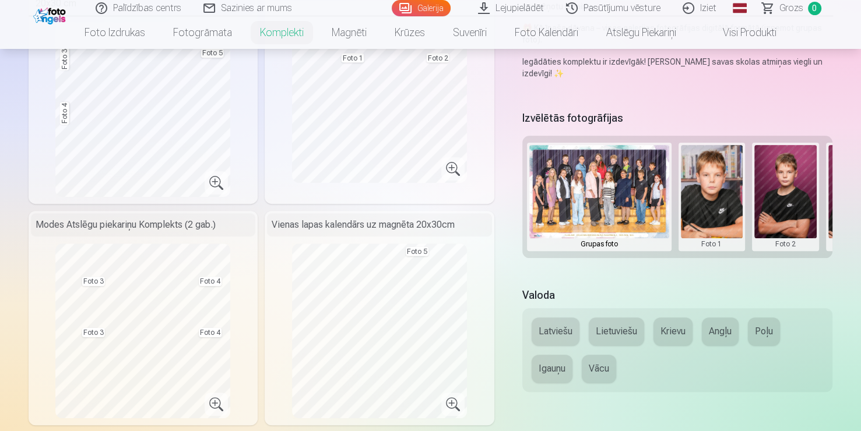
click at [826, 240] on div "Foto 3" at bounding box center [859, 197] width 67 height 108
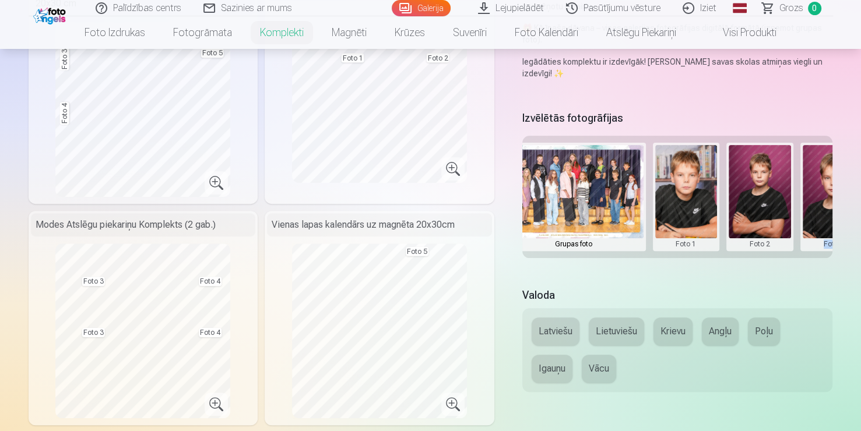
click at [826, 240] on div "Grupas foto Foto 1 Foto 2 Foto 3 Foto 4 Foto 5" at bounding box center [677, 197] width 311 height 122
click at [821, 242] on button at bounding box center [834, 197] width 62 height 104
click at [821, 242] on div at bounding box center [430, 215] width 861 height 431
click at [821, 242] on button at bounding box center [834, 197] width 62 height 104
click at [836, 245] on div at bounding box center [430, 215] width 861 height 431
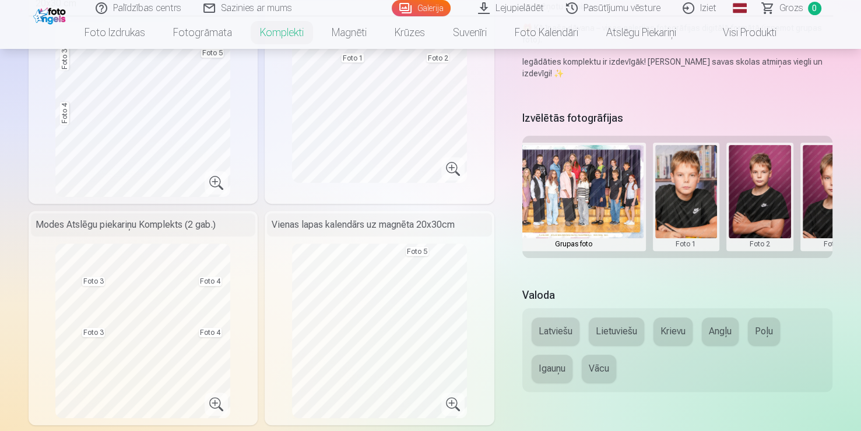
click at [829, 245] on button at bounding box center [834, 197] width 62 height 104
click at [829, 245] on div at bounding box center [430, 215] width 861 height 431
click at [829, 245] on button at bounding box center [834, 197] width 62 height 104
click at [0, 0] on div at bounding box center [0, 0] width 0 height 0
click at [829, 245] on button at bounding box center [834, 197] width 62 height 104
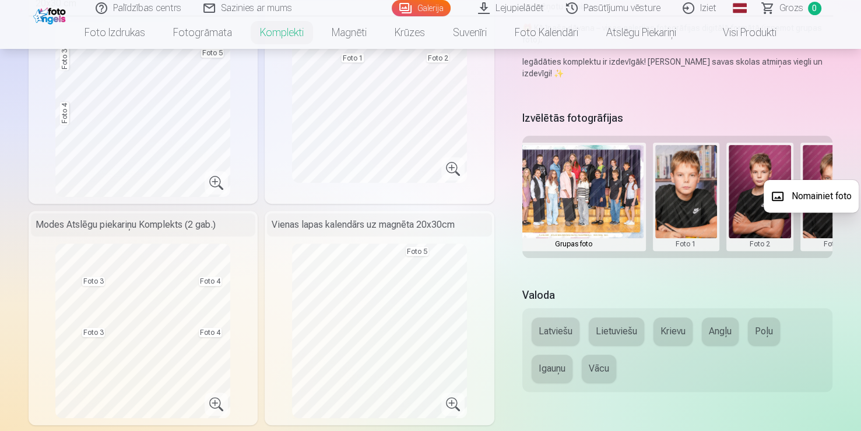
click at [828, 245] on div at bounding box center [430, 215] width 861 height 431
click at [831, 245] on button at bounding box center [834, 197] width 62 height 104
click at [809, 197] on button "Nomainiet foto" at bounding box center [810, 196] width 95 height 33
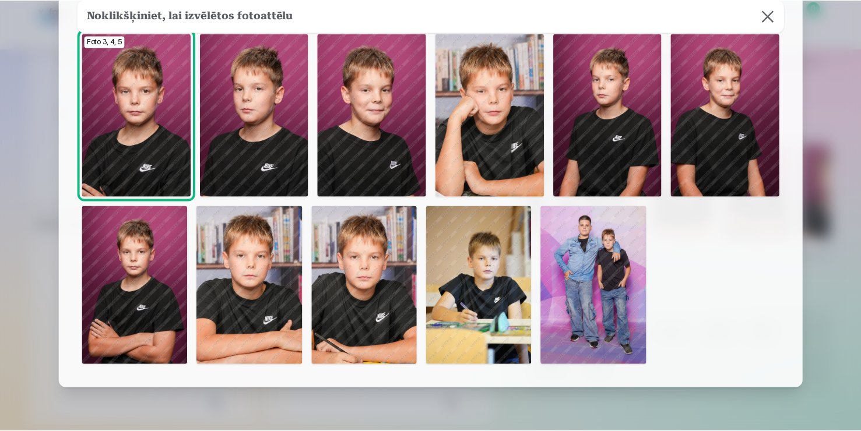
scroll to position [65, 0]
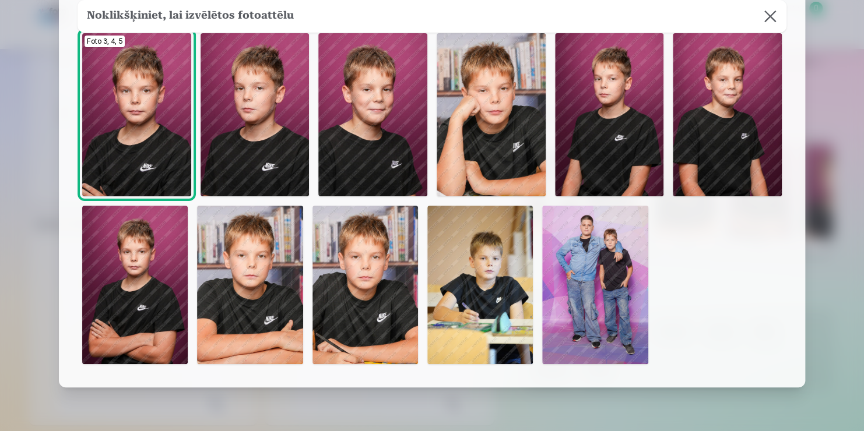
click at [351, 313] on img at bounding box center [364, 285] width 105 height 159
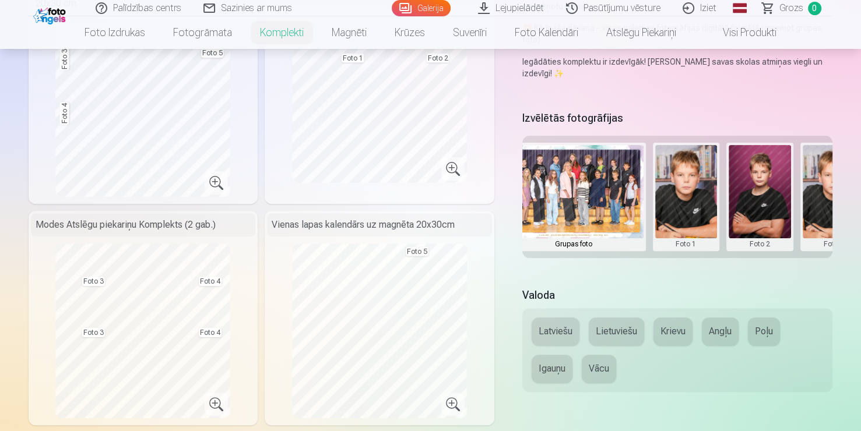
click at [726, 256] on div "Grupas foto Foto 1 Foto 2 Foto 3 Foto 4 Foto 5" at bounding box center [677, 197] width 311 height 122
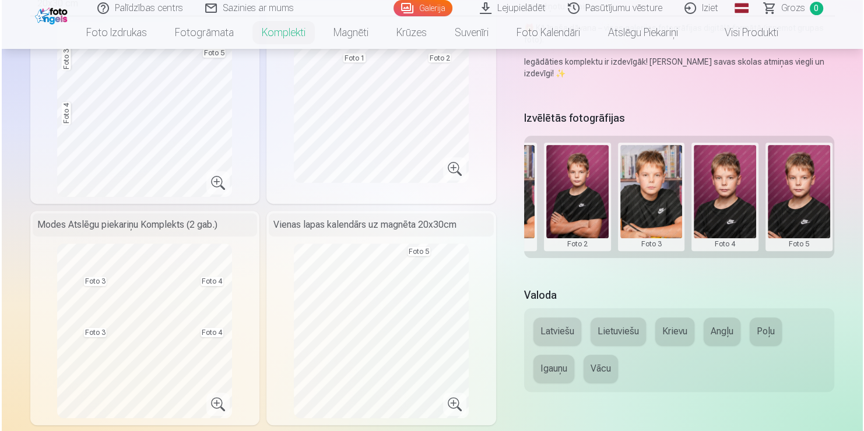
scroll to position [0, 212]
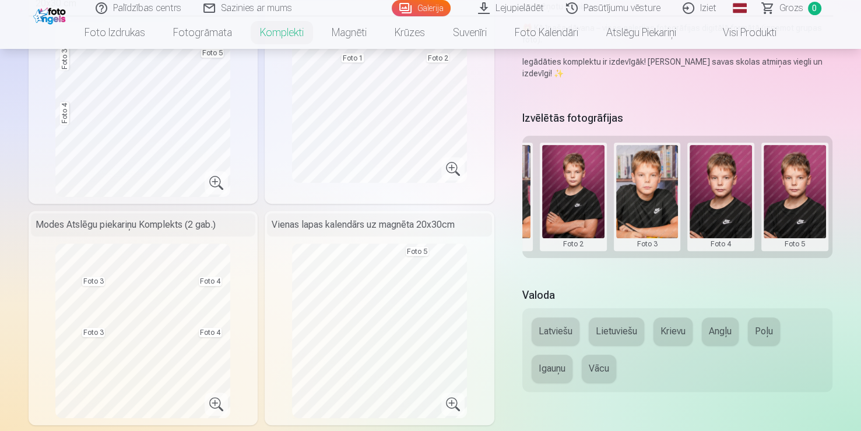
click at [720, 211] on button at bounding box center [720, 197] width 62 height 104
click at [720, 199] on button "Nomainiet foto" at bounding box center [720, 196] width 95 height 33
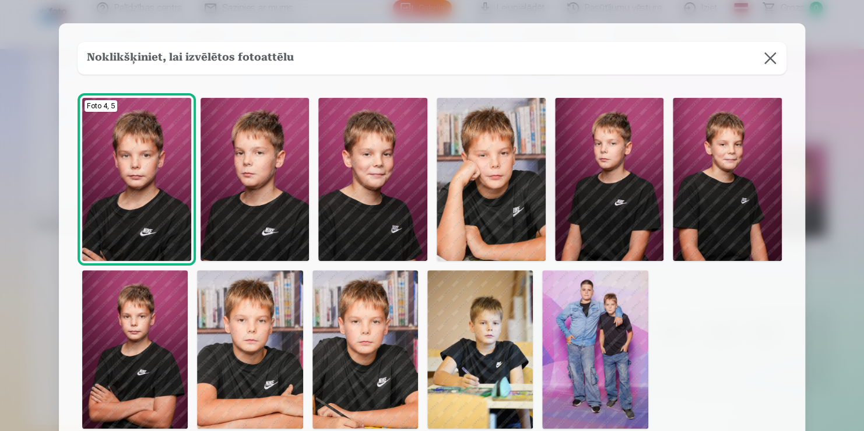
click at [770, 51] on button at bounding box center [770, 58] width 33 height 33
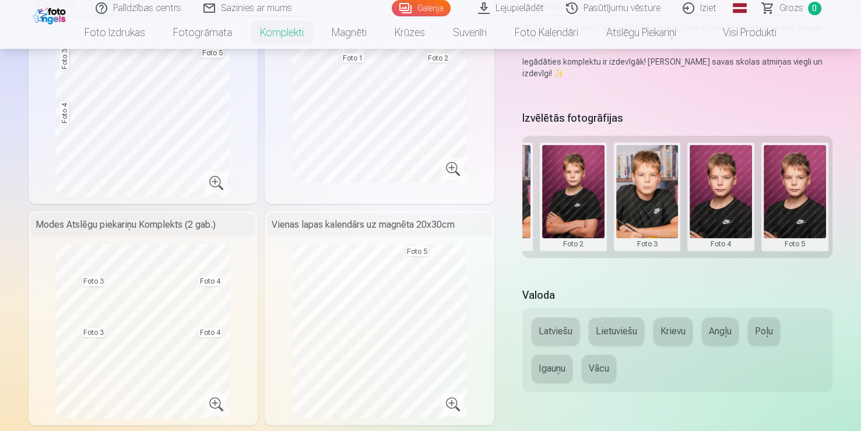
click at [787, 192] on button at bounding box center [794, 197] width 62 height 104
click at [787, 192] on button "Nomainiet foto" at bounding box center [794, 196] width 95 height 33
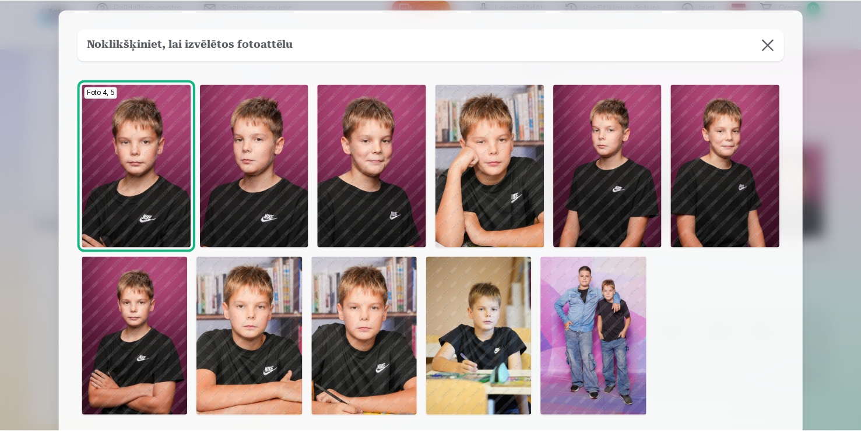
scroll to position [0, 0]
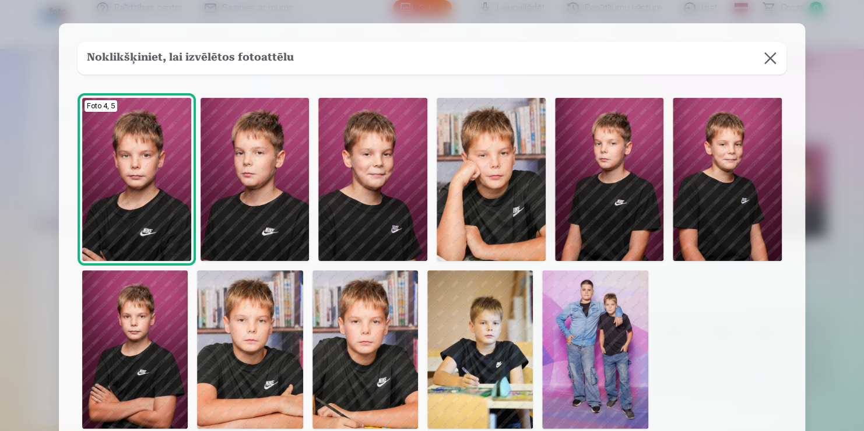
click at [768, 64] on button at bounding box center [770, 58] width 33 height 33
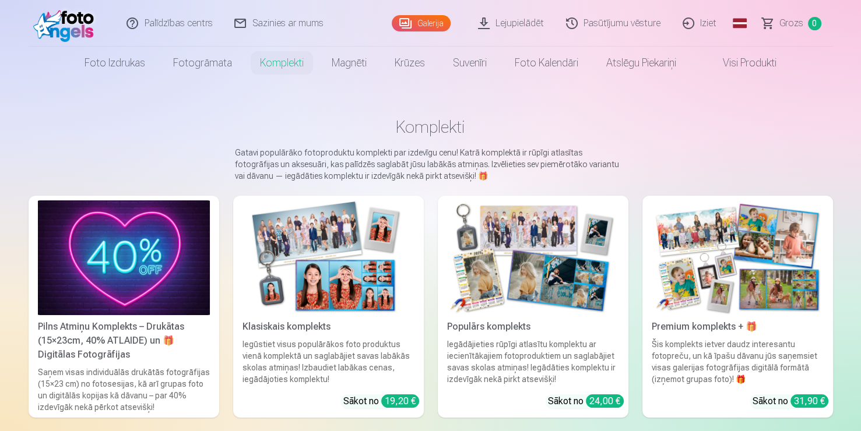
click at [707, 248] on img at bounding box center [738, 257] width 172 height 115
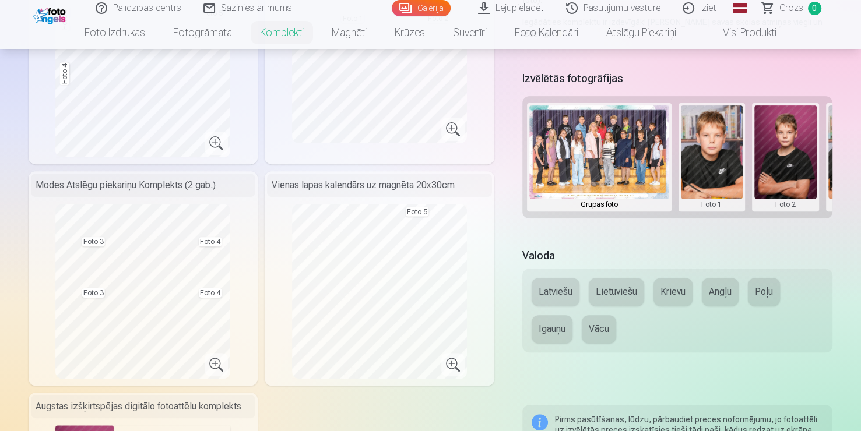
scroll to position [0, 212]
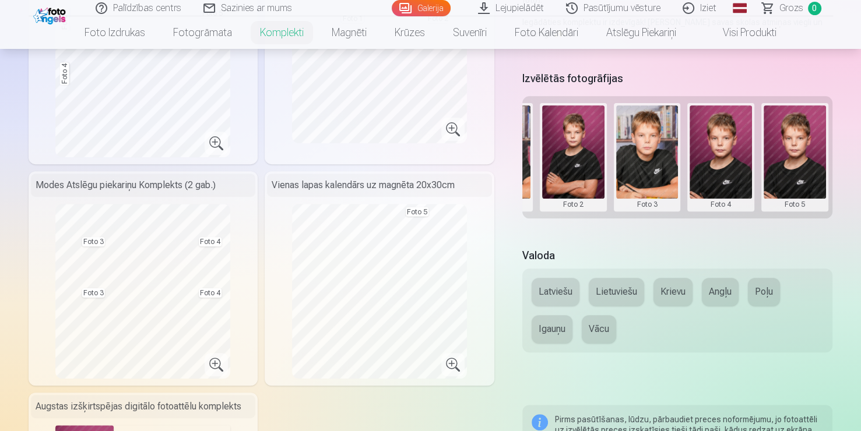
click at [618, 227] on div "Izvēlētās fotogrāfijas Grupas foto Foto 1 Foto 2 Foto 3 Foto 4 Foto 5" at bounding box center [677, 151] width 311 height 166
click at [649, 214] on div "Grupas foto Foto 1 Foto 2 Foto 3 Foto 4 Foto 5" at bounding box center [677, 157] width 311 height 122
click at [640, 217] on div "Grupas foto Foto 1 Foto 2 Foto 3 Foto 4 Foto 5" at bounding box center [677, 157] width 311 height 122
click at [634, 215] on div "Grupas foto Foto 1 Foto 2 Foto 3 Foto 4 Foto 5" at bounding box center [677, 157] width 311 height 122
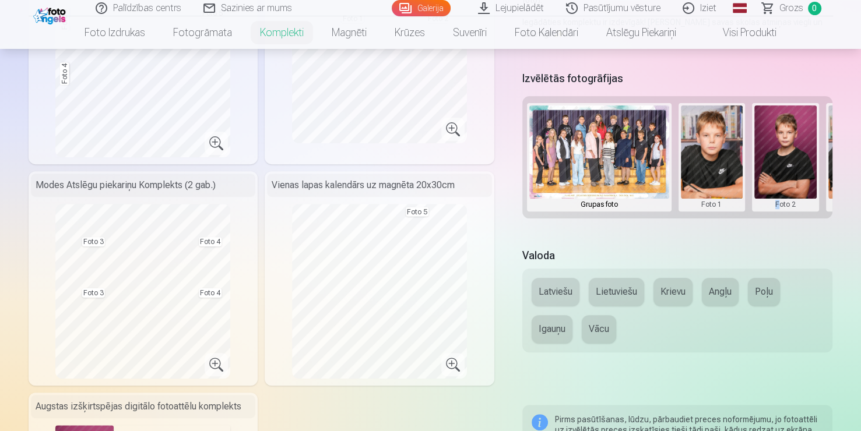
drag, startPoint x: 781, startPoint y: 223, endPoint x: 773, endPoint y: 222, distance: 7.6
click at [773, 222] on div "Izvēlētās fotogrāfijas Grupas foto Foto 1 Foto 2 Foto 3 Foto 4 Foto 5" at bounding box center [677, 151] width 311 height 166
click at [758, 215] on div "Grupas foto Foto 1 Foto 2 Foto 3 Foto 4 Foto 5" at bounding box center [677, 157] width 311 height 122
click at [747, 221] on div "Izvēlētās fotogrāfijas Grupas foto Foto 1 Foto 2 Foto 3 Foto 4 Foto 5" at bounding box center [677, 151] width 311 height 166
click at [751, 221] on div "Izvēlētās fotogrāfijas Grupas foto Foto 1 Foto 2 Foto 3 Foto 4 Foto 5" at bounding box center [677, 151] width 311 height 166
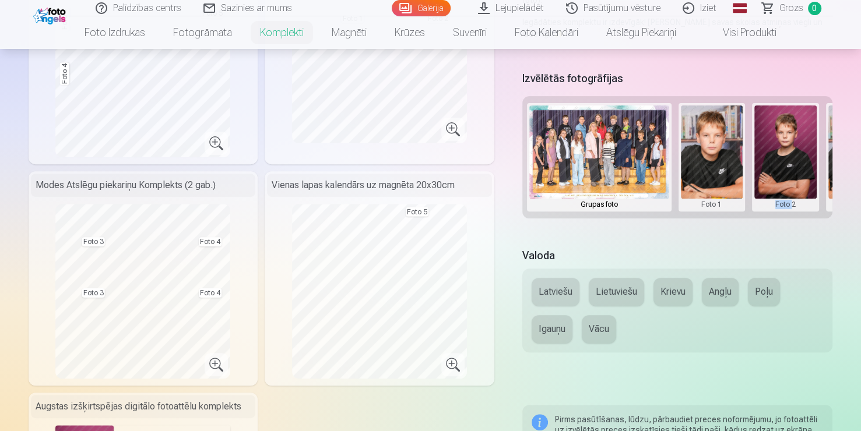
click at [751, 221] on div "Izvēlētās fotogrāfijas Grupas foto Foto 1 Foto 2 Foto 3 Foto 4 Foto 5" at bounding box center [677, 151] width 311 height 166
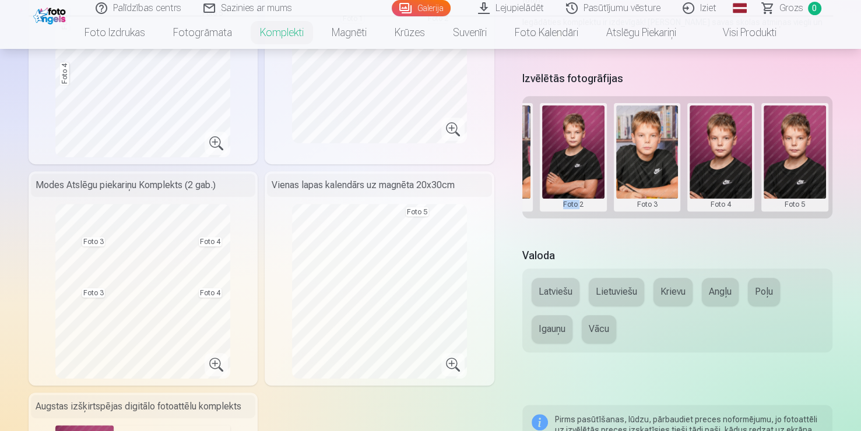
click at [670, 159] on button at bounding box center [647, 157] width 62 height 104
click at [670, 159] on button "Nomainiet foto" at bounding box center [646, 156] width 95 height 33
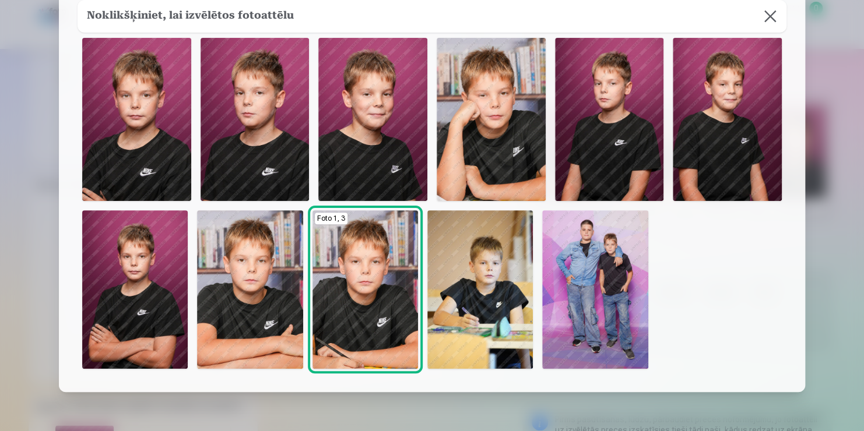
scroll to position [66, 0]
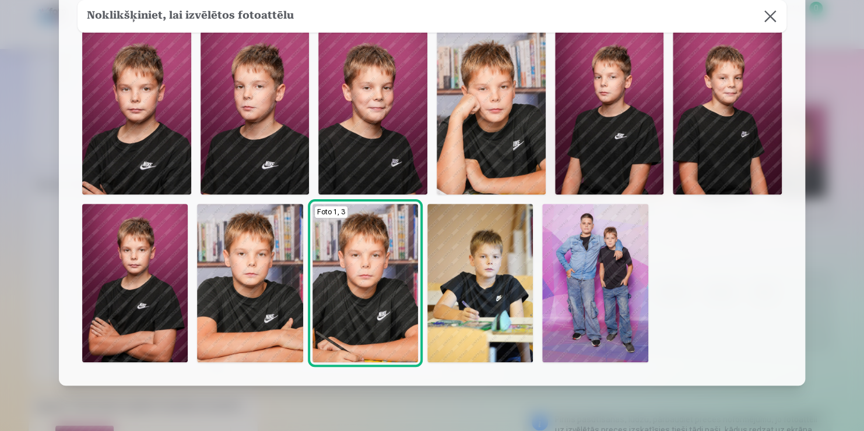
click at [474, 248] on img at bounding box center [479, 283] width 105 height 159
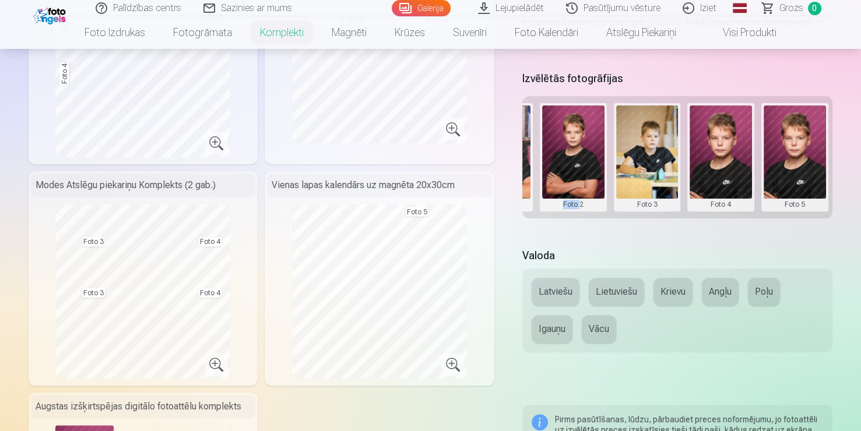
click at [721, 199] on button at bounding box center [720, 157] width 62 height 104
click at [721, 161] on button "Nomainiet foto" at bounding box center [720, 156] width 95 height 33
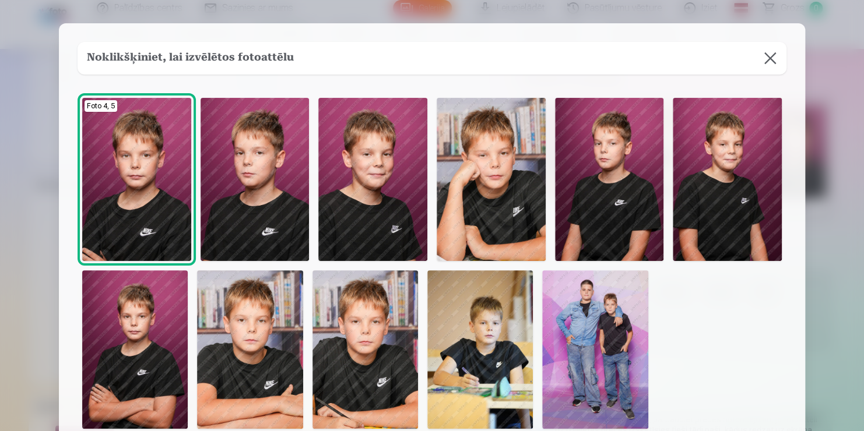
click at [768, 64] on button at bounding box center [770, 58] width 33 height 33
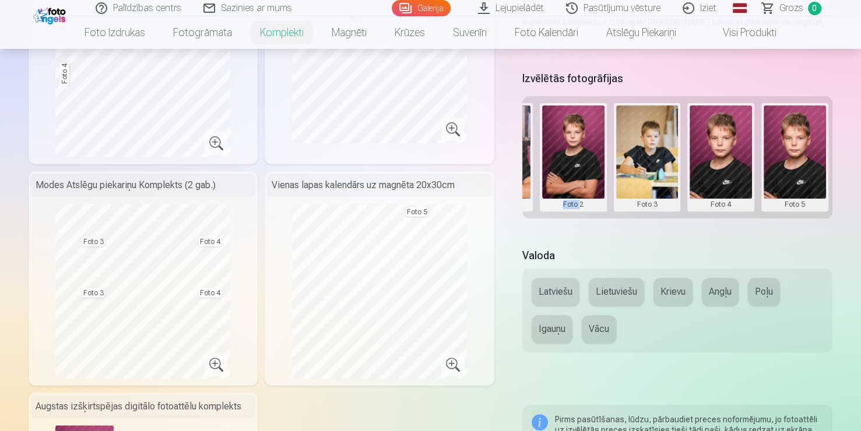
click at [784, 206] on button at bounding box center [794, 157] width 62 height 104
click at [805, 154] on button "Nomainiet foto" at bounding box center [794, 156] width 95 height 33
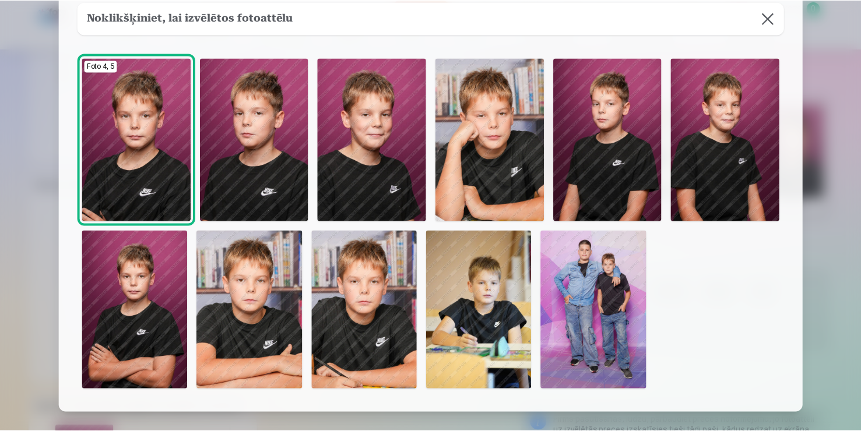
scroll to position [40, 0]
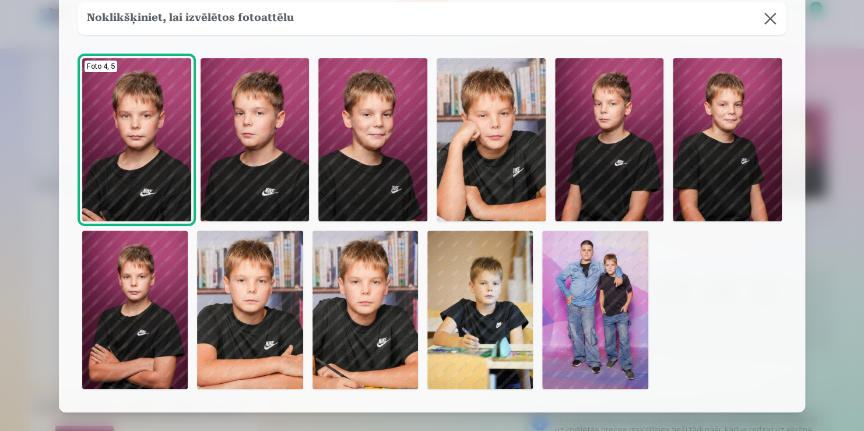
click at [508, 140] on img at bounding box center [491, 139] width 109 height 163
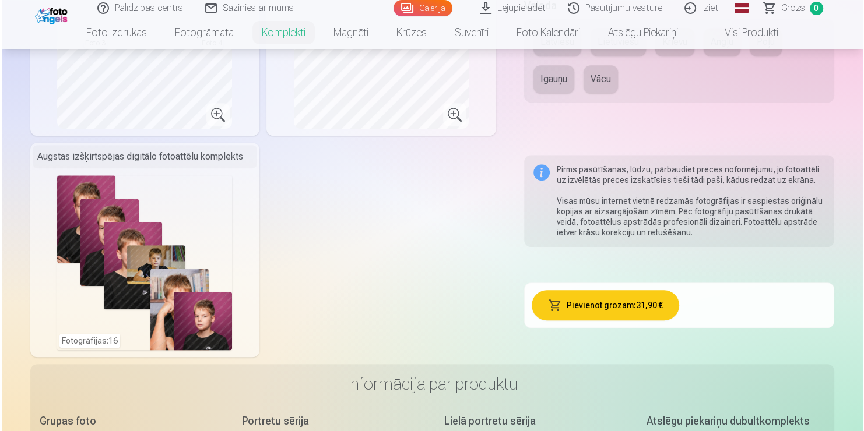
scroll to position [644, 0]
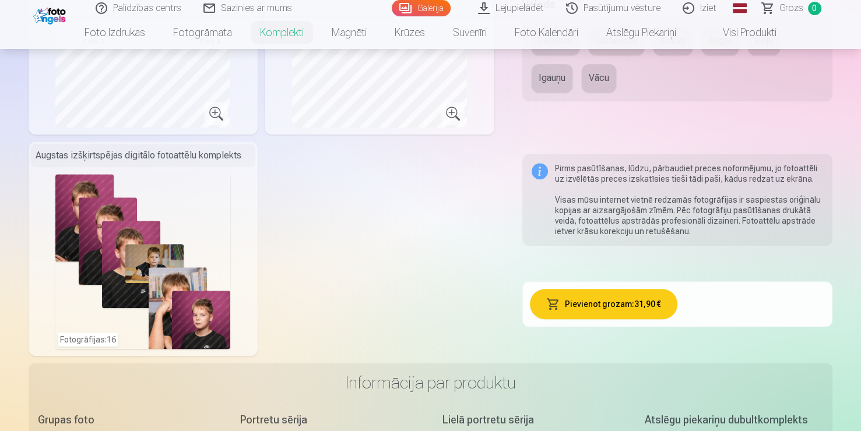
click at [194, 255] on div "Fotogrāfijas : 16" at bounding box center [142, 261] width 175 height 175
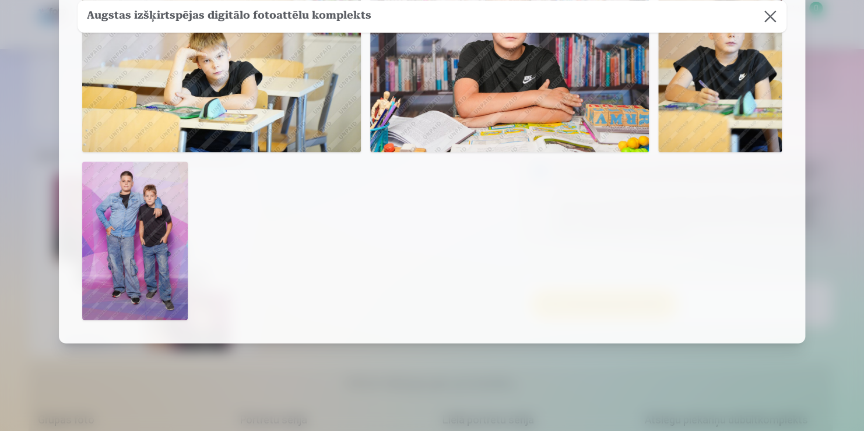
scroll to position [750, 0]
click at [128, 219] on img at bounding box center [134, 241] width 105 height 159
click at [129, 219] on img at bounding box center [134, 241] width 105 height 159
click at [773, 23] on button at bounding box center [770, 16] width 33 height 33
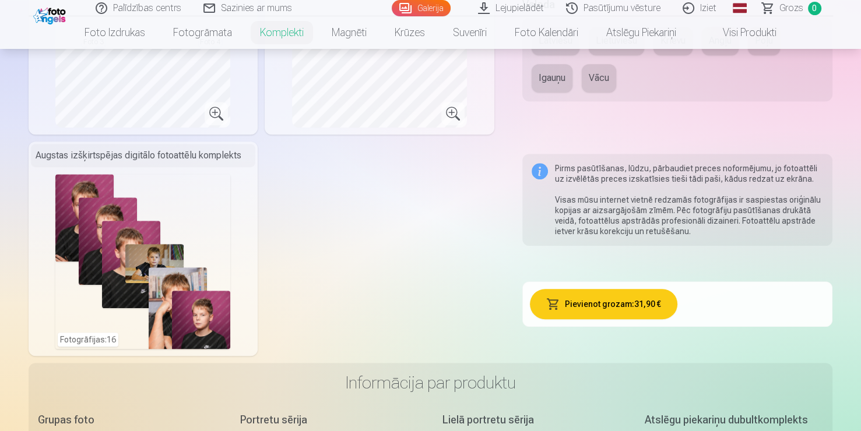
click at [191, 243] on div "Fotogrāfijas : 16" at bounding box center [142, 261] width 175 height 175
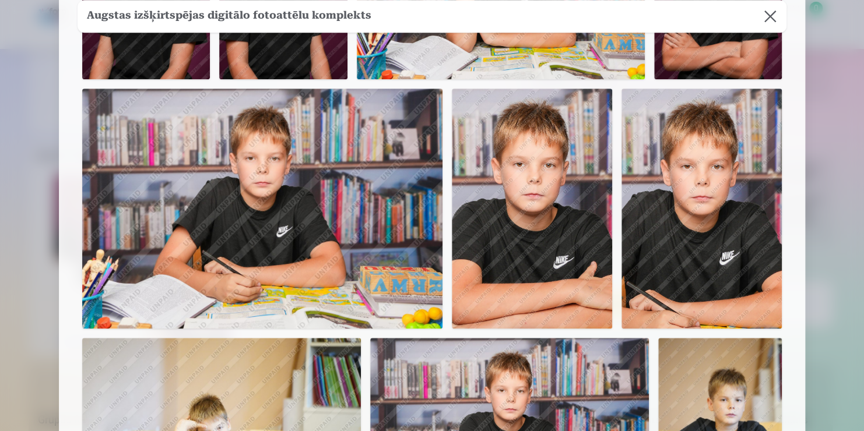
scroll to position [755, 0]
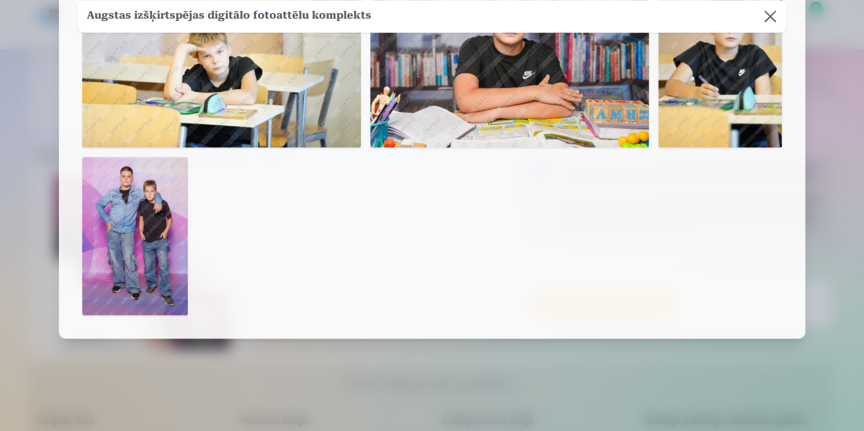
click at [143, 198] on img at bounding box center [134, 236] width 105 height 159
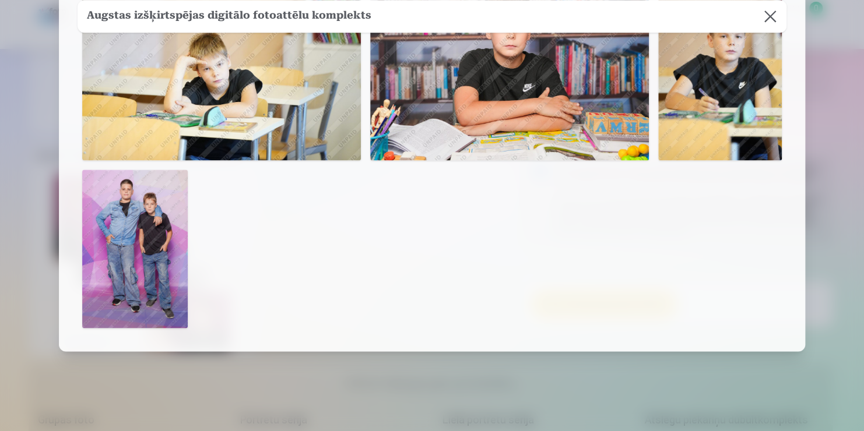
scroll to position [742, 0]
click at [140, 206] on img at bounding box center [134, 249] width 105 height 159
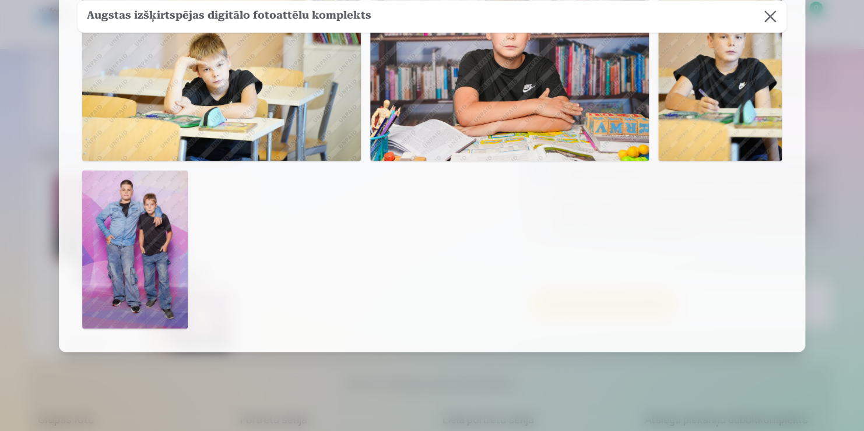
click at [140, 206] on img at bounding box center [134, 249] width 105 height 159
click at [128, 281] on img at bounding box center [134, 249] width 105 height 159
drag, startPoint x: 128, startPoint y: 281, endPoint x: -10, endPoint y: 8, distance: 306.0
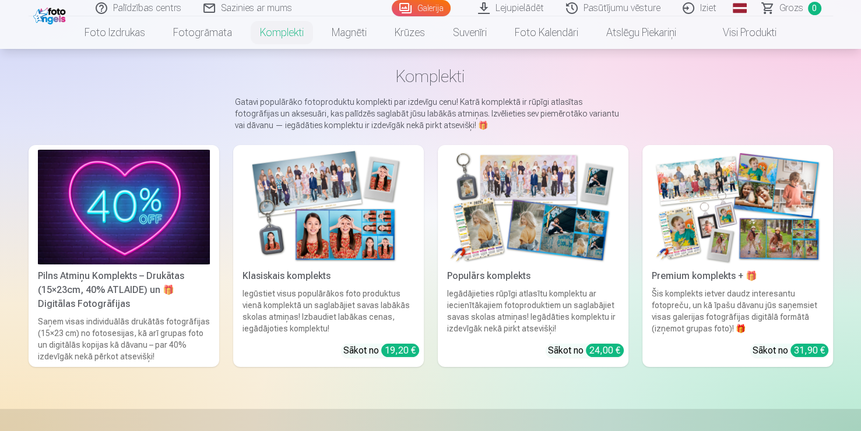
scroll to position [51, 0]
click at [678, 219] on img at bounding box center [738, 206] width 172 height 115
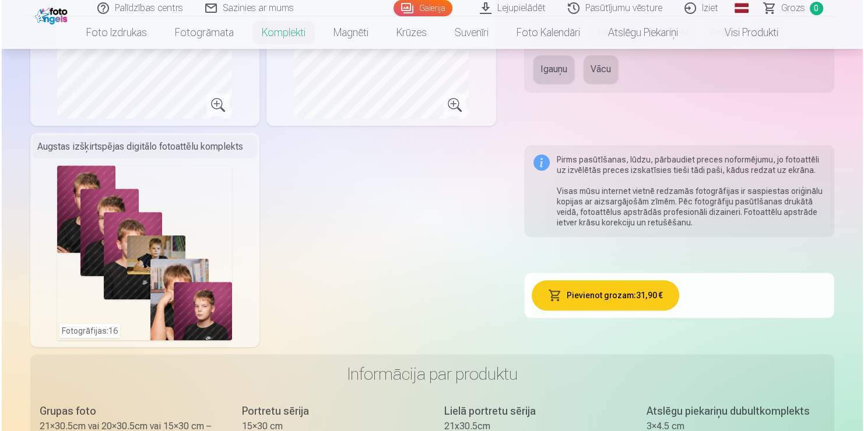
scroll to position [653, 0]
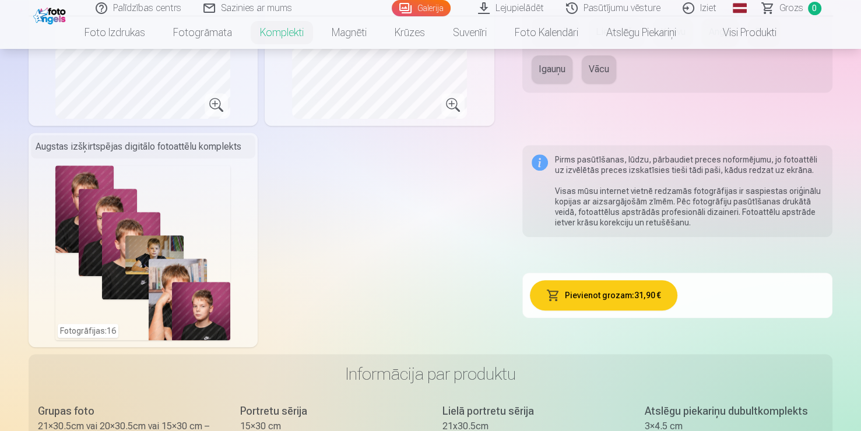
click at [193, 242] on div "Fotogrāfijas : 16" at bounding box center [142, 253] width 175 height 175
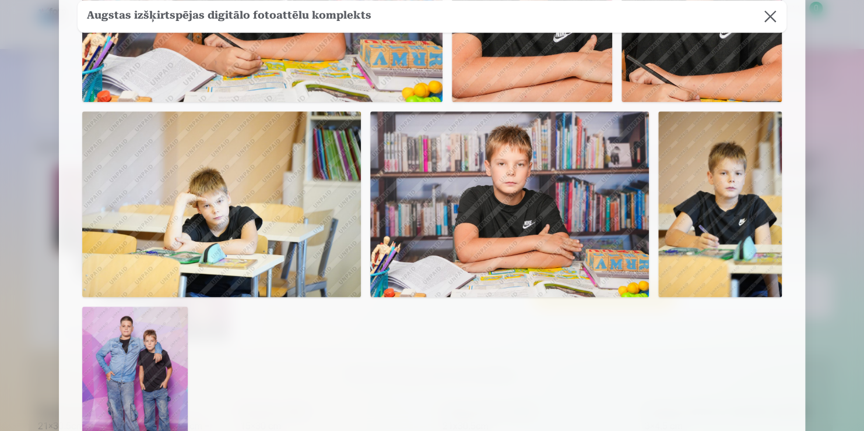
scroll to position [755, 0]
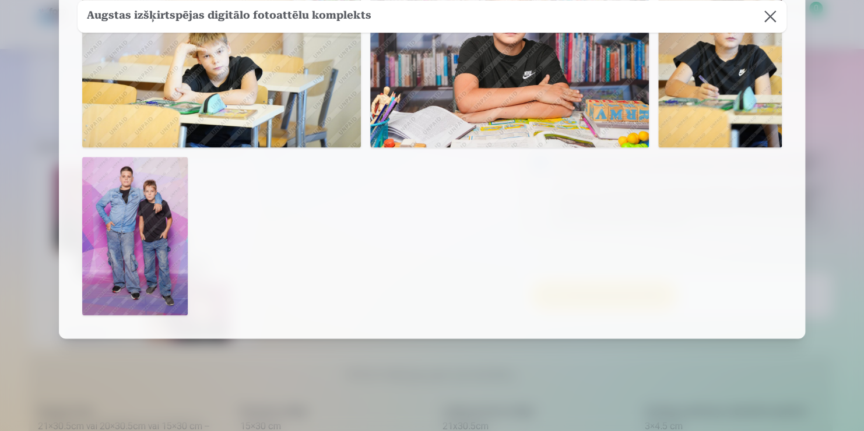
click at [155, 248] on img at bounding box center [134, 236] width 105 height 159
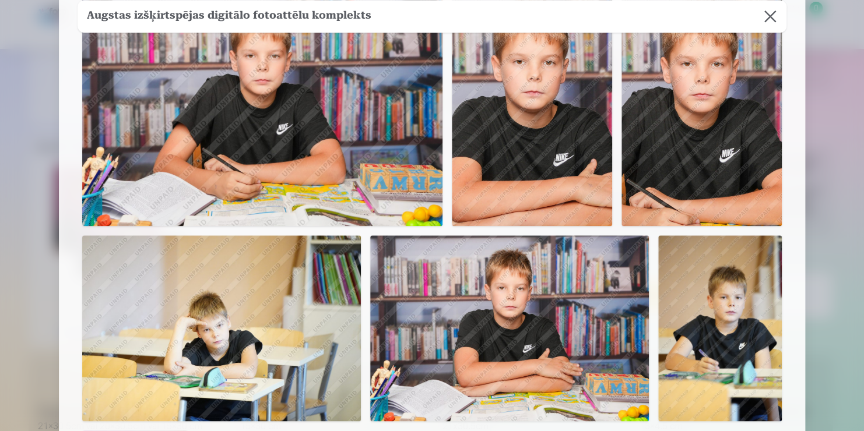
scroll to position [488, 0]
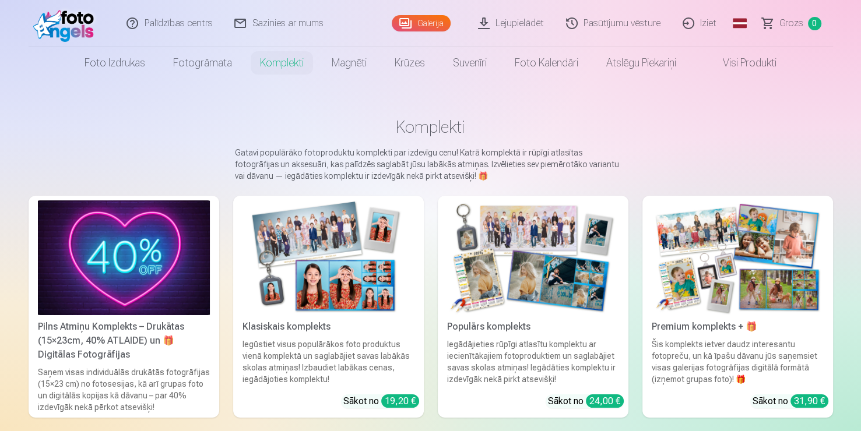
click at [752, 237] on img at bounding box center [738, 257] width 172 height 115
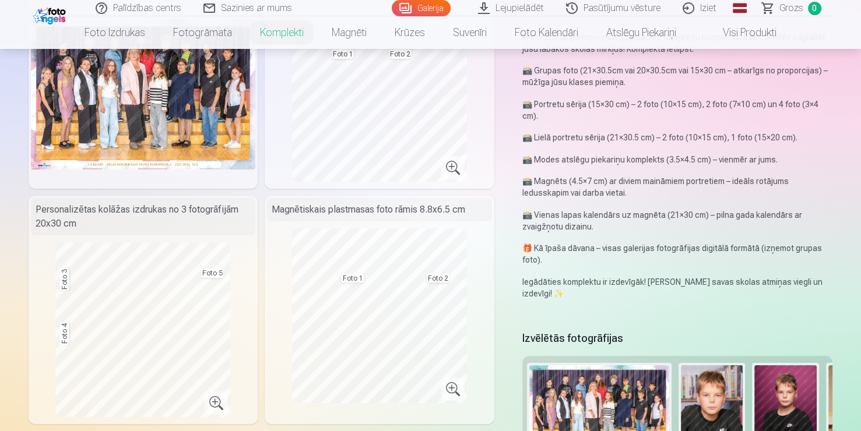
scroll to position [132, 0]
click at [587, 108] on p "📸 Portretu sērija (15×30 cm) – 2 foto (10×15 cm), 2 foto (7×10 cm) un 4 foto (3…" at bounding box center [677, 110] width 311 height 23
click at [525, 107] on p "📸 Portretu sērija (15×30 cm) – 2 foto (10×15 cm), 2 foto (7×10 cm) un 4 foto (3…" at bounding box center [677, 110] width 311 height 23
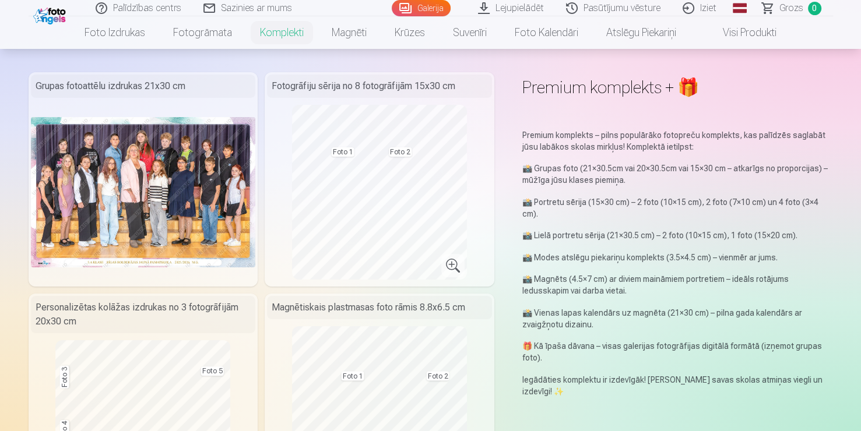
scroll to position [34, 0]
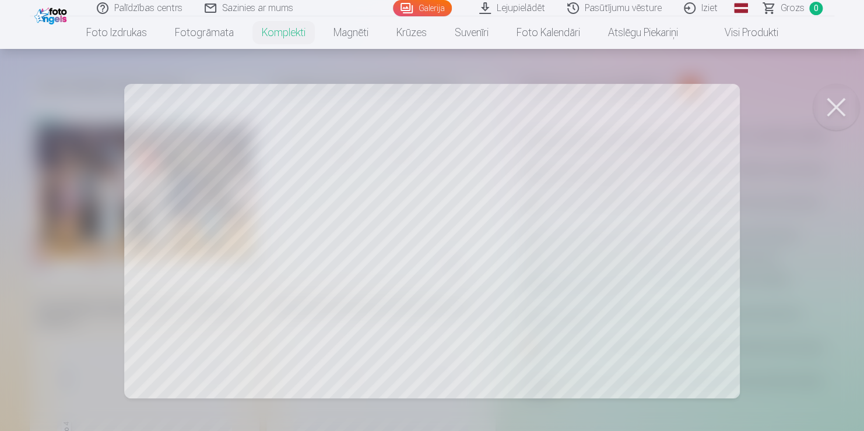
click at [624, 196] on div at bounding box center [432, 215] width 864 height 431
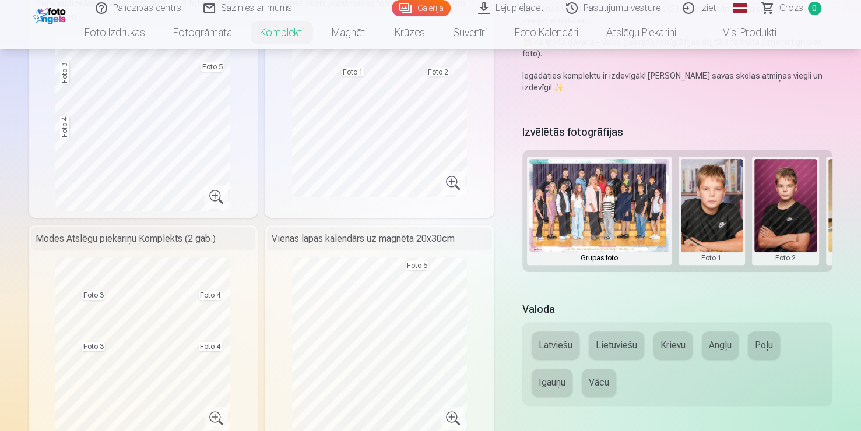
scroll to position [340, 0]
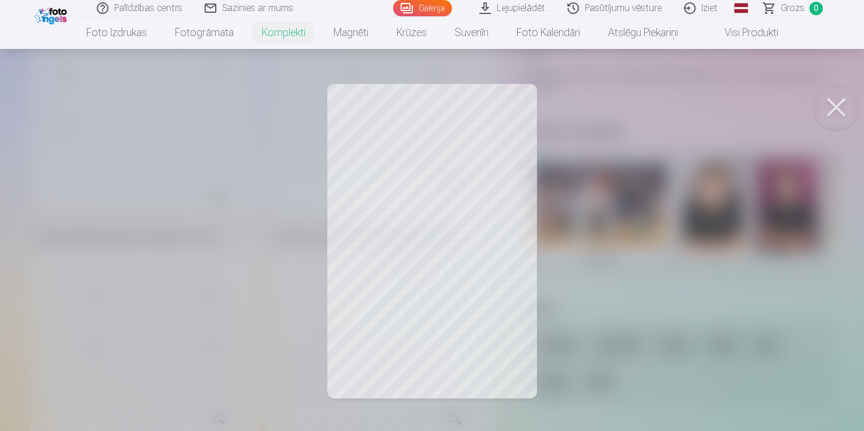
click at [468, 231] on div at bounding box center [432, 215] width 864 height 431
click at [846, 103] on button at bounding box center [835, 107] width 47 height 47
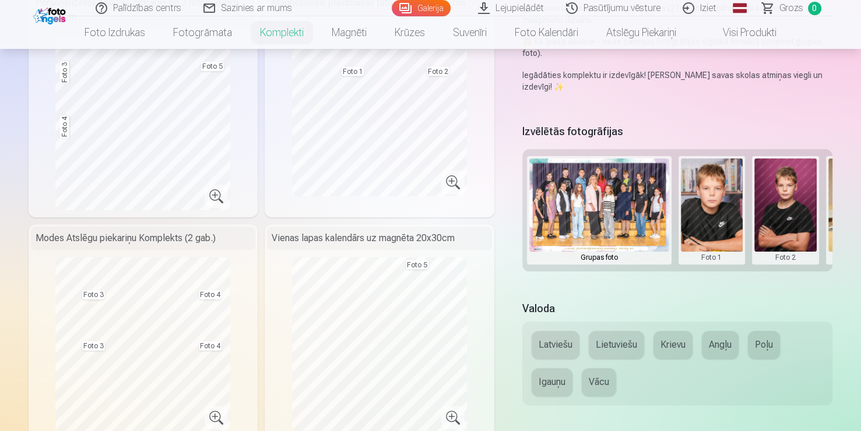
click at [765, 196] on button at bounding box center [785, 211] width 62 height 104
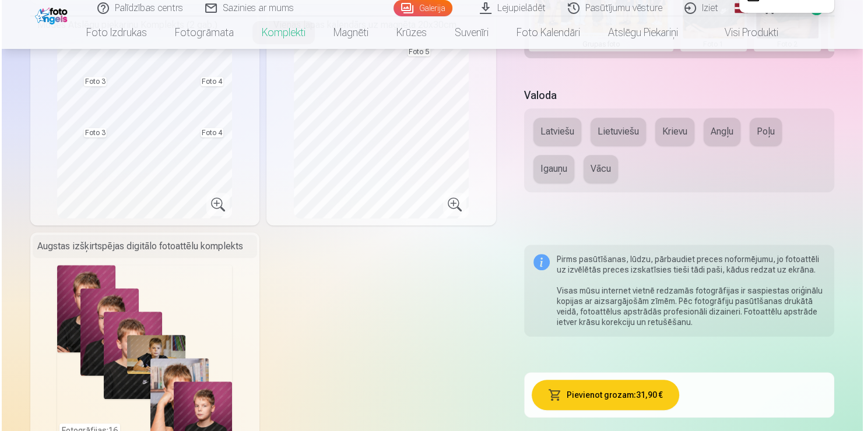
scroll to position [565, 0]
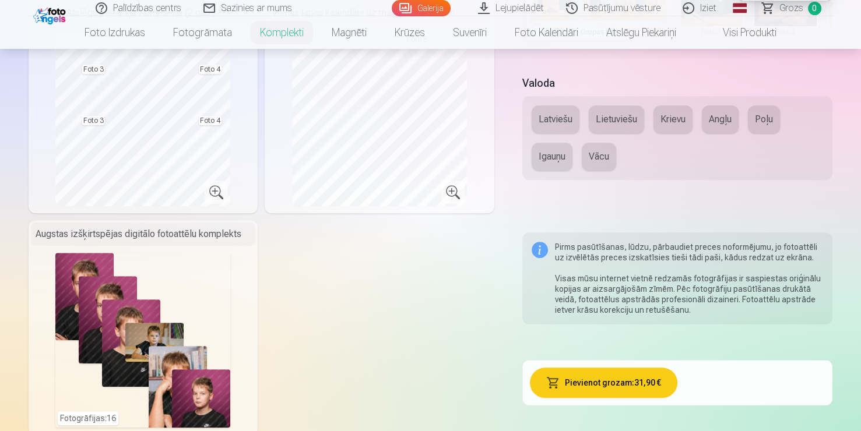
click at [159, 298] on div at bounding box center [430, 215] width 861 height 431
click at [159, 298] on div "Fotogrāfijas : 16" at bounding box center [142, 340] width 175 height 175
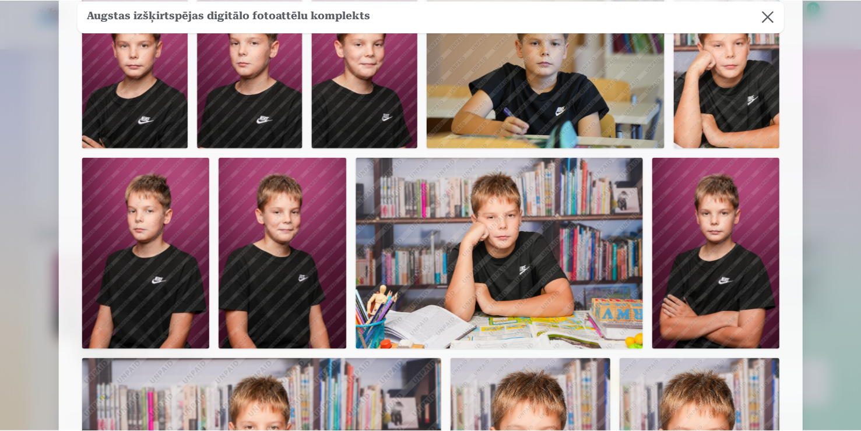
scroll to position [124, 0]
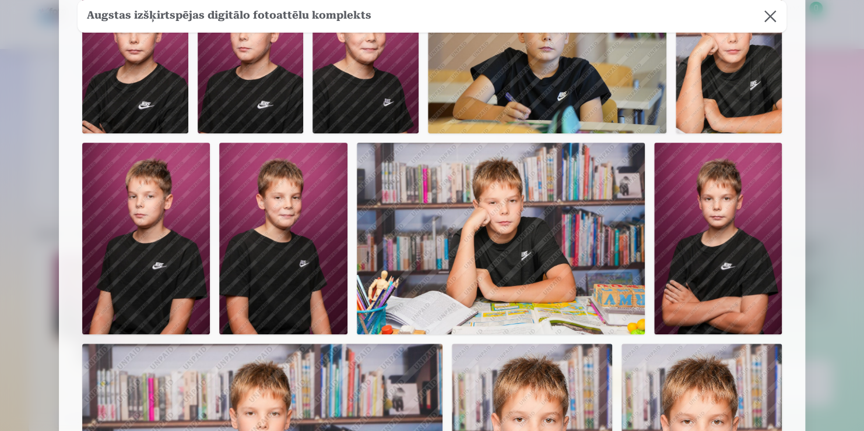
click at [761, 20] on button at bounding box center [770, 16] width 33 height 33
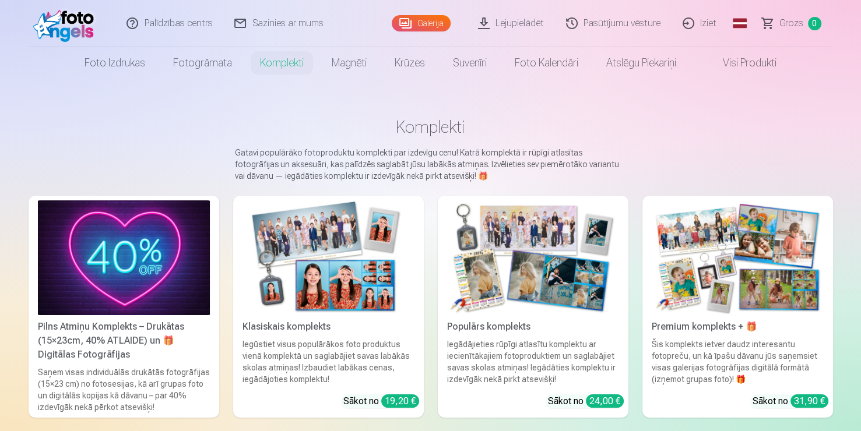
click at [693, 227] on img at bounding box center [738, 257] width 172 height 115
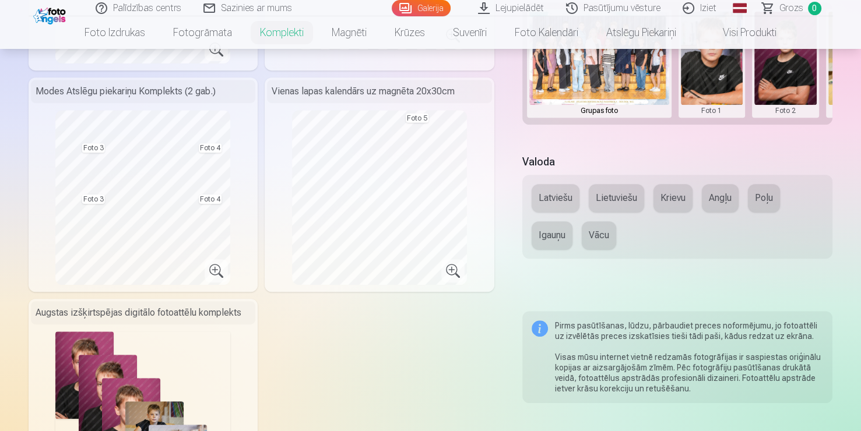
scroll to position [486, 0]
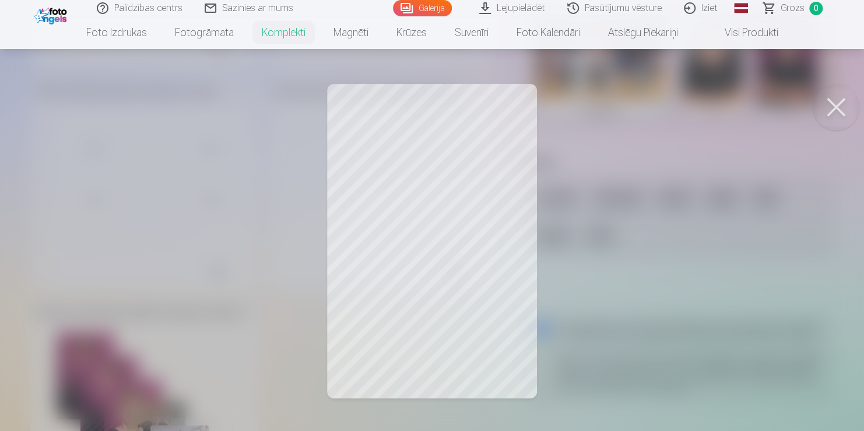
click at [417, 236] on div at bounding box center [432, 215] width 864 height 431
click at [448, 205] on div at bounding box center [432, 215] width 864 height 431
click at [492, 157] on div at bounding box center [432, 215] width 864 height 431
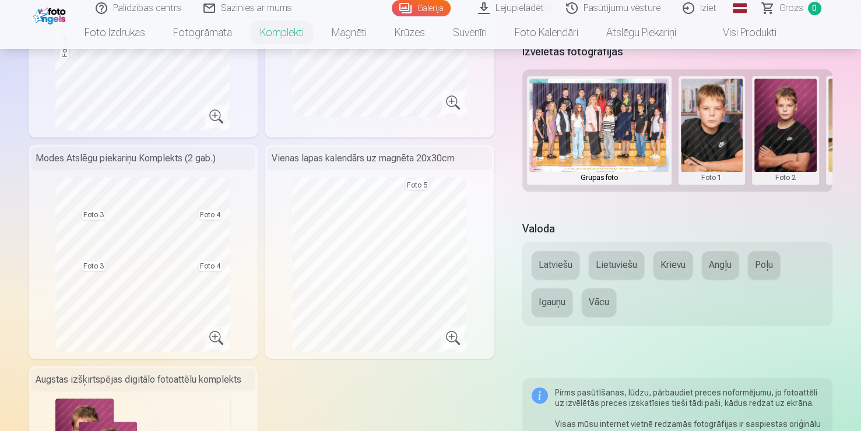
scroll to position [421, 0]
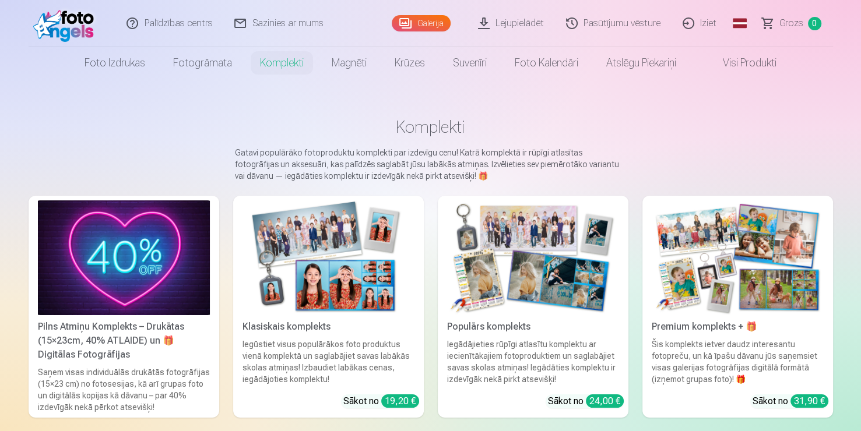
click at [686, 249] on img at bounding box center [738, 257] width 172 height 115
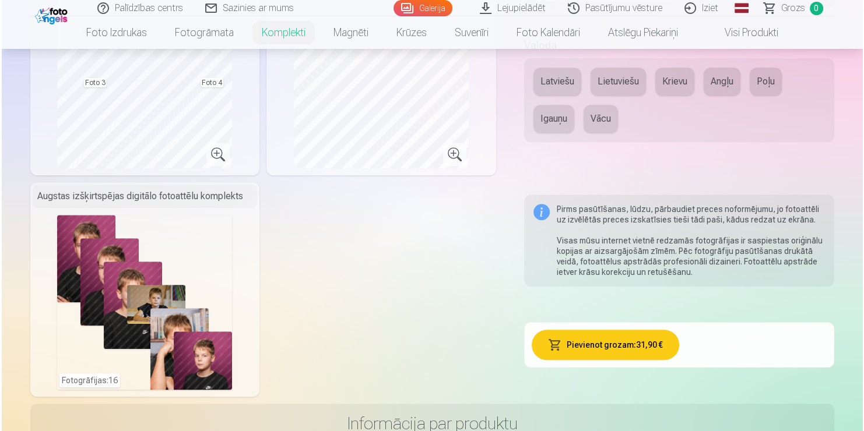
scroll to position [601, 0]
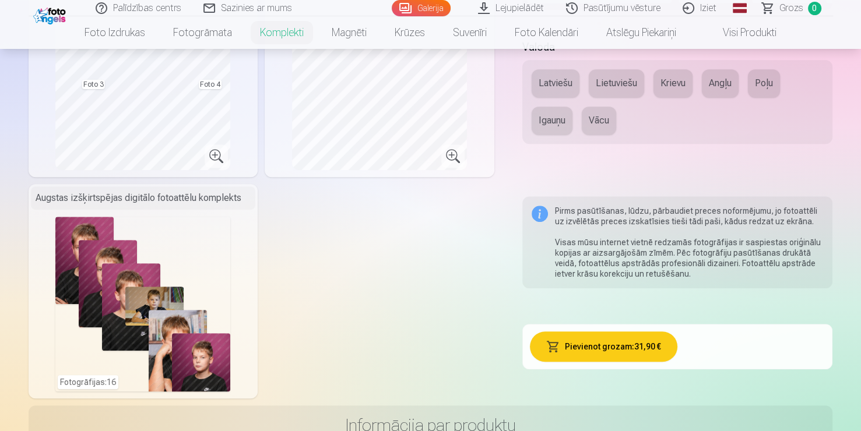
click at [142, 253] on div "Fotogrāfijas : 16" at bounding box center [142, 304] width 175 height 175
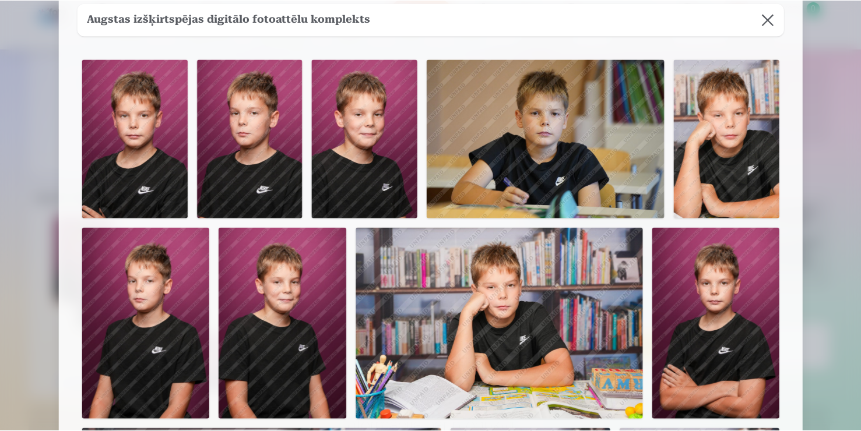
scroll to position [0, 0]
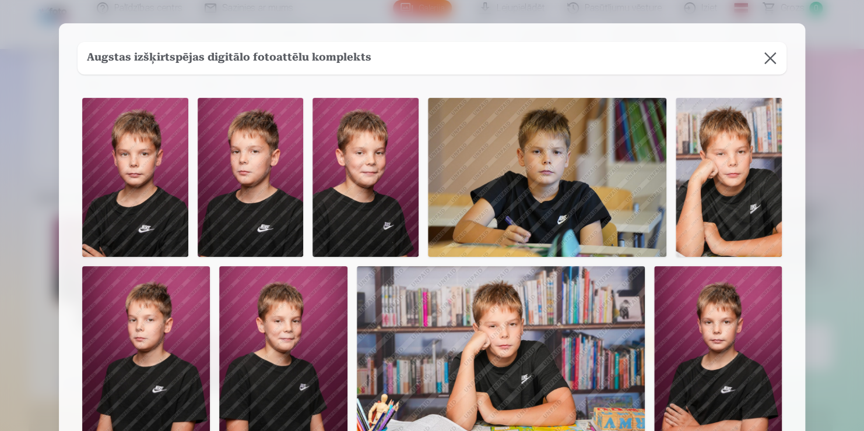
click at [758, 56] on button at bounding box center [770, 58] width 33 height 33
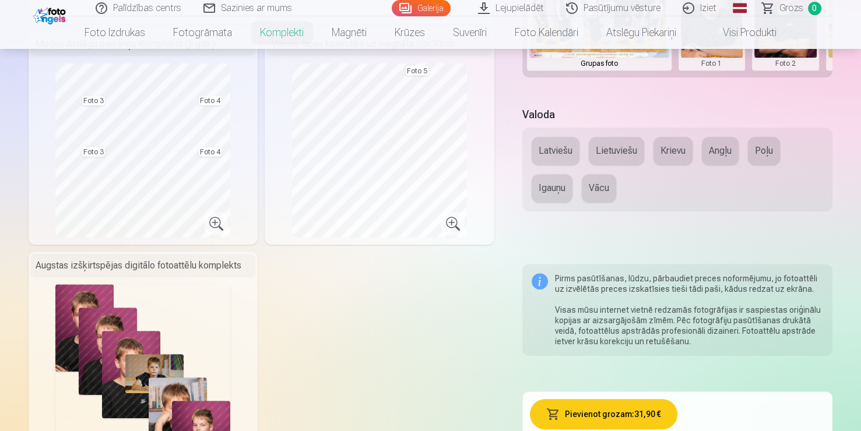
scroll to position [532, 0]
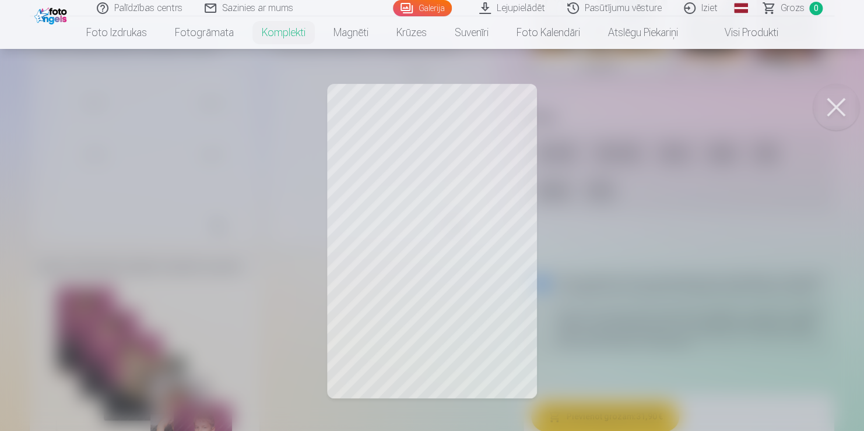
click at [811, 108] on div at bounding box center [432, 215] width 864 height 431
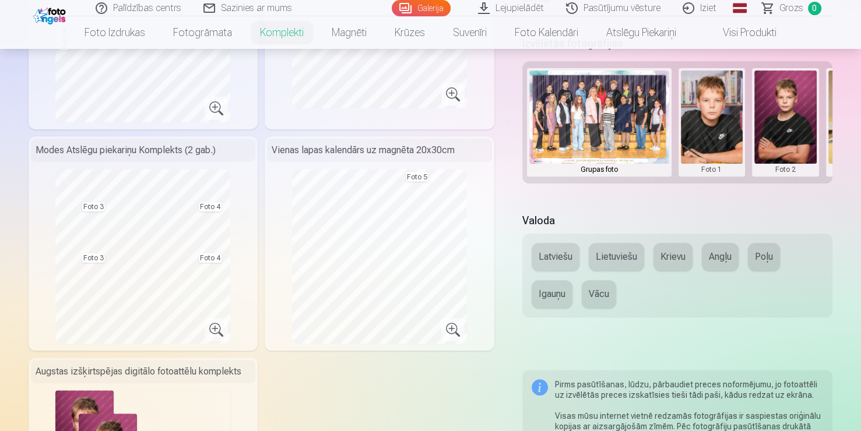
scroll to position [425, 0]
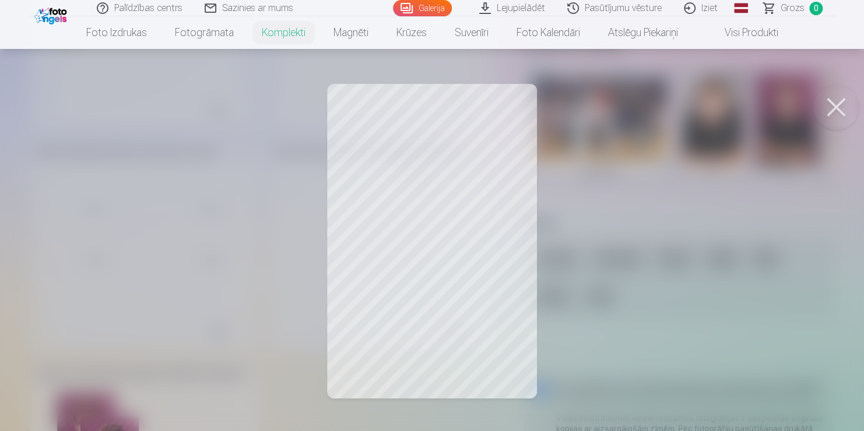
click at [832, 103] on button at bounding box center [835, 107] width 47 height 47
click at [442, 332] on div at bounding box center [432, 215] width 864 height 431
click at [442, 332] on div at bounding box center [430, 215] width 861 height 431
click at [420, 277] on div at bounding box center [432, 215] width 864 height 431
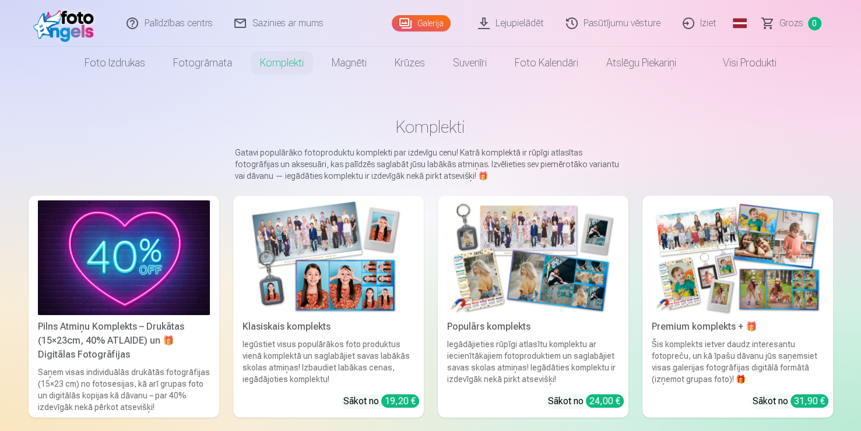
click at [773, 315] on link "Premium komplekts + 🎁 Šis komplekts ietver daudz interesantu fotopreču, un kā ī…" at bounding box center [737, 307] width 191 height 222
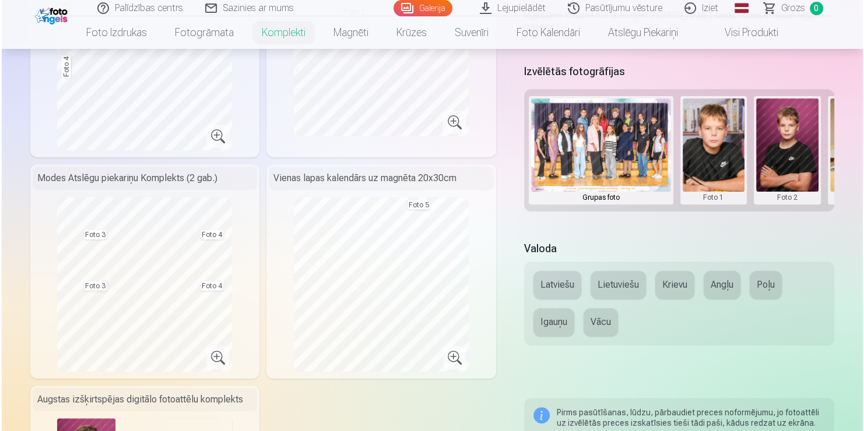
scroll to position [394, 0]
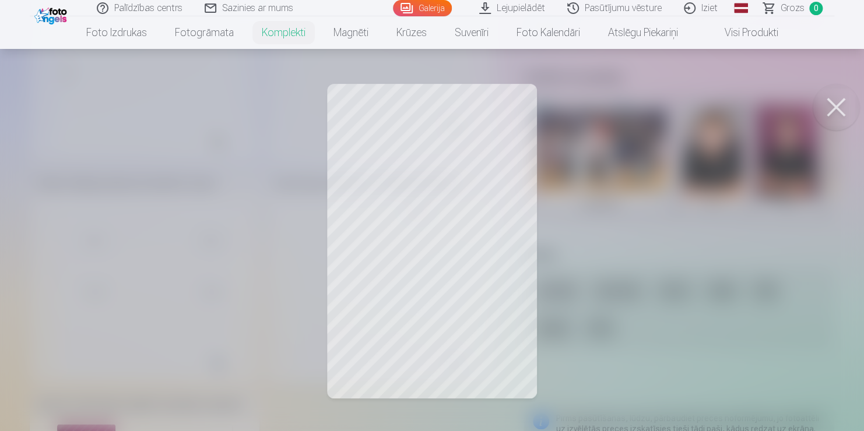
click at [422, 208] on div at bounding box center [432, 215] width 864 height 431
click at [513, 187] on div at bounding box center [432, 215] width 864 height 431
click at [390, 256] on div at bounding box center [432, 215] width 864 height 431
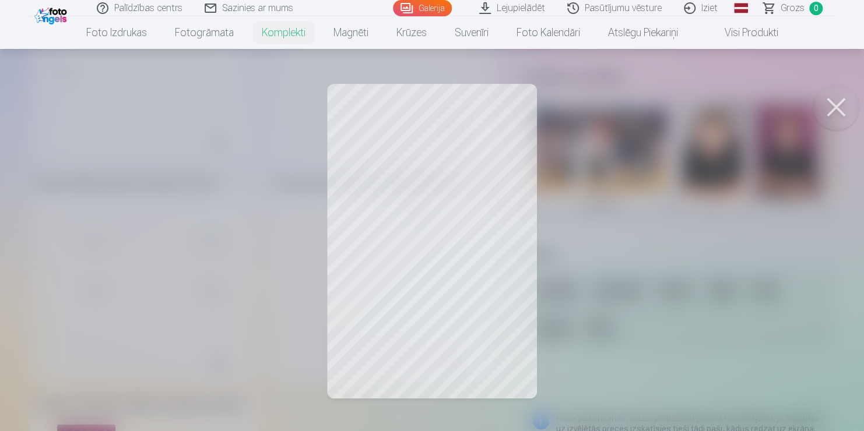
click at [390, 256] on div at bounding box center [432, 215] width 864 height 431
click at [390, 256] on div at bounding box center [430, 215] width 861 height 431
click at [390, 256] on div at bounding box center [432, 215] width 864 height 431
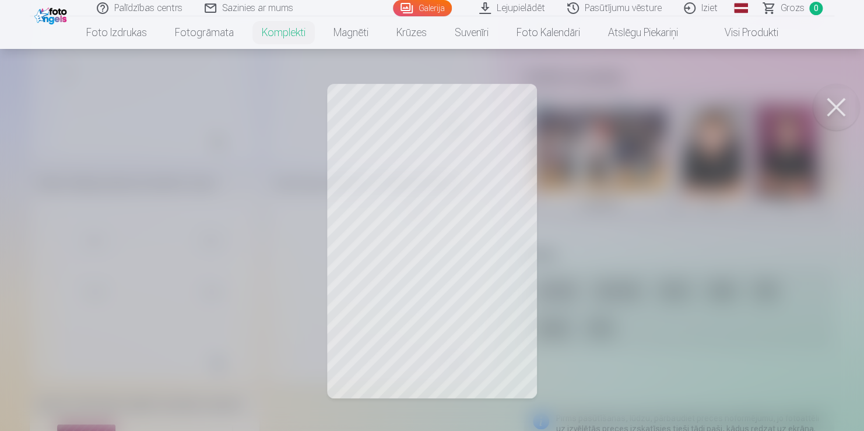
click at [390, 256] on div at bounding box center [432, 215] width 864 height 431
click at [390, 256] on div at bounding box center [430, 215] width 861 height 431
click at [390, 256] on div at bounding box center [432, 215] width 864 height 431
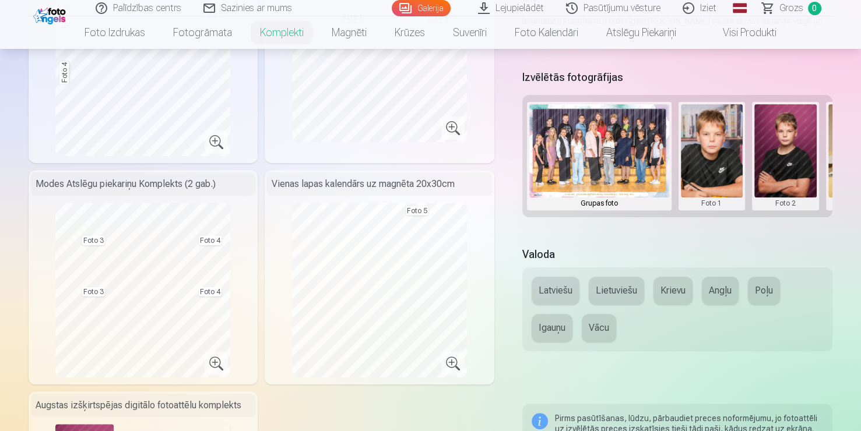
click at [801, 179] on button at bounding box center [785, 156] width 62 height 104
click at [801, 179] on div at bounding box center [430, 215] width 861 height 431
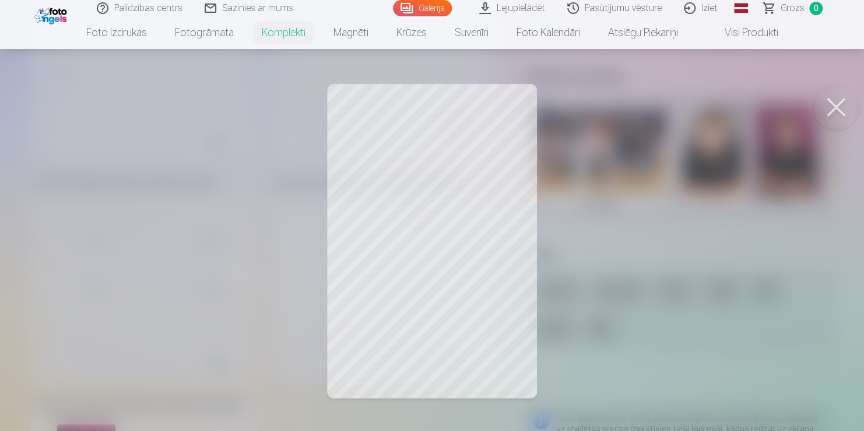
click at [833, 115] on button at bounding box center [835, 107] width 47 height 47
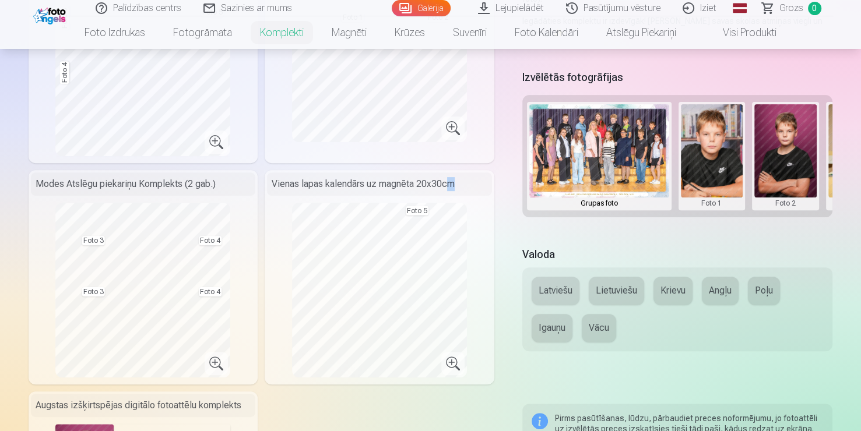
drag, startPoint x: 448, startPoint y: 198, endPoint x: 461, endPoint y: 198, distance: 13.4
click at [461, 198] on div "Vienas lapas kalendārs uz magnēta 20x30cm Foto 5" at bounding box center [380, 277] width 230 height 214
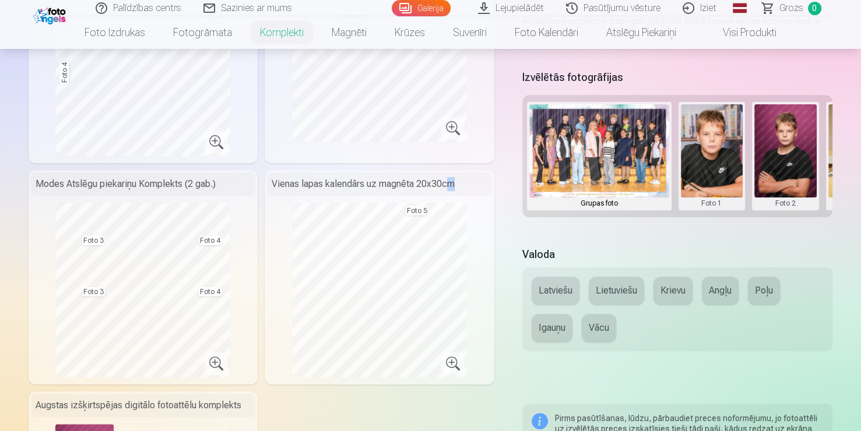
click at [461, 198] on div "Vienas lapas kalendārs uz magnēta 20x30cm Foto 5" at bounding box center [380, 277] width 230 height 214
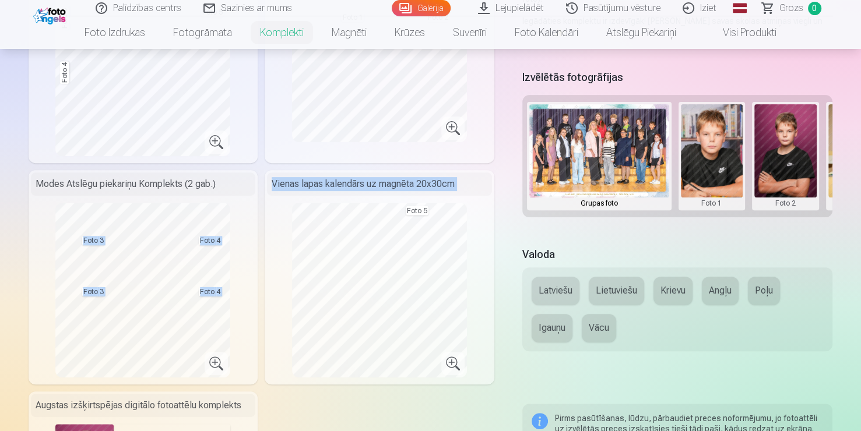
drag, startPoint x: 461, startPoint y: 198, endPoint x: 258, endPoint y: 358, distance: 259.3
click at [258, 358] on div "Grupas fotoattēlu izdrukas 21x30 cm Fotogrāfiju sērija no 8 fotogrāfijām 15x30 …" at bounding box center [262, 159] width 466 height 893
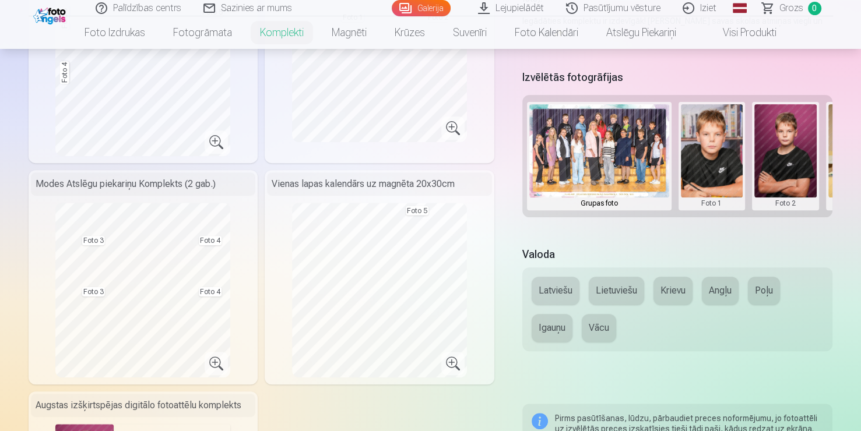
click at [258, 358] on div "Grupas fotoattēlu izdrukas 21x30 cm Fotogrāfiju sērija no 8 fotogrāfijām 15x30 …" at bounding box center [262, 159] width 466 height 893
click at [277, 357] on div "Vienas lapas kalendārs uz magnēta 20x30cm Foto 5" at bounding box center [380, 277] width 230 height 214
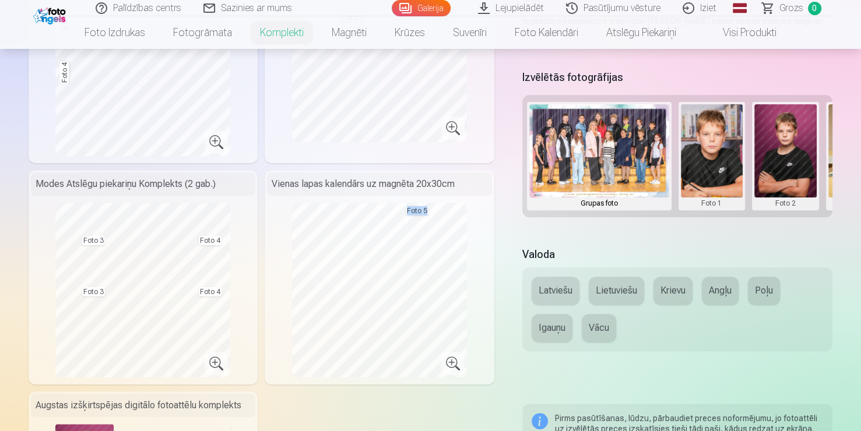
click at [277, 357] on div "Vienas lapas kalendārs uz magnēta 20x30cm Foto 5" at bounding box center [380, 277] width 230 height 214
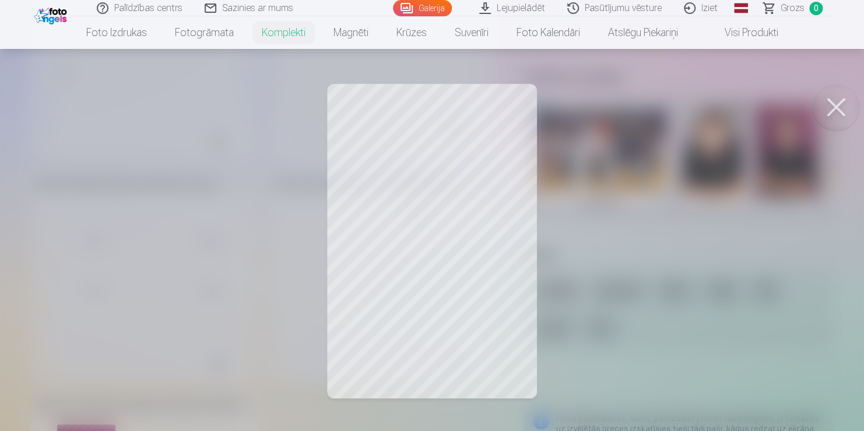
click at [284, 202] on div at bounding box center [432, 215] width 864 height 431
click at [432, 13] on link "Galerija" at bounding box center [422, 8] width 59 height 16
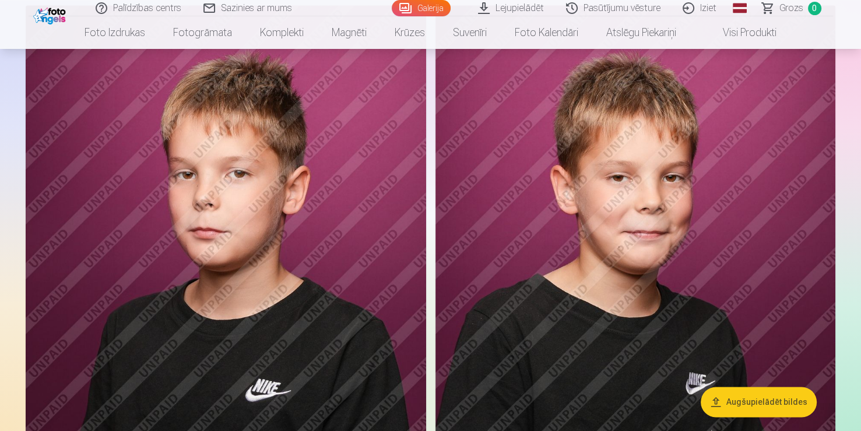
scroll to position [1494, 0]
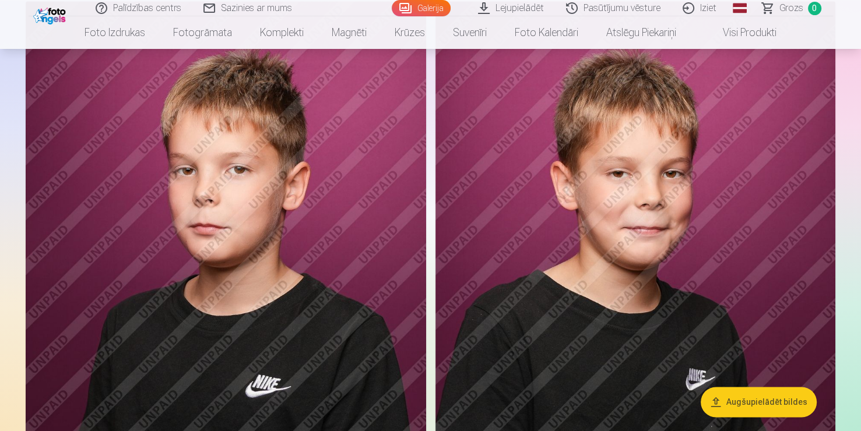
click at [610, 277] on img at bounding box center [635, 301] width 400 height 600
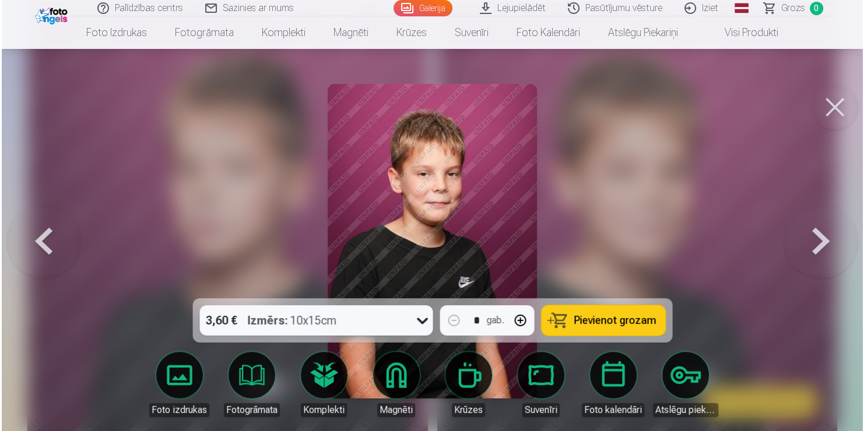
scroll to position [706, 0]
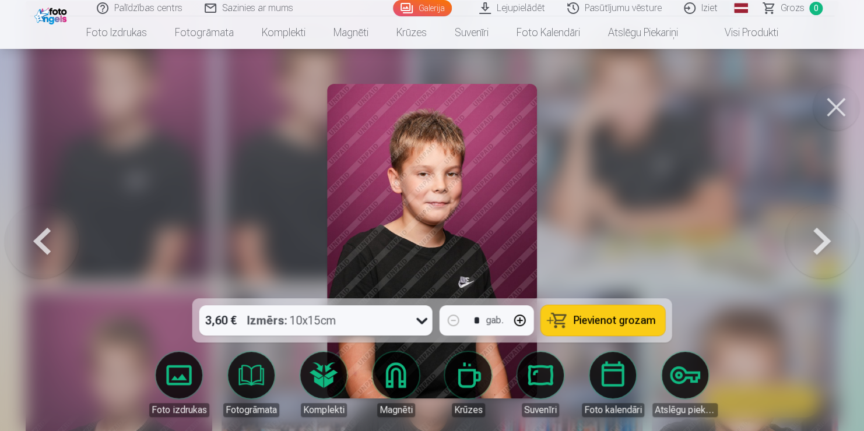
click at [591, 326] on span "Pievienot grozam" at bounding box center [614, 320] width 82 height 10
click at [798, 13] on span "Grozs" at bounding box center [792, 8] width 24 height 14
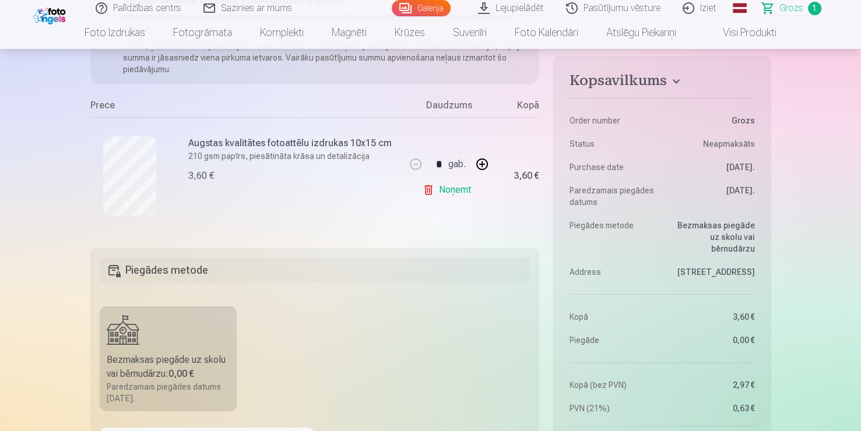
scroll to position [182, 0]
click at [199, 154] on p "210 gsm papīrs, piesātināta krāsa un detalizācija" at bounding box center [293, 156] width 210 height 12
click at [225, 147] on h6 "Augstas kvalitātes fotoattēlu izdrukas 10x15 cm" at bounding box center [293, 143] width 210 height 14
click at [136, 171] on div "Augstas kvalitātes fotoattēlu izdrukas 10x15 cm 210 gsm papīrs, piesātināta krā…" at bounding box center [247, 175] width 315 height 117
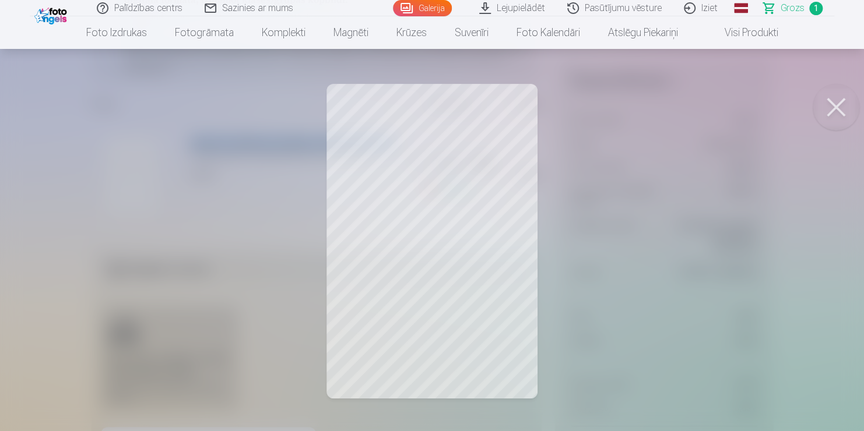
drag, startPoint x: 225, startPoint y: 147, endPoint x: 156, endPoint y: 170, distance: 72.6
click at [136, 171] on div at bounding box center [432, 215] width 864 height 431
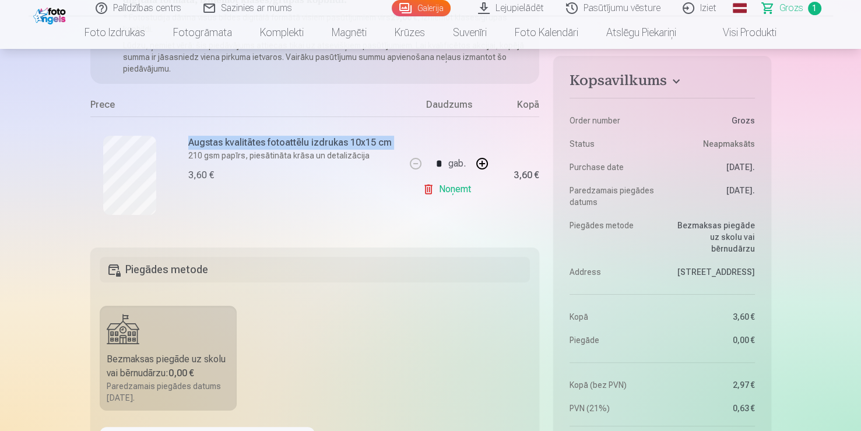
click at [435, 193] on link "Noņemt" at bounding box center [449, 189] width 53 height 23
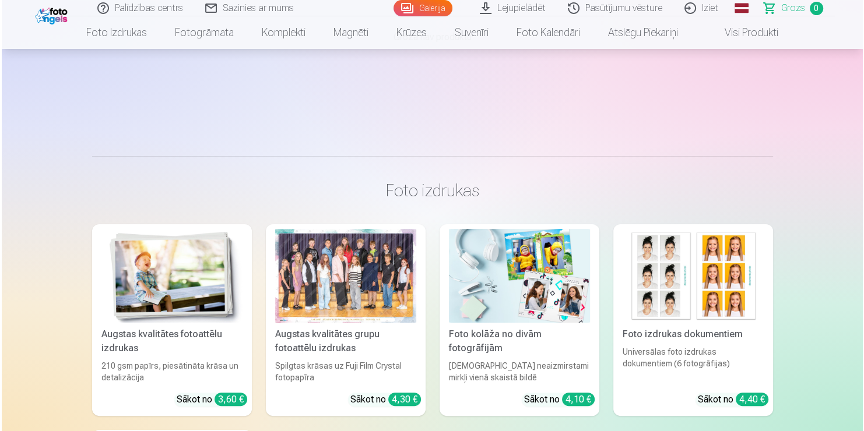
scroll to position [706, 0]
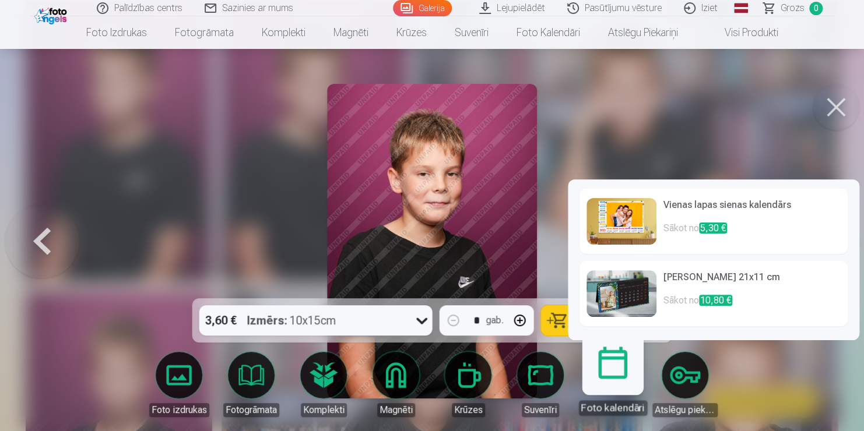
click at [615, 379] on link "Foto kalendāri" at bounding box center [612, 380] width 72 height 72
click at [652, 299] on img at bounding box center [621, 293] width 70 height 47
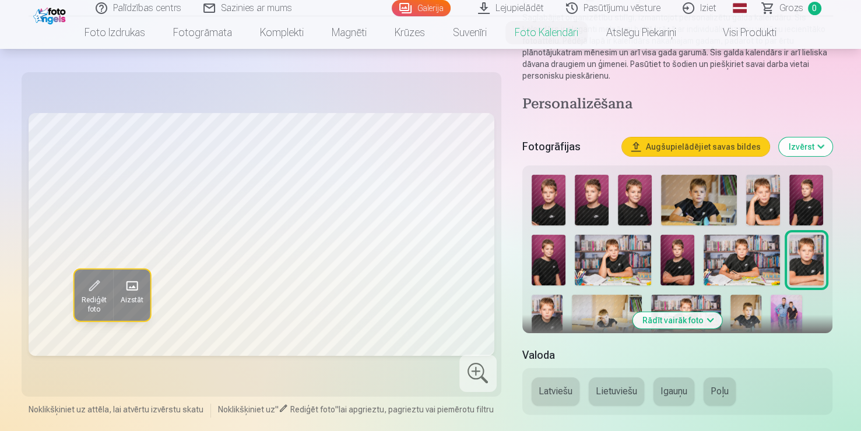
scroll to position [139, 0]
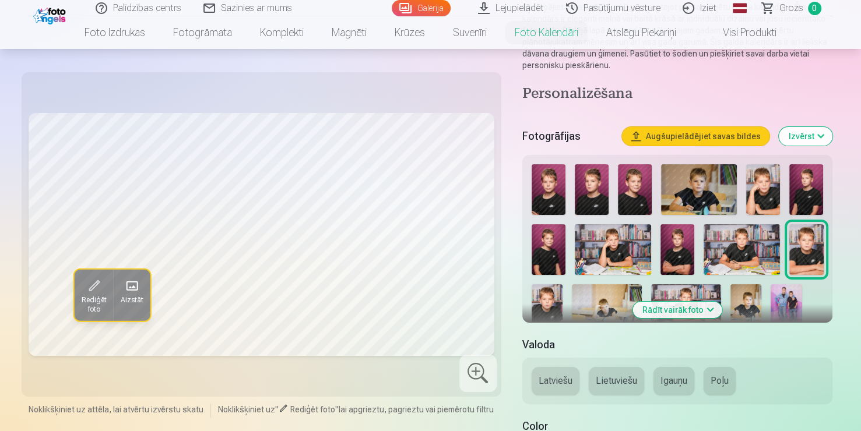
click at [549, 298] on img at bounding box center [547, 307] width 31 height 47
click at [554, 256] on img at bounding box center [549, 249] width 34 height 51
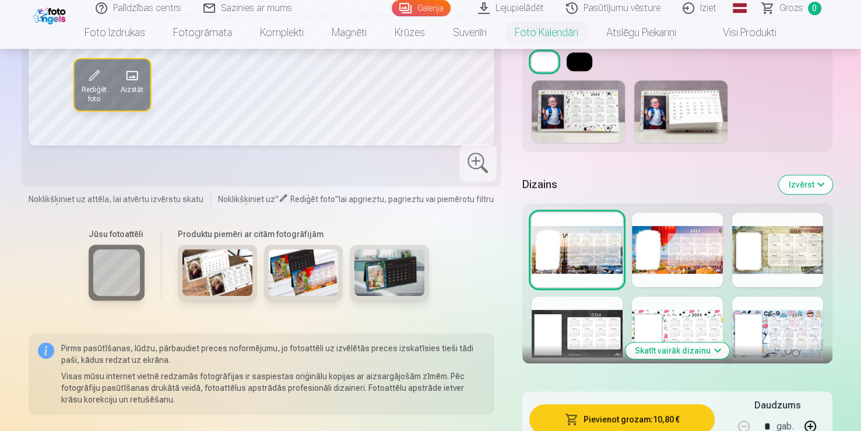
scroll to position [546, 0]
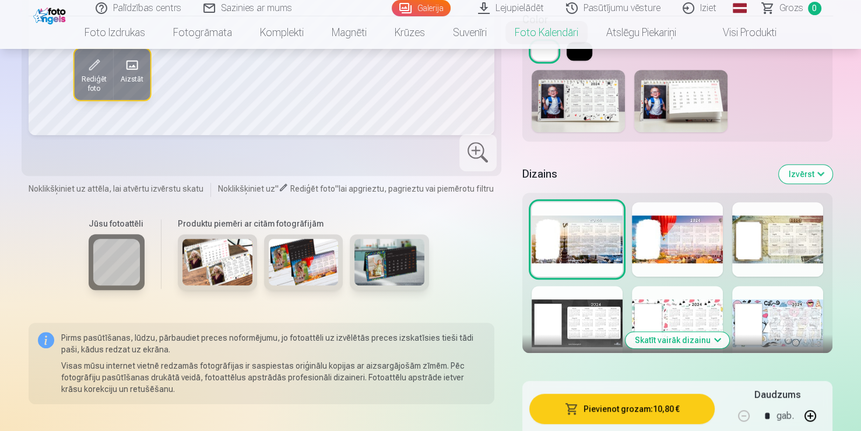
click at [588, 419] on button "Pievienot grozam : 10,80 €" at bounding box center [622, 409] width 186 height 30
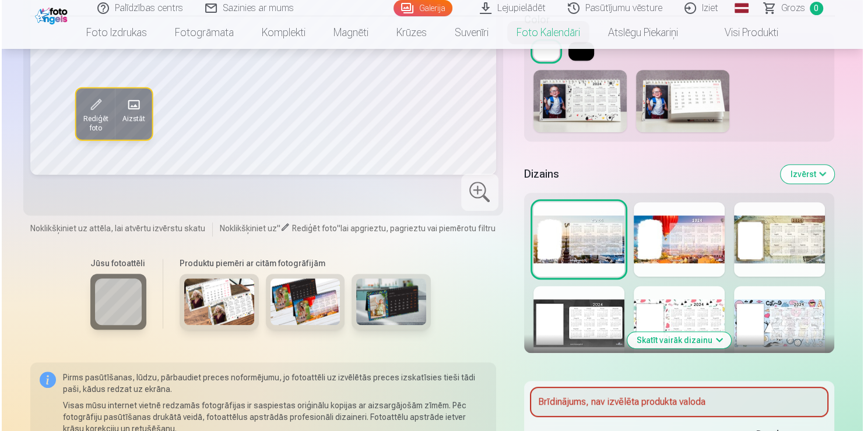
scroll to position [706, 0]
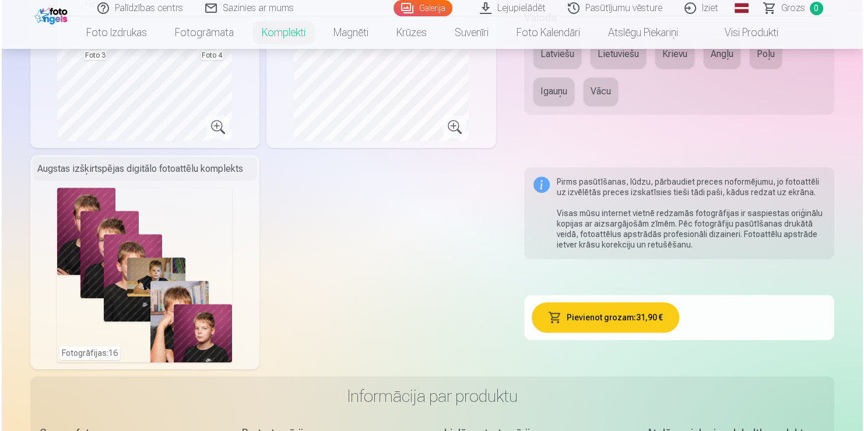
scroll to position [629, 0]
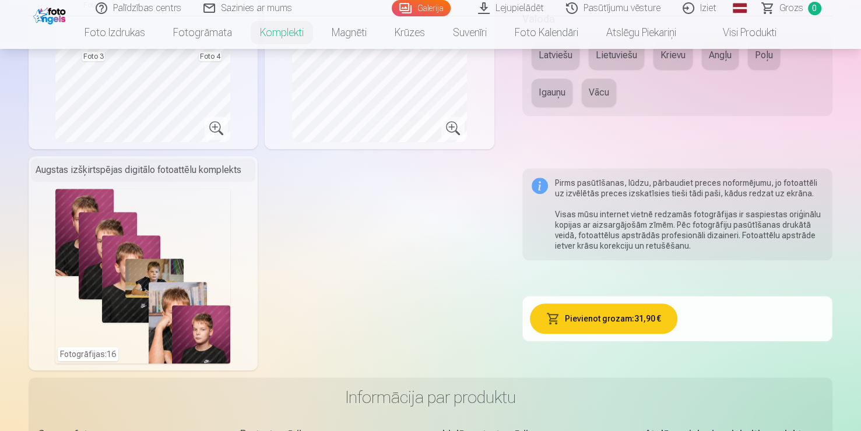
click at [126, 205] on div "Fotogrāfijas : 16" at bounding box center [142, 276] width 175 height 175
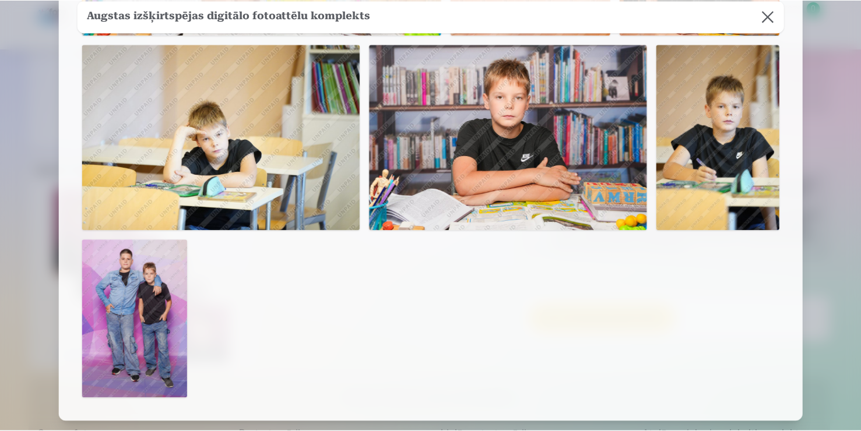
scroll to position [675, 0]
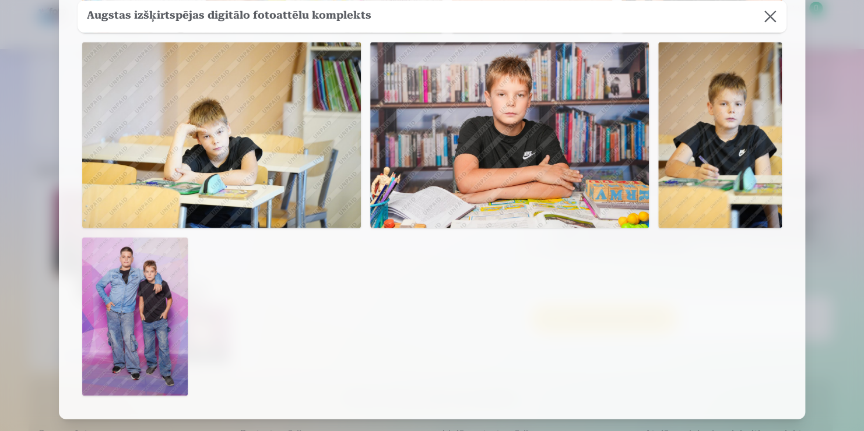
click at [779, 16] on button at bounding box center [770, 16] width 33 height 33
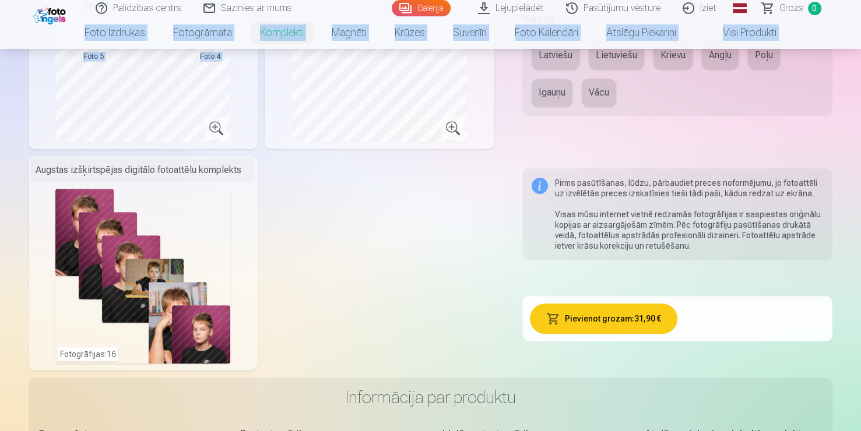
drag, startPoint x: 779, startPoint y: 16, endPoint x: 404, endPoint y: 192, distance: 414.3
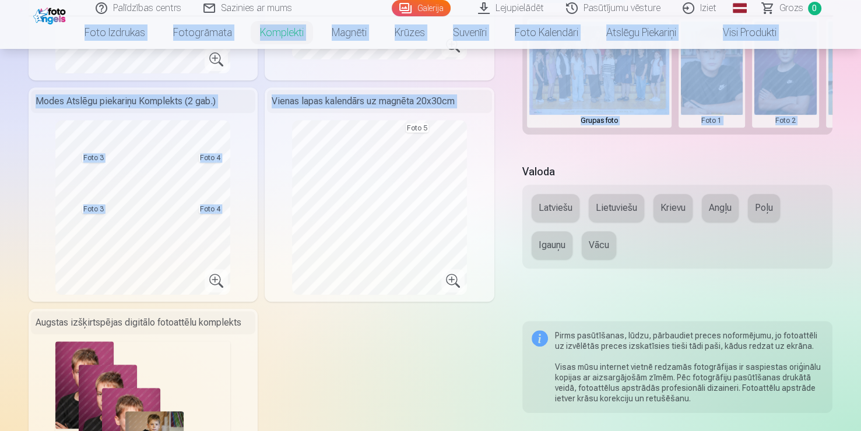
scroll to position [472, 0]
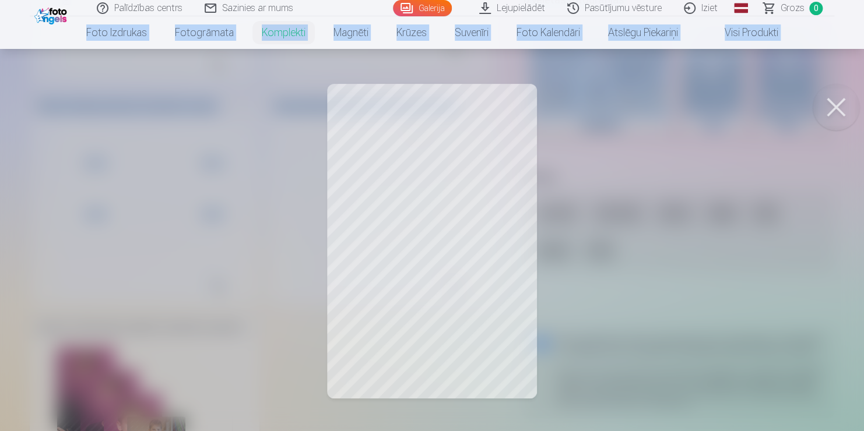
click at [362, 163] on div at bounding box center [432, 215] width 864 height 431
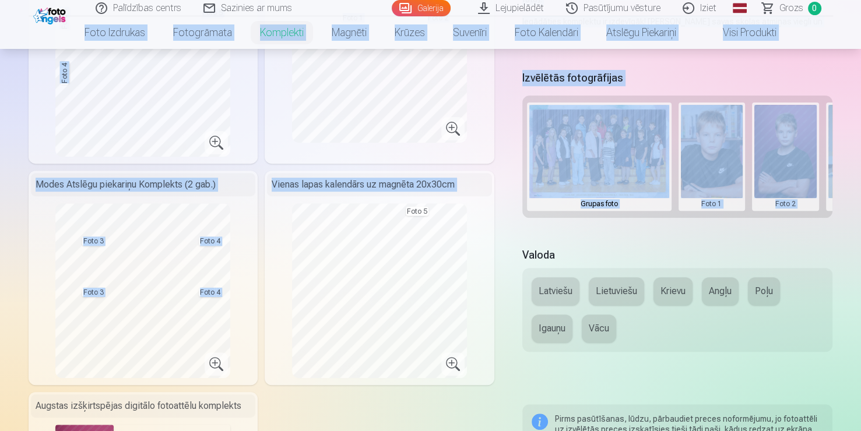
scroll to position [395, 0]
click at [755, 23] on link "Visi produkti" at bounding box center [740, 32] width 100 height 33
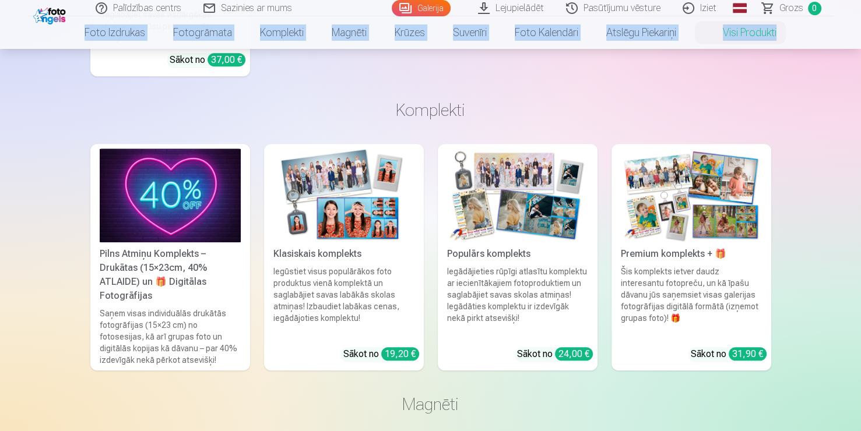
scroll to position [755, 0]
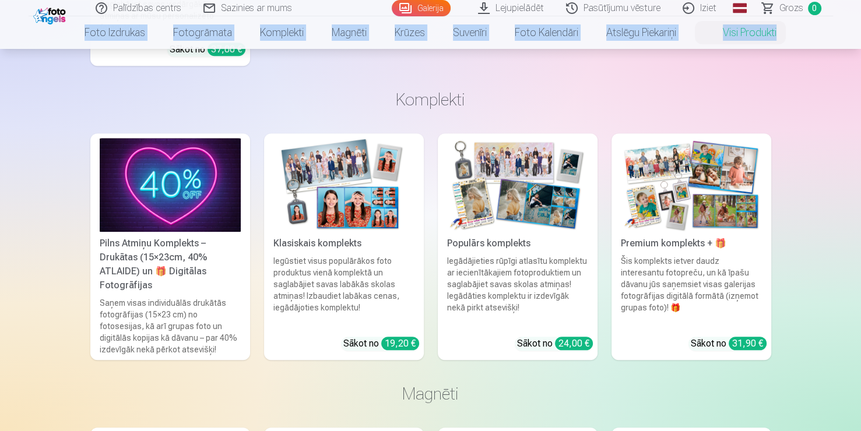
click at [642, 261] on div "Šis komplekts ietver daudz interesantu fotopreču, un kā īpašu dāvanu jūs saņems…" at bounding box center [691, 291] width 150 height 72
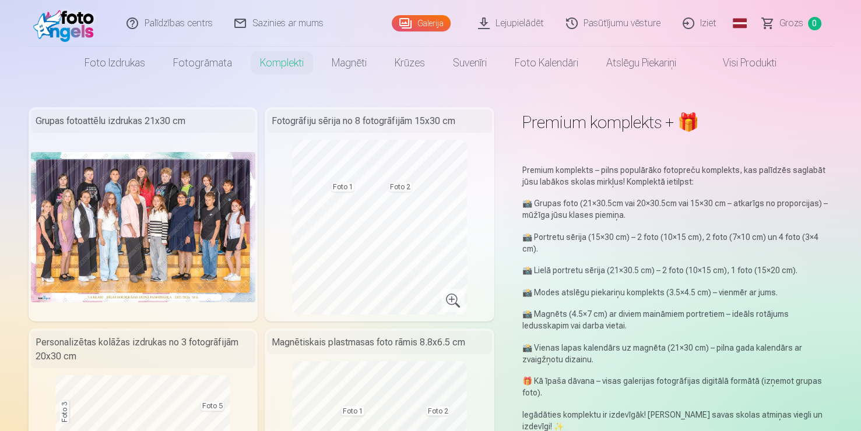
click at [428, 25] on link "Galerija" at bounding box center [421, 23] width 59 height 16
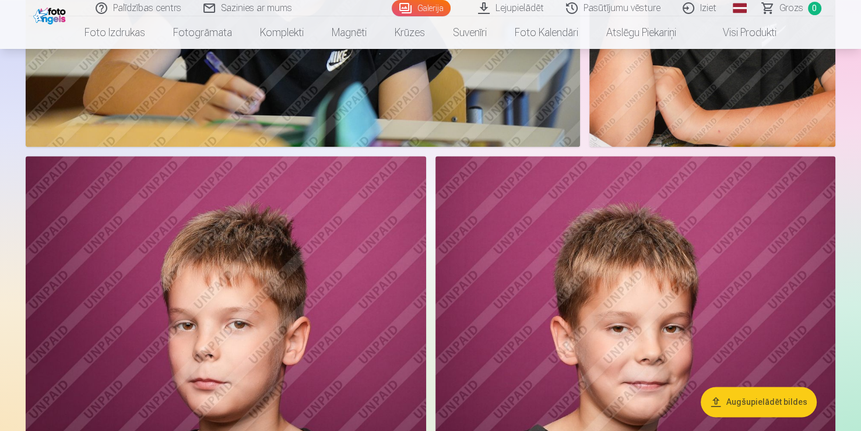
scroll to position [1340, 0]
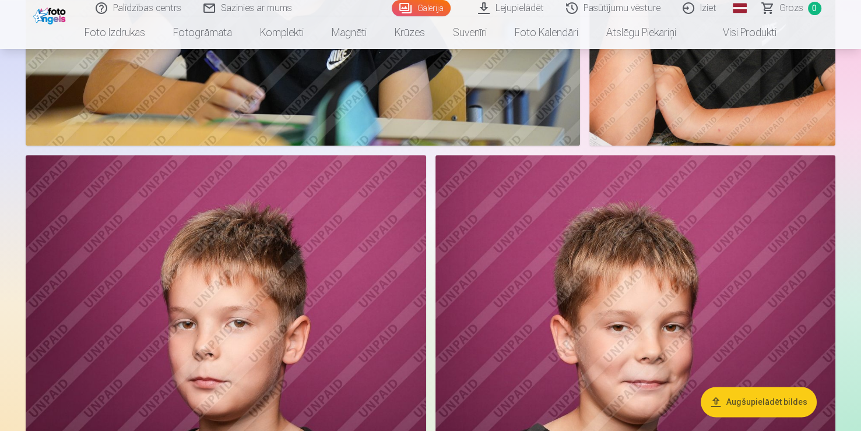
click at [749, 396] on button "Augšupielādēt bildes" at bounding box center [759, 402] width 116 height 30
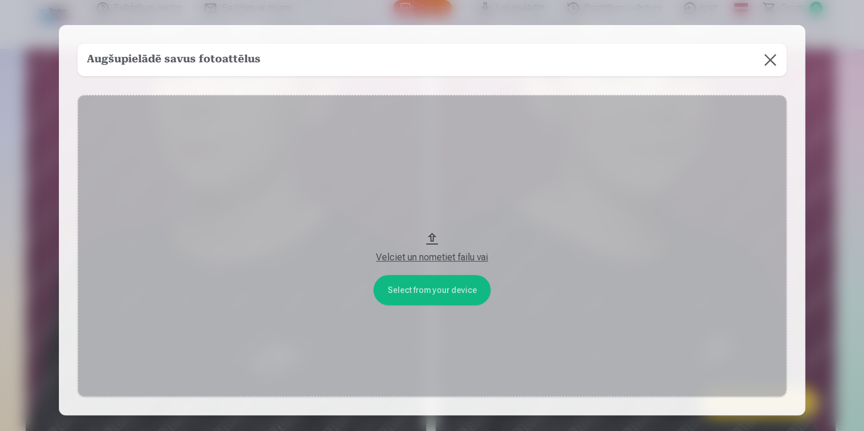
click at [772, 59] on button at bounding box center [770, 60] width 33 height 33
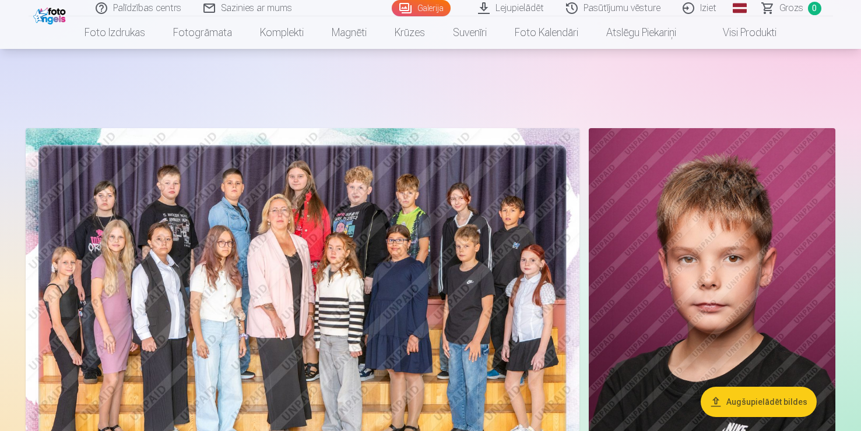
scroll to position [4332, 0]
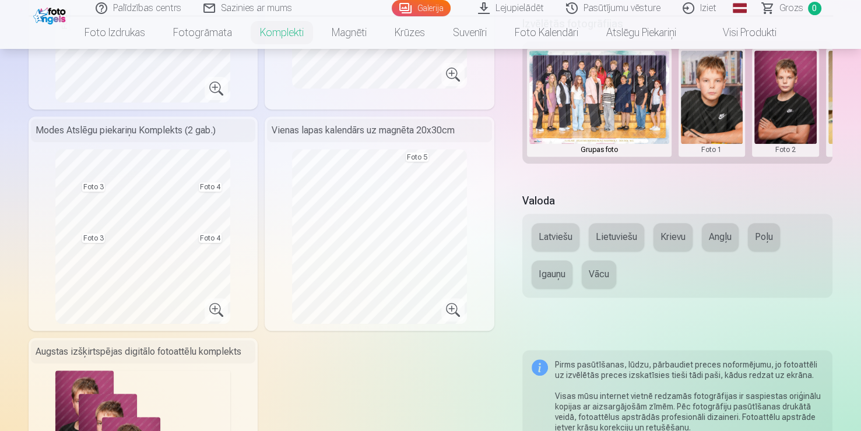
scroll to position [447, 0]
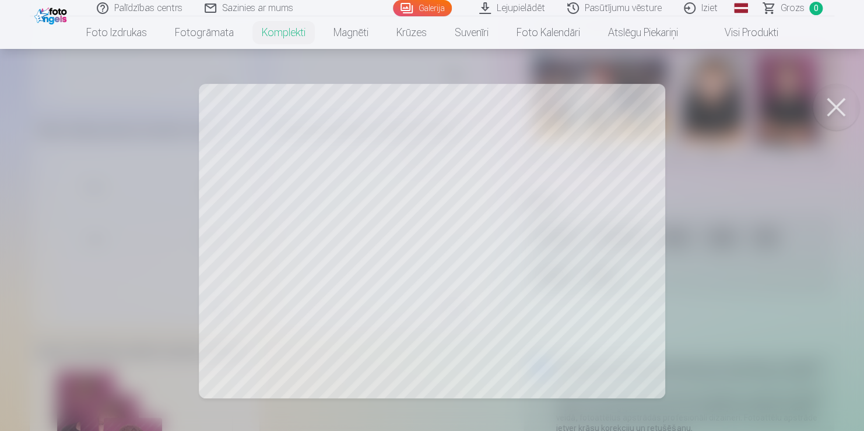
click at [840, 107] on button at bounding box center [835, 107] width 47 height 47
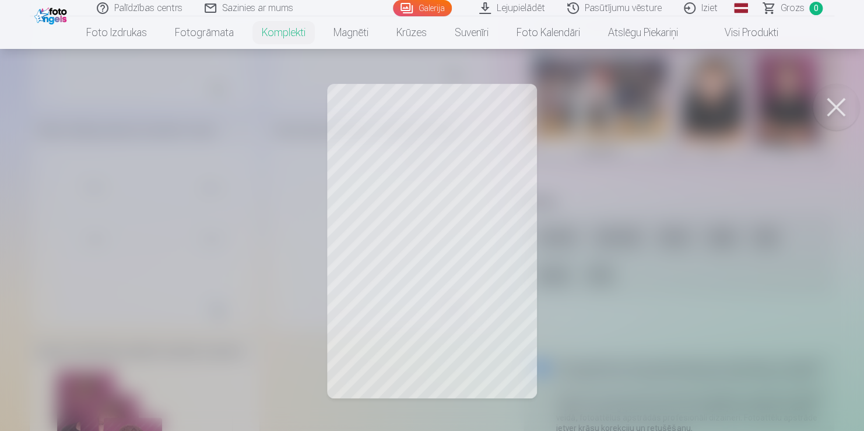
click at [491, 198] on div at bounding box center [432, 215] width 864 height 431
click at [409, 163] on div at bounding box center [432, 215] width 864 height 431
click at [404, 149] on div at bounding box center [432, 215] width 864 height 431
click at [386, 175] on div at bounding box center [432, 215] width 864 height 431
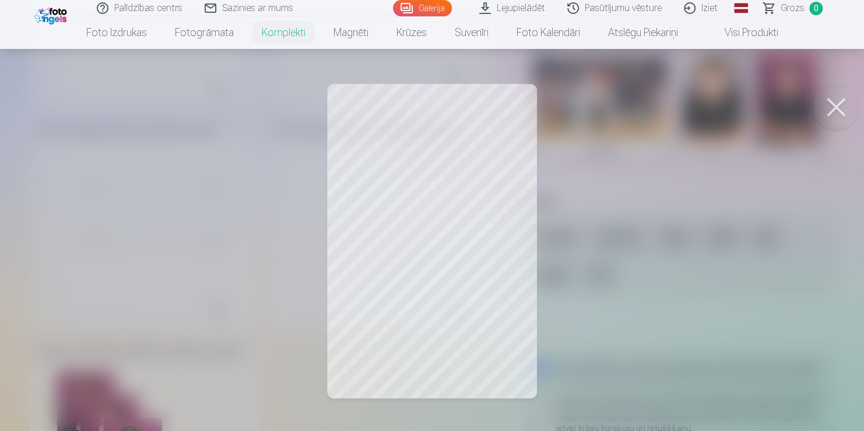
click at [386, 175] on div at bounding box center [432, 215] width 864 height 431
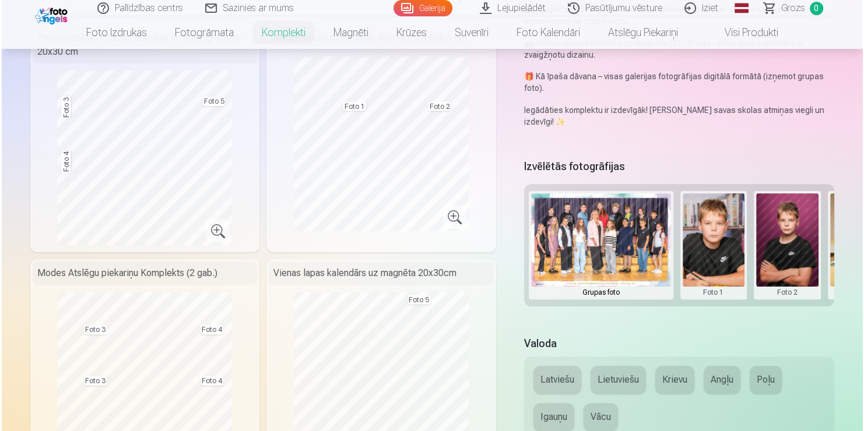
scroll to position [296, 0]
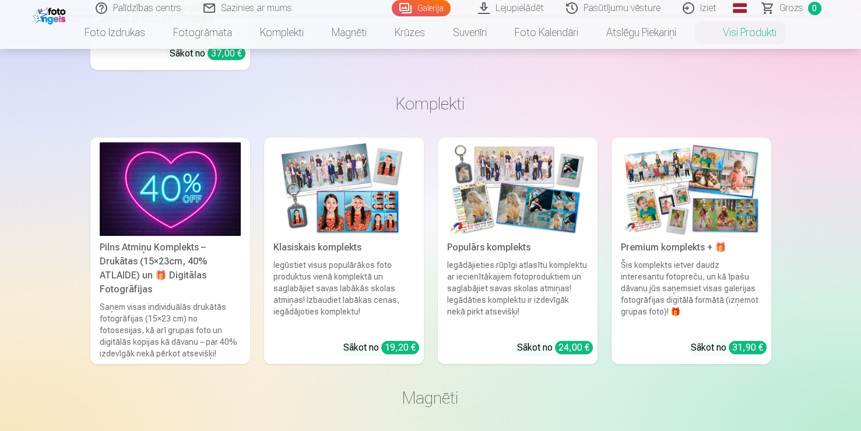
scroll to position [752, 0]
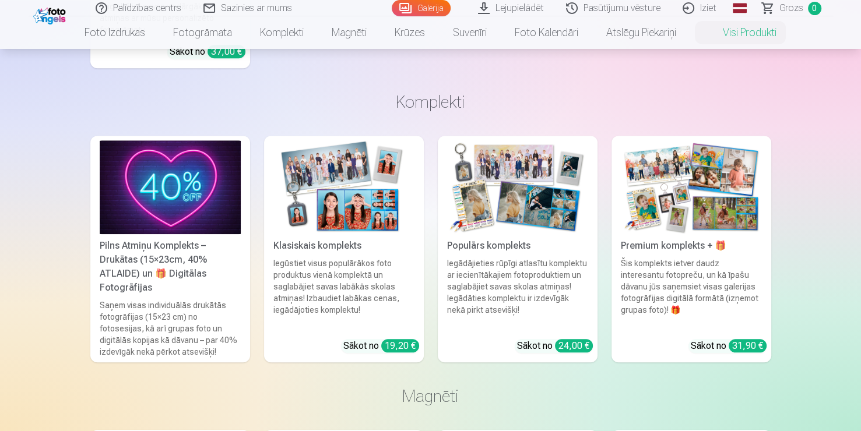
click at [709, 219] on img at bounding box center [691, 187] width 141 height 94
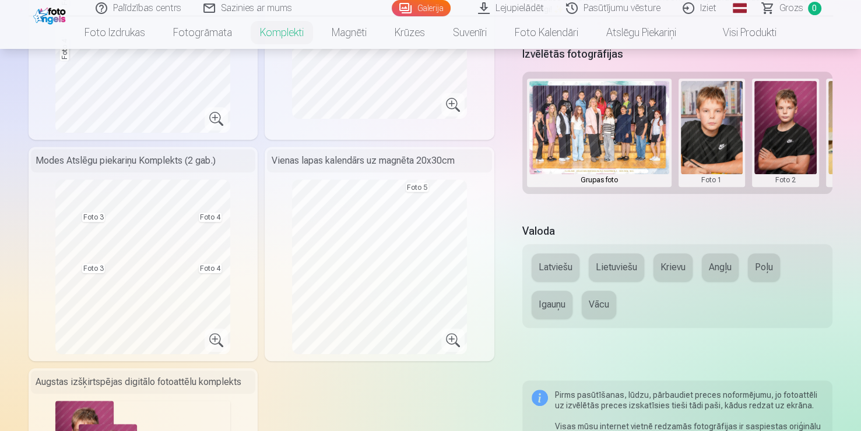
scroll to position [444, 0]
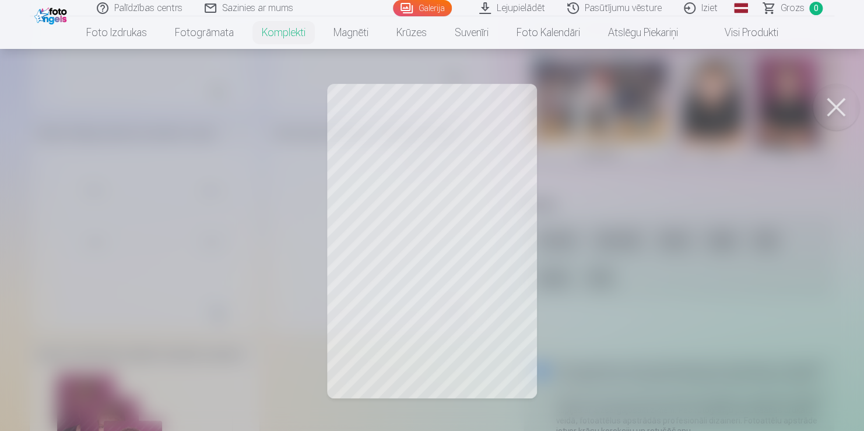
click at [842, 110] on button at bounding box center [835, 107] width 47 height 47
click at [467, 268] on div at bounding box center [432, 215] width 864 height 431
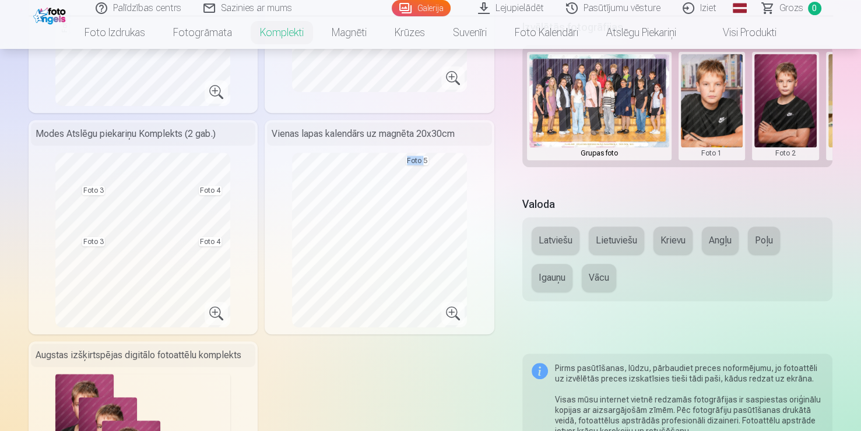
click at [467, 268] on div "Vienas lapas kalendārs uz magnēta 20x30cm Foto 5" at bounding box center [380, 227] width 230 height 214
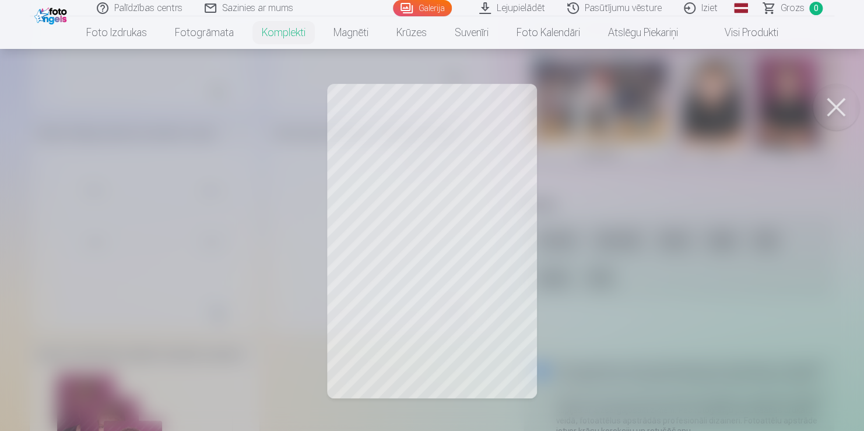
click at [474, 159] on div at bounding box center [432, 215] width 864 height 431
click at [429, 161] on div at bounding box center [432, 215] width 864 height 431
click at [429, 161] on div at bounding box center [430, 215] width 861 height 431
click at [429, 161] on div at bounding box center [432, 215] width 864 height 431
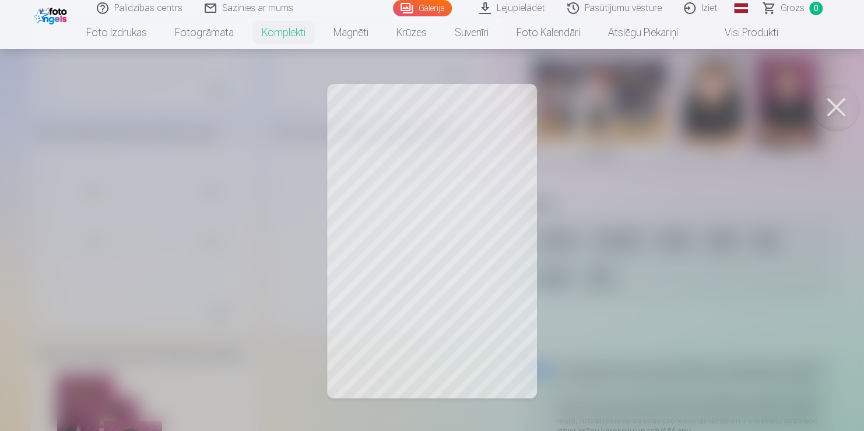
click at [429, 161] on div at bounding box center [432, 215] width 864 height 431
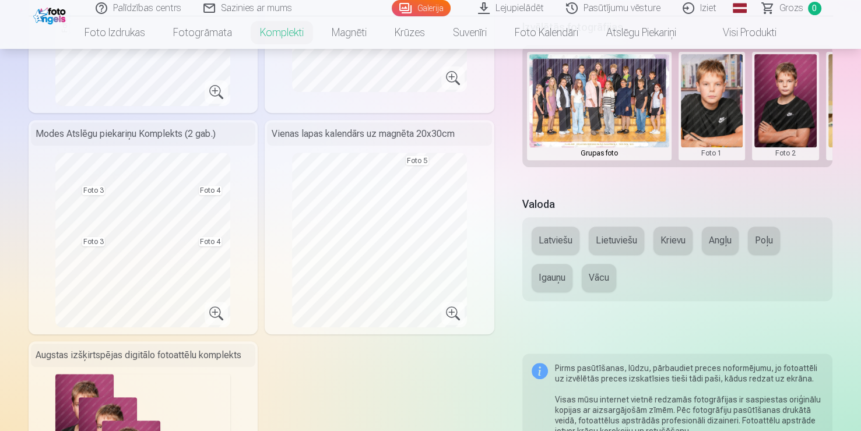
click at [429, 152] on div "Vienas lapas kalendārs uz magnēta 20x30cm Foto 5" at bounding box center [380, 227] width 230 height 214
click at [769, 170] on div "Izvēlētās fotogrāfijas Grupas foto Foto 1 Foto 2 Foto 3 Foto 4 Foto 5" at bounding box center [677, 100] width 311 height 166
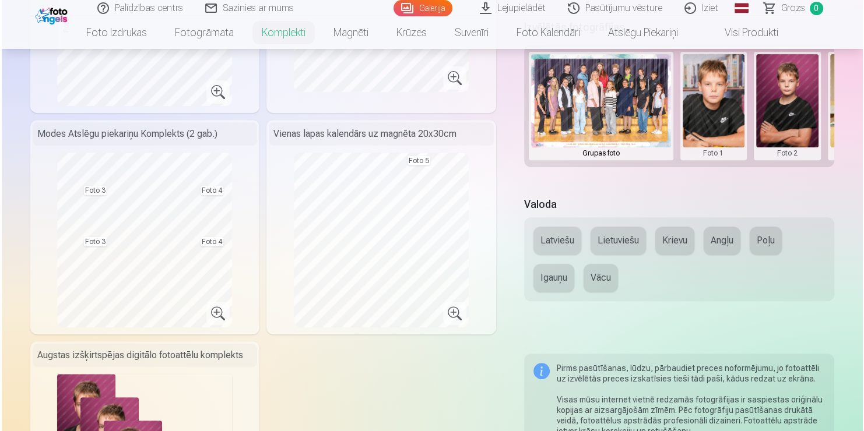
scroll to position [0, 212]
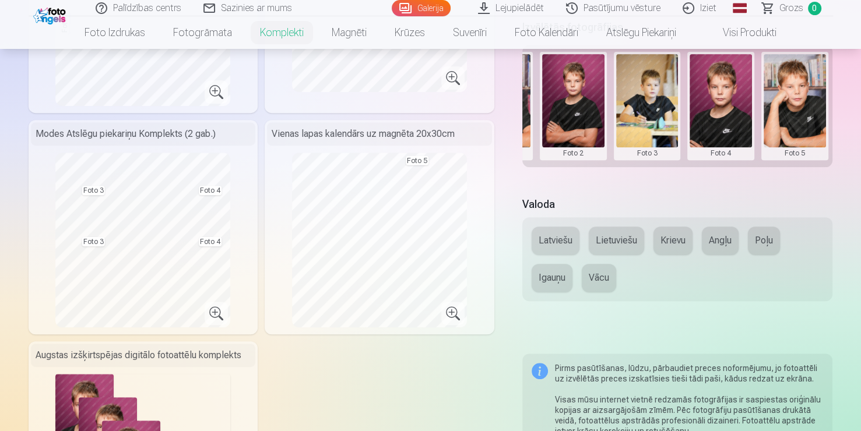
click at [806, 122] on button at bounding box center [794, 106] width 62 height 104
click at [804, 105] on button "Nomainiet foto" at bounding box center [794, 105] width 95 height 33
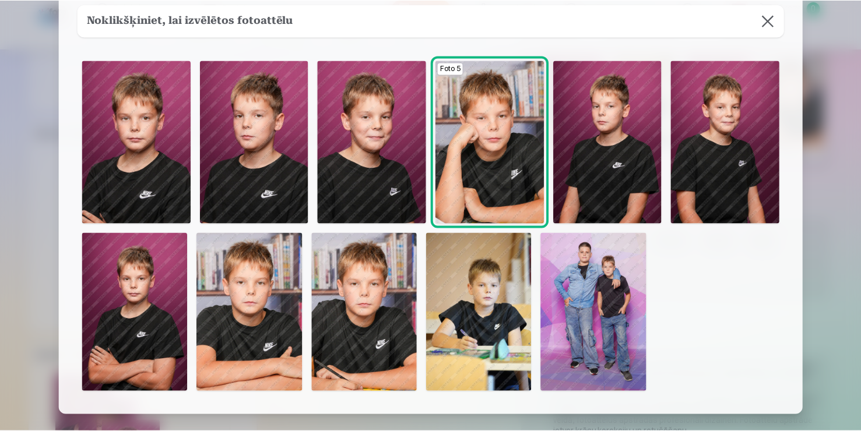
scroll to position [38, 0]
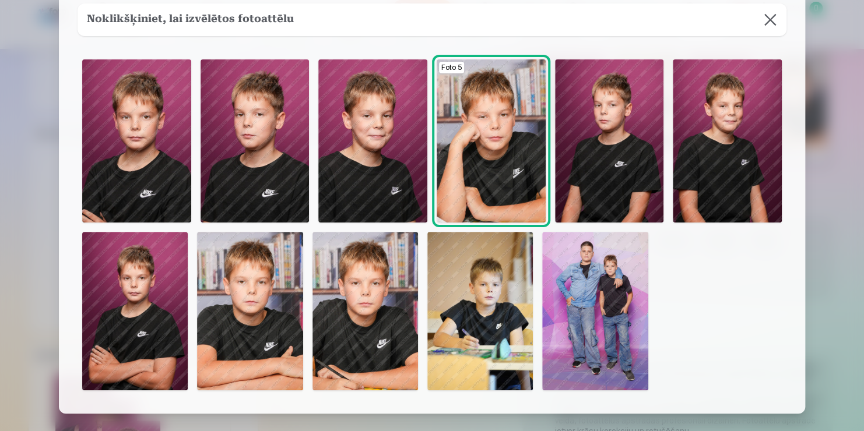
click at [756, 194] on img at bounding box center [727, 140] width 109 height 163
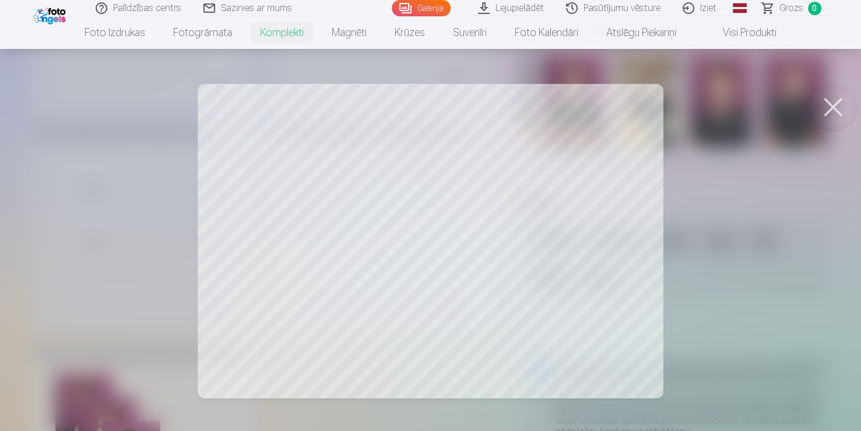
scroll to position [471, 0]
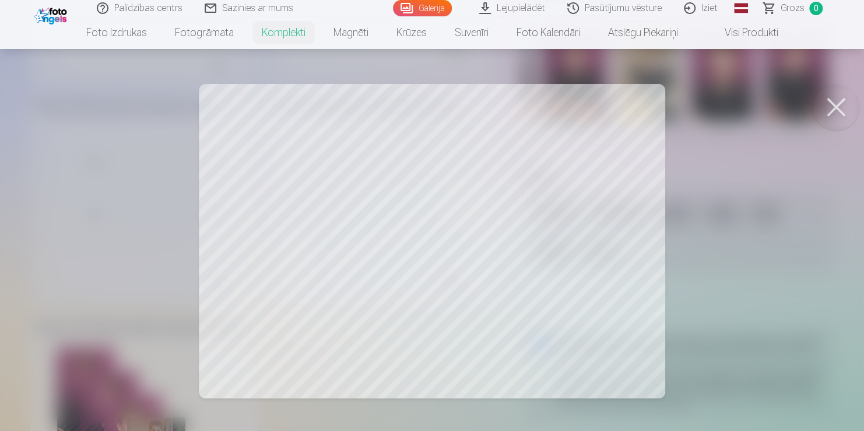
click at [115, 268] on div at bounding box center [432, 215] width 864 height 431
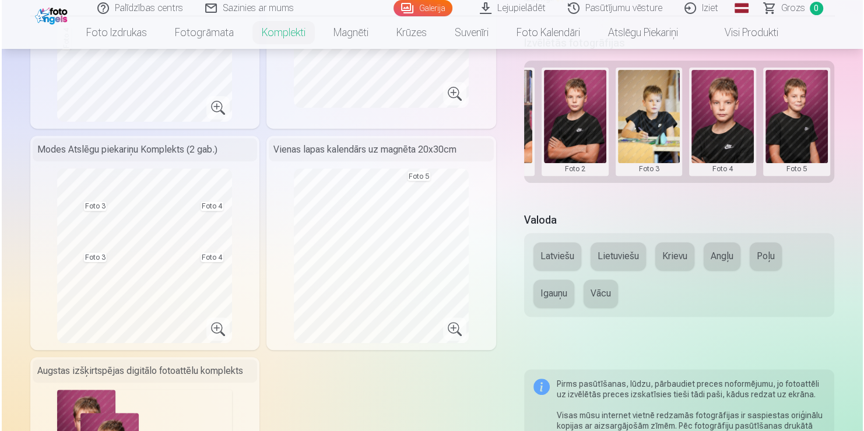
scroll to position [429, 0]
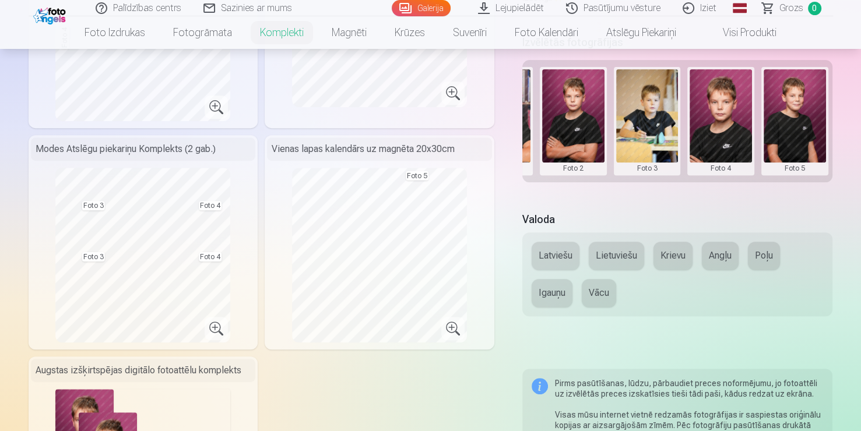
click at [646, 166] on button at bounding box center [647, 121] width 62 height 104
click at [646, 117] on button "Nomainiet foto" at bounding box center [646, 120] width 95 height 33
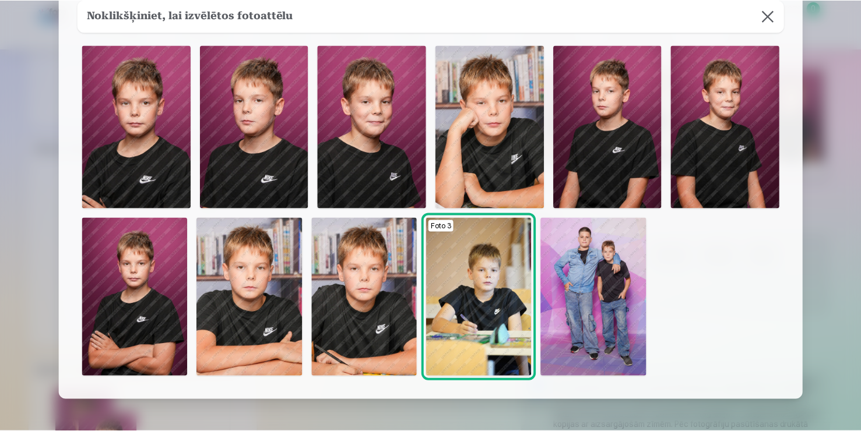
scroll to position [51, 0]
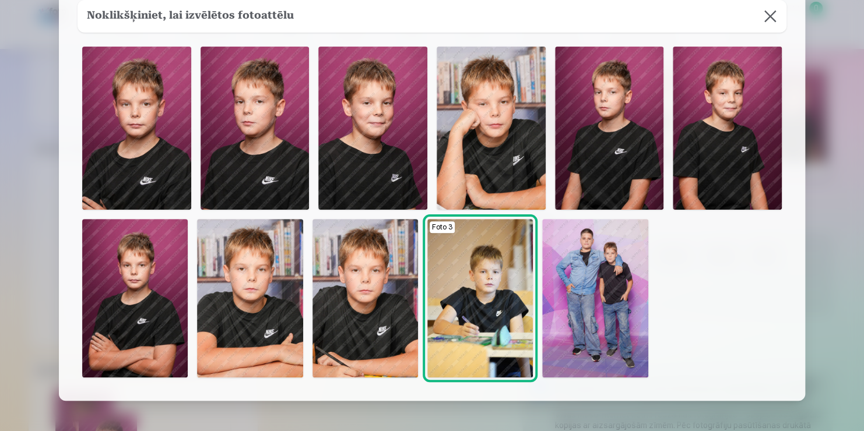
click at [765, 16] on button at bounding box center [770, 16] width 33 height 33
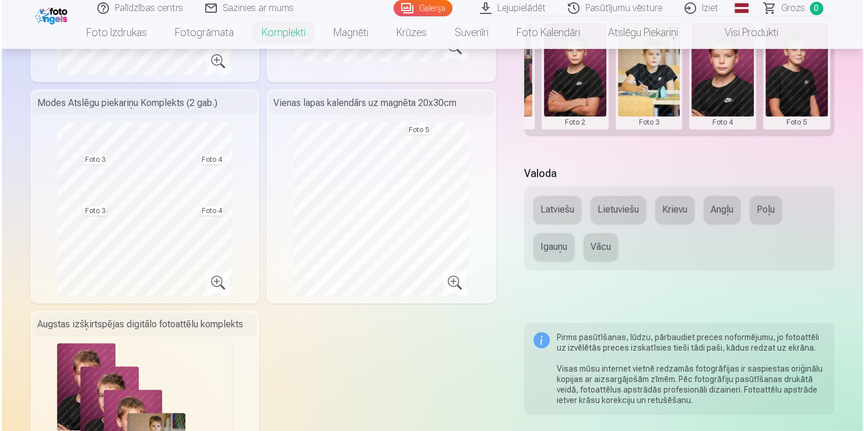
scroll to position [474, 0]
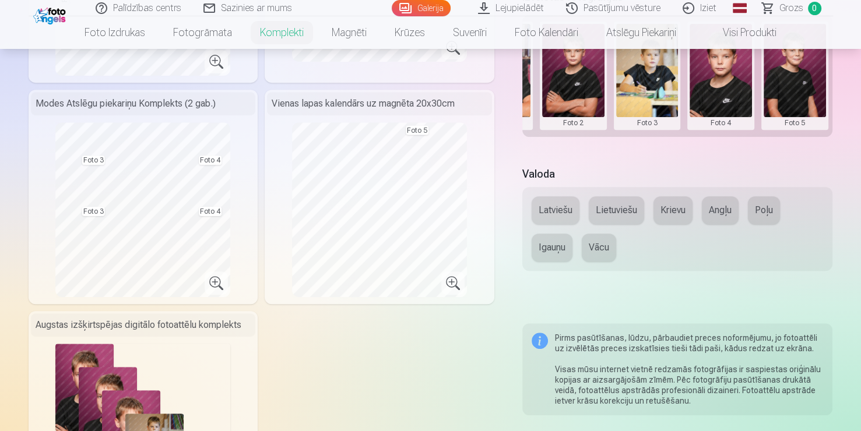
click at [655, 125] on button at bounding box center [647, 76] width 62 height 104
click at [660, 76] on button "Nomainiet foto" at bounding box center [646, 75] width 95 height 33
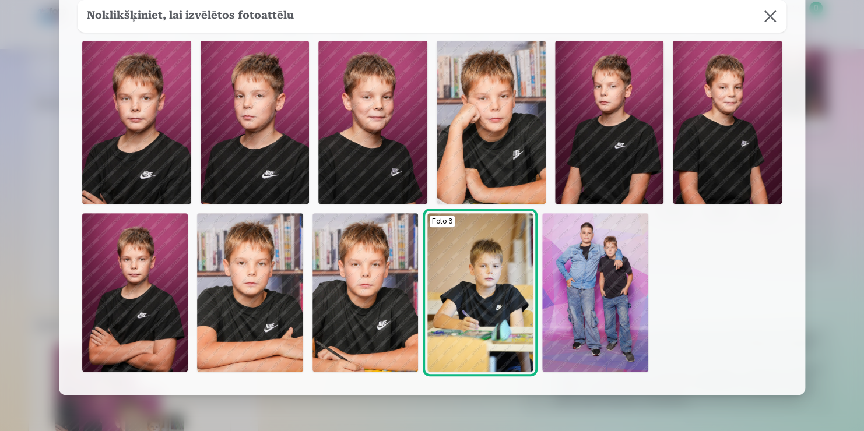
scroll to position [56, 0]
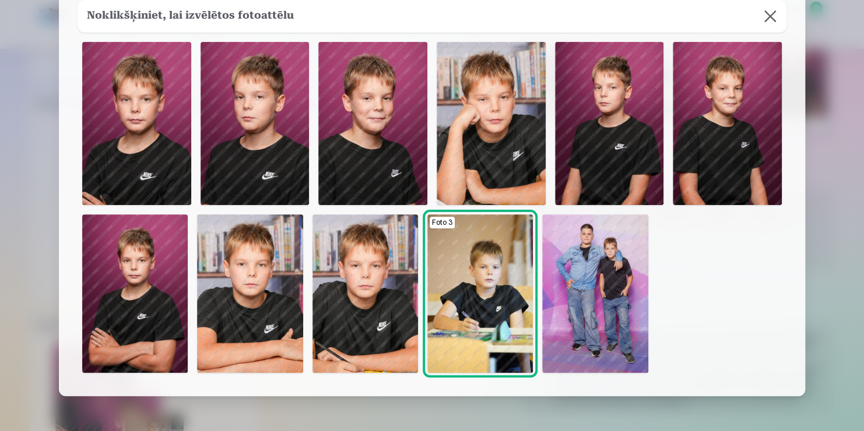
click at [97, 282] on img at bounding box center [134, 293] width 105 height 159
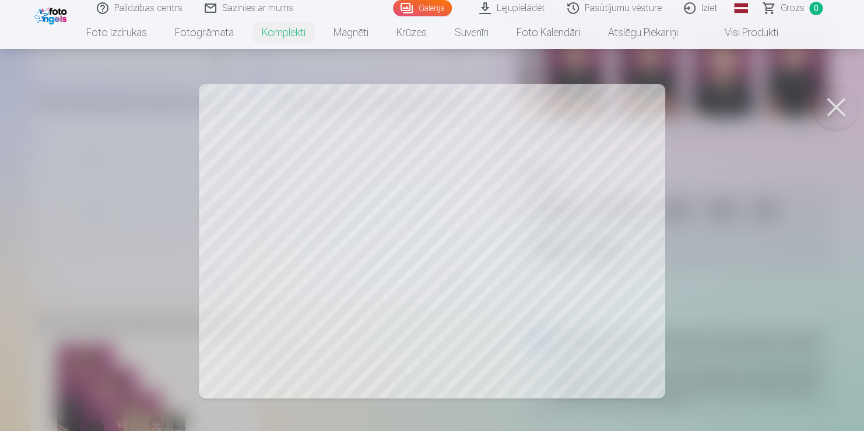
click at [820, 114] on button at bounding box center [835, 107] width 47 height 47
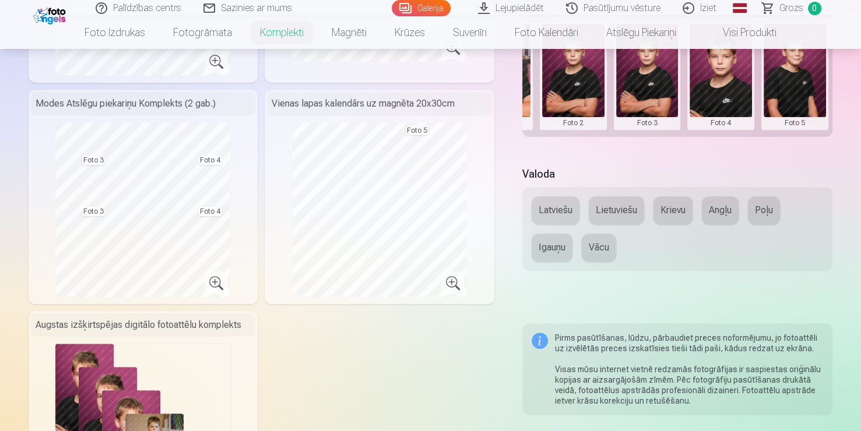
click at [727, 121] on button at bounding box center [720, 76] width 62 height 104
click at [723, 65] on button "Nomainiet foto" at bounding box center [720, 75] width 95 height 33
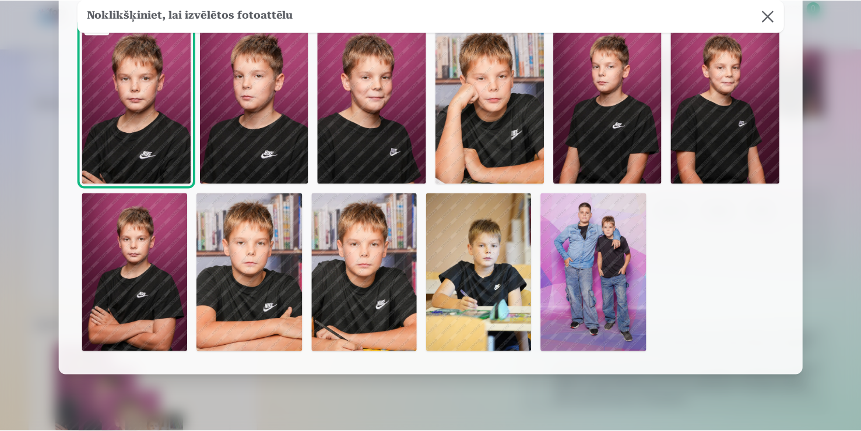
scroll to position [75, 0]
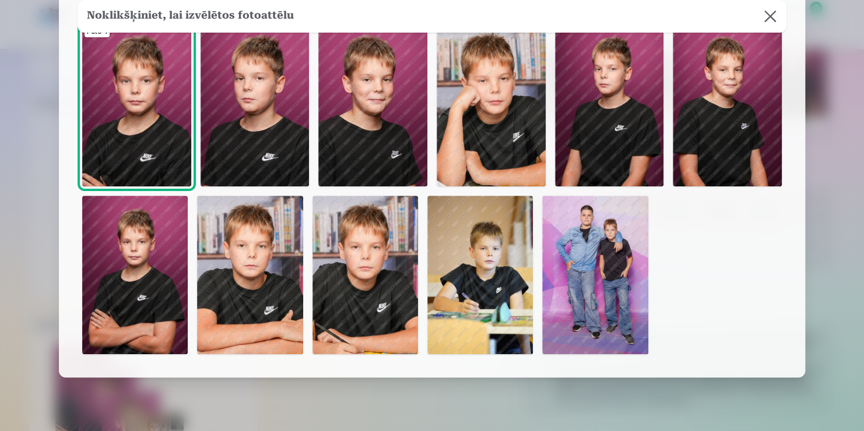
click at [505, 261] on img at bounding box center [479, 275] width 105 height 159
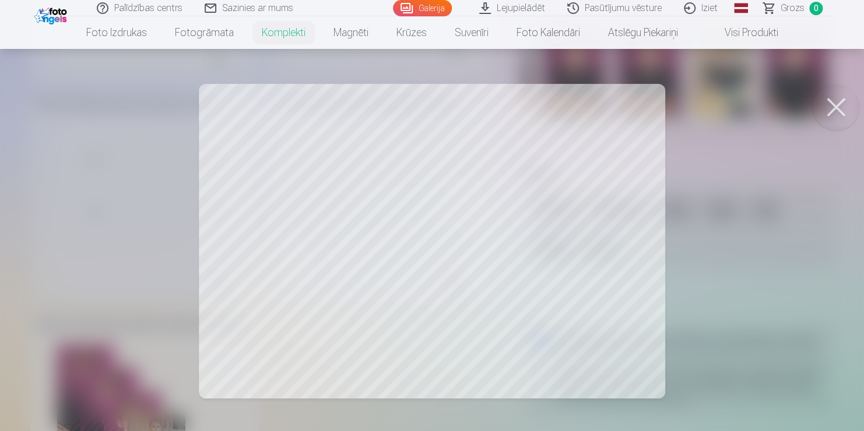
click at [835, 91] on button at bounding box center [835, 107] width 47 height 47
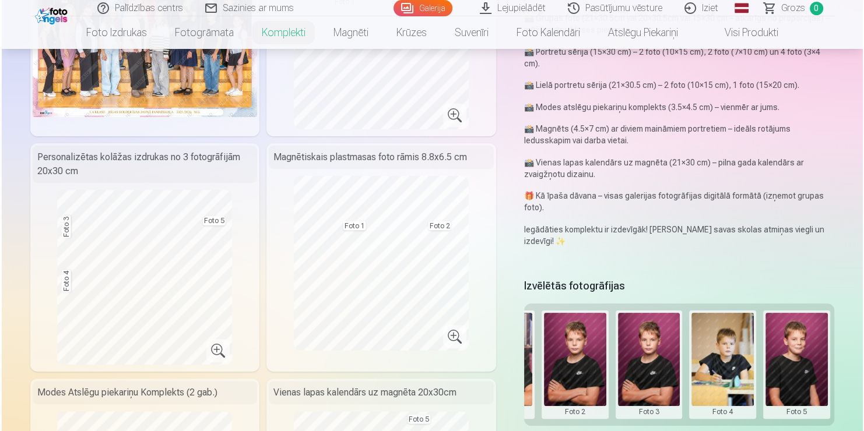
scroll to position [187, 0]
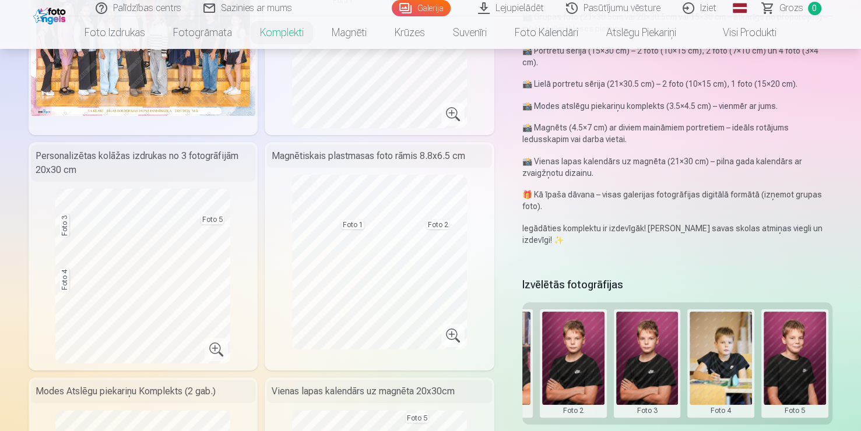
click at [639, 410] on button at bounding box center [647, 364] width 62 height 104
click at [639, 410] on div at bounding box center [430, 215] width 861 height 431
click at [639, 410] on button at bounding box center [647, 364] width 62 height 104
click at [628, 364] on button "Nomainiet foto" at bounding box center [646, 363] width 95 height 33
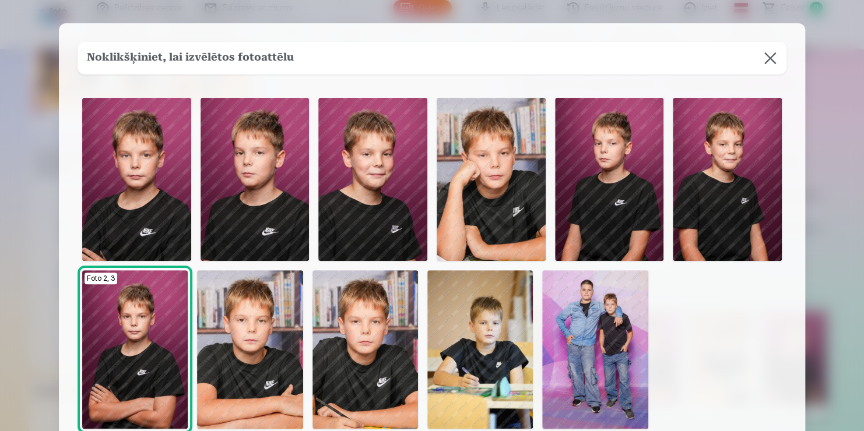
scroll to position [114, 0]
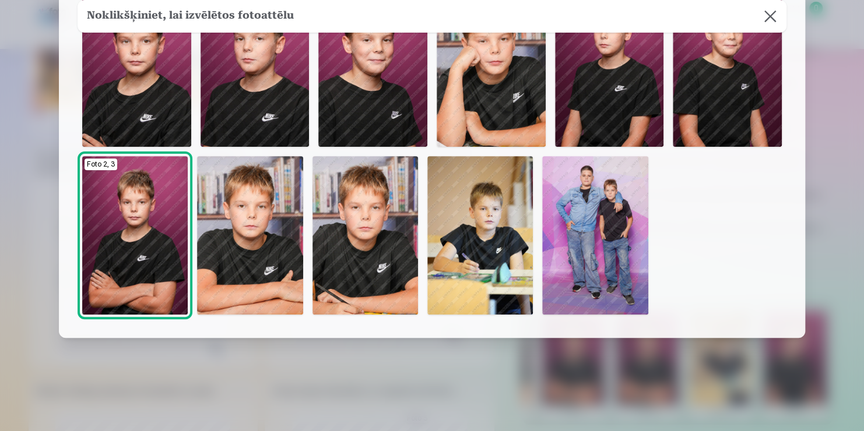
click at [367, 244] on img at bounding box center [364, 235] width 105 height 159
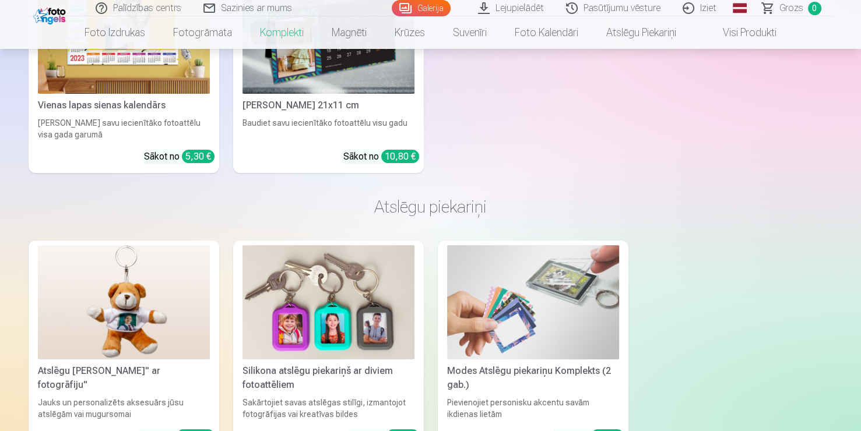
scroll to position [0, 0]
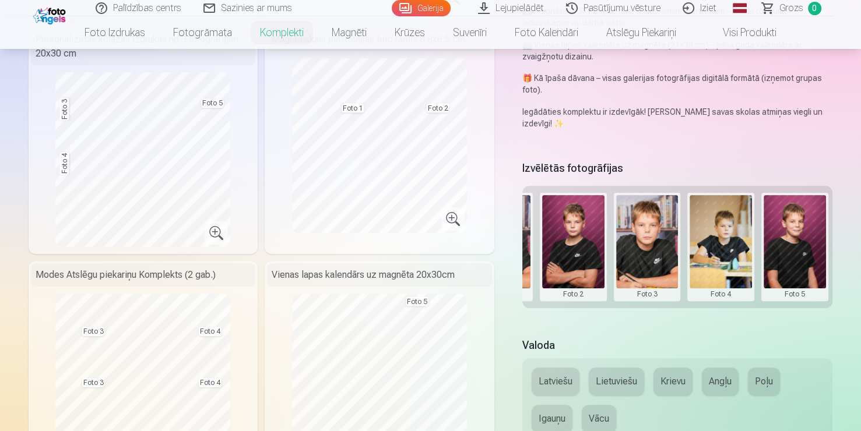
scroll to position [311, 0]
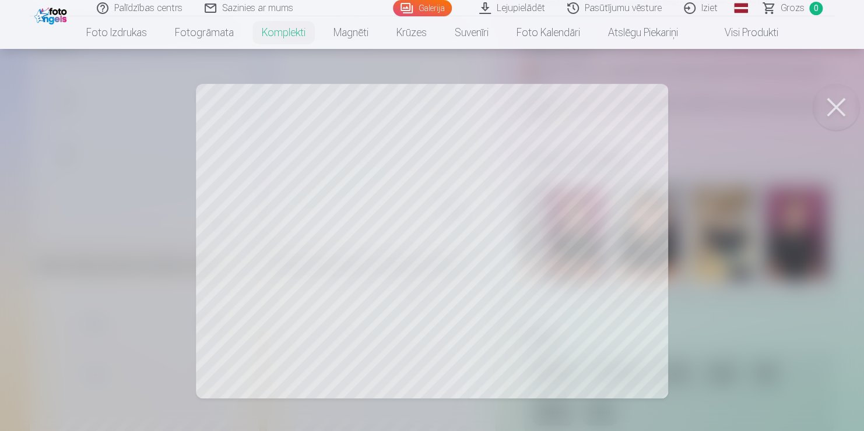
click at [846, 93] on button at bounding box center [835, 107] width 47 height 47
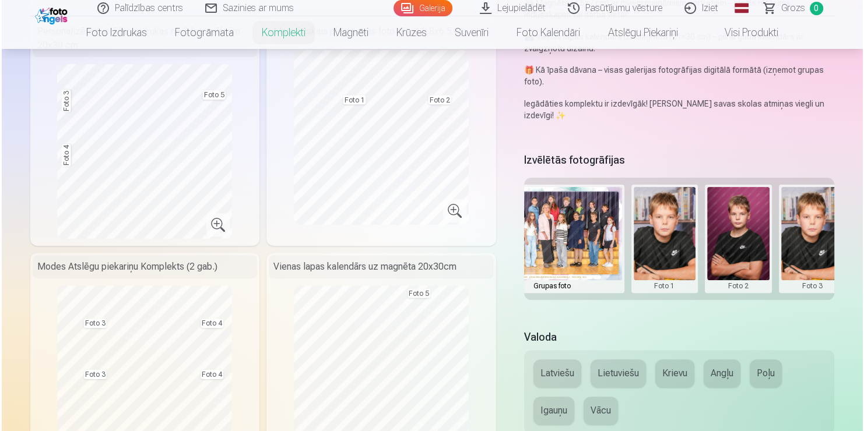
scroll to position [0, 47]
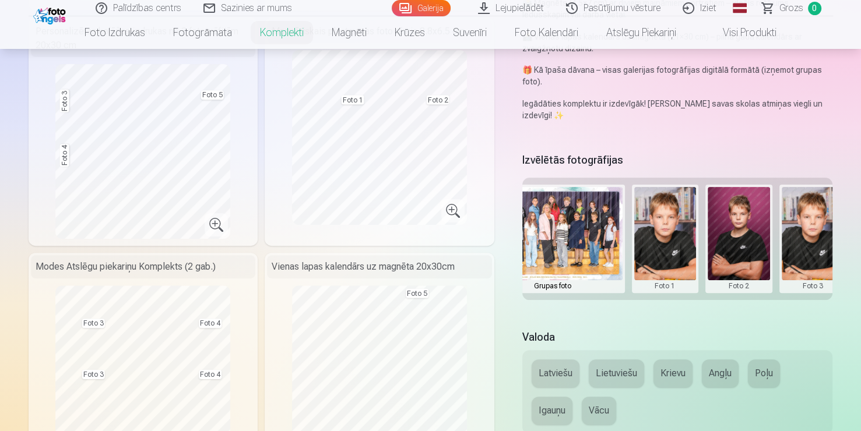
click at [664, 288] on button at bounding box center [665, 239] width 62 height 104
click at [675, 233] on button "Nomainiet foto" at bounding box center [664, 238] width 95 height 33
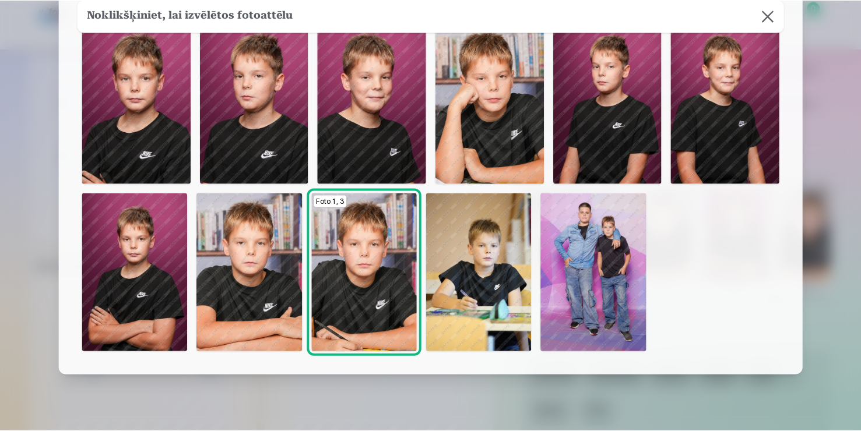
scroll to position [78, 0]
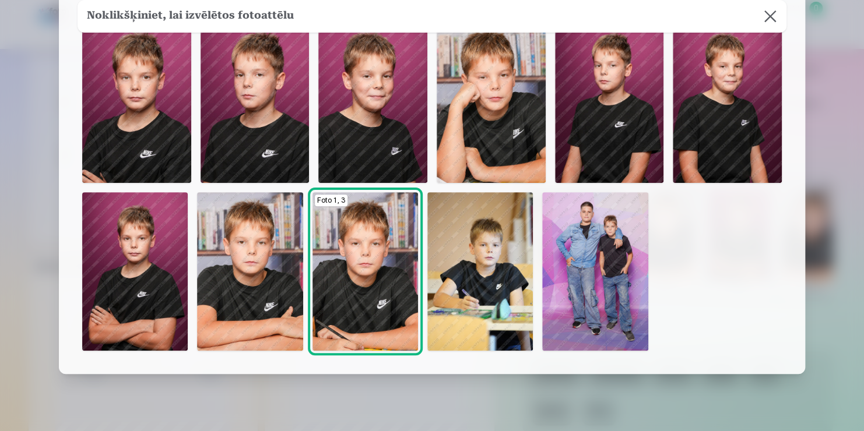
click at [617, 114] on img at bounding box center [609, 101] width 109 height 163
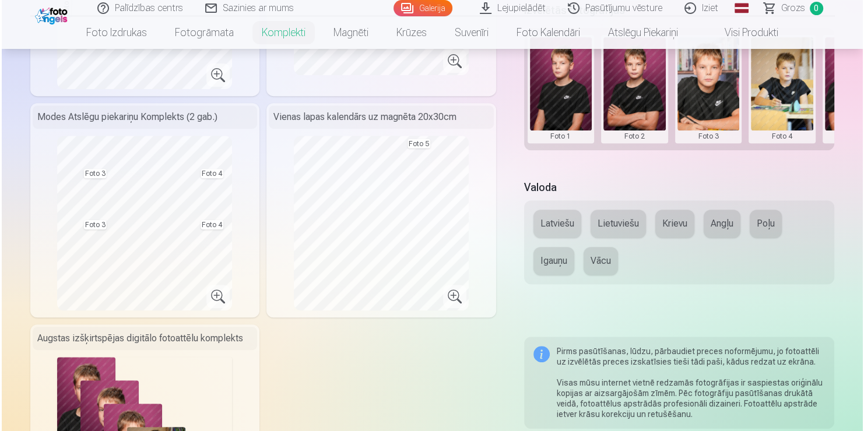
scroll to position [0, 166]
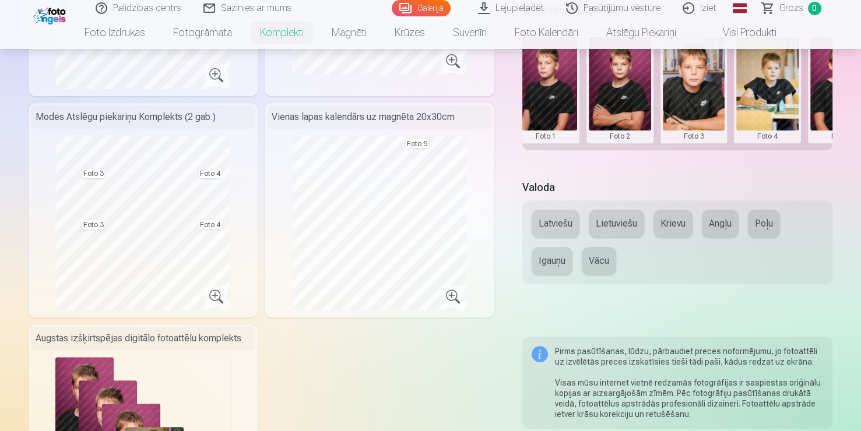
click at [775, 133] on button at bounding box center [767, 89] width 62 height 104
click at [784, 85] on button "Nomainiet foto" at bounding box center [767, 88] width 95 height 33
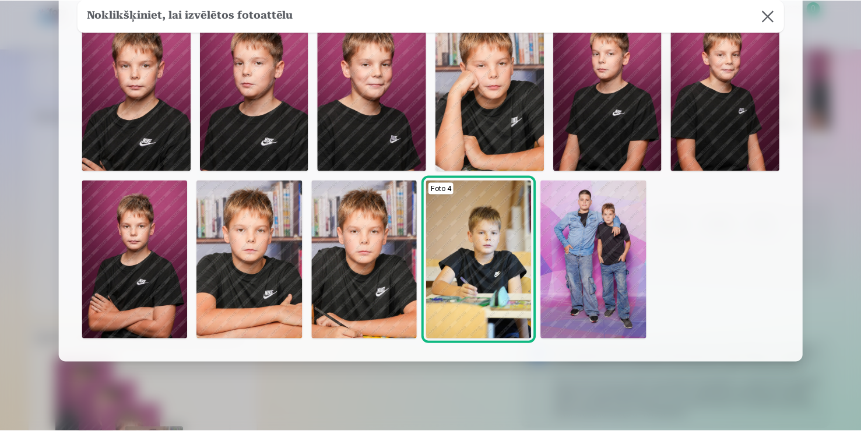
scroll to position [89, 0]
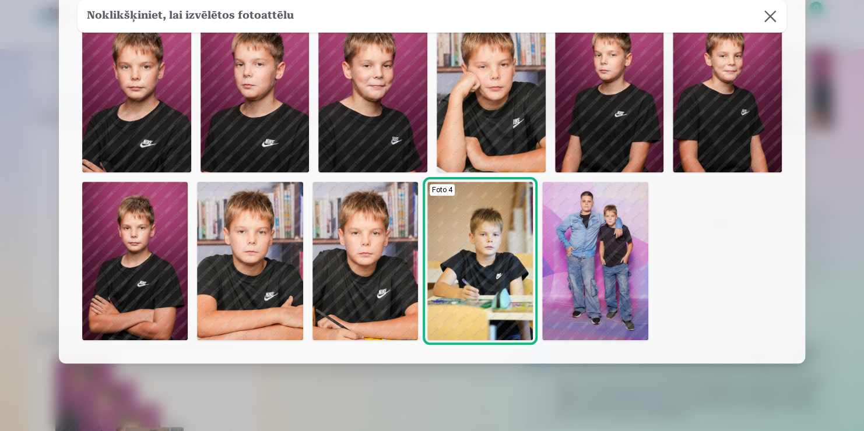
click at [684, 121] on img at bounding box center [727, 90] width 109 height 163
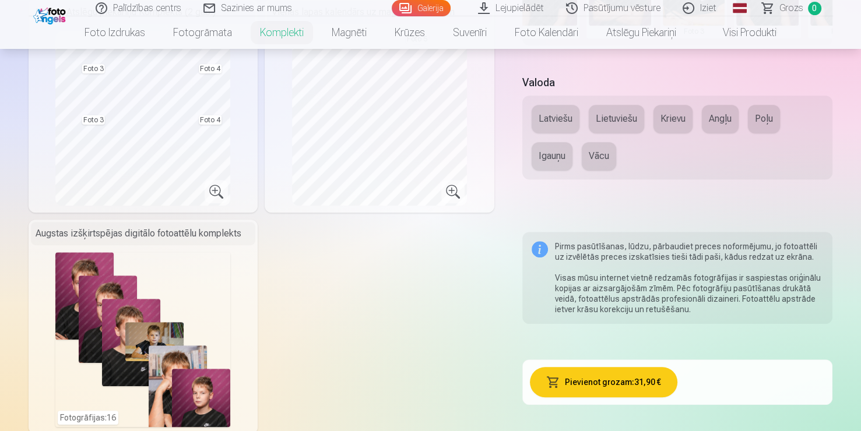
scroll to position [573, 0]
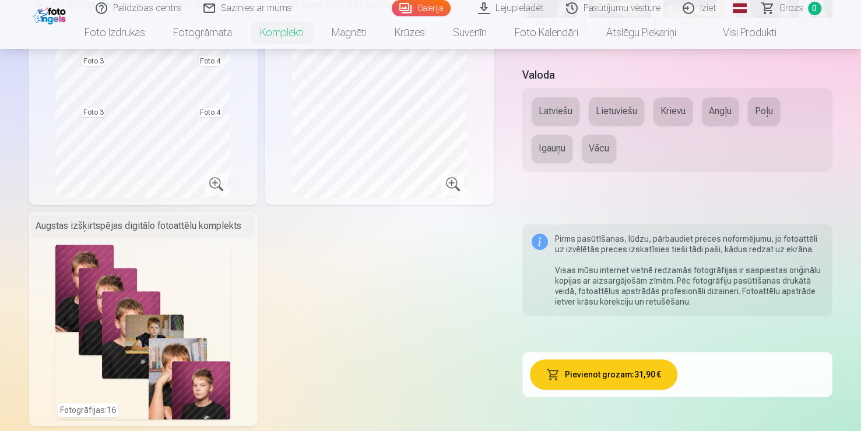
click at [627, 381] on button "Pievienot grozam : 31,90 €" at bounding box center [603, 375] width 147 height 30
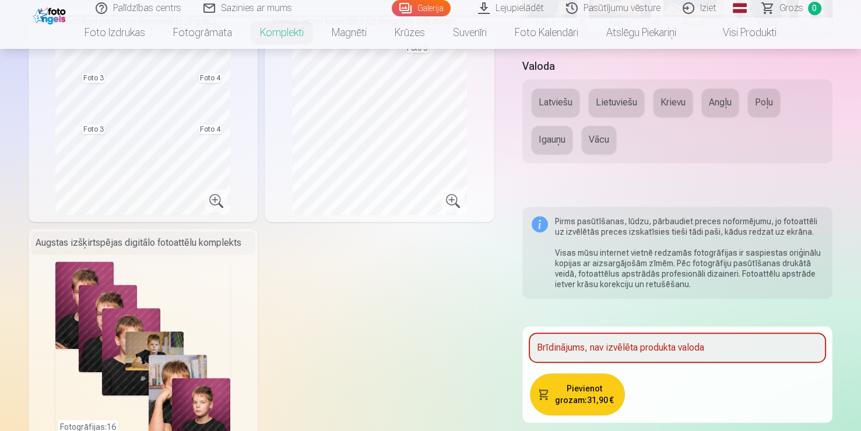
click at [603, 390] on button "Pievienot grozam : 31,90 €" at bounding box center [577, 395] width 95 height 42
click at [622, 99] on button "Lietuviešu" at bounding box center [616, 103] width 55 height 28
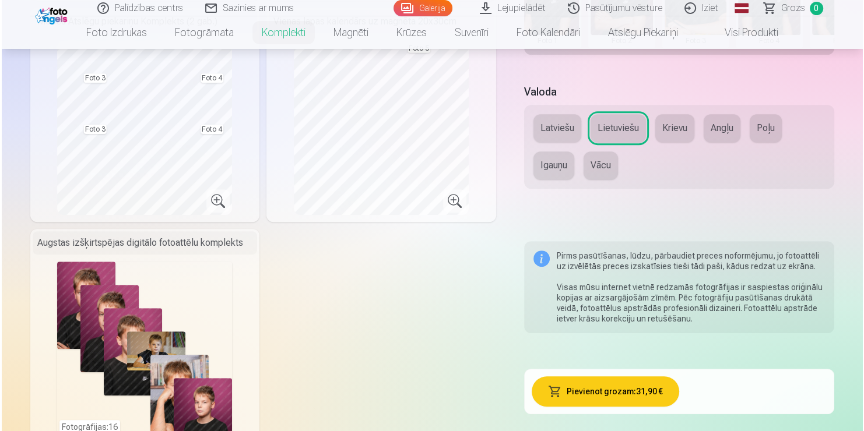
scroll to position [573, 0]
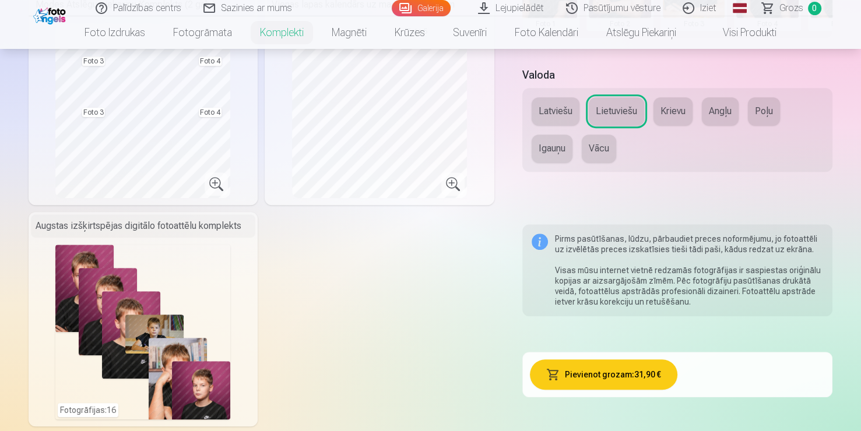
click at [588, 382] on button "Pievienot grozam : 31,90 €" at bounding box center [603, 375] width 147 height 30
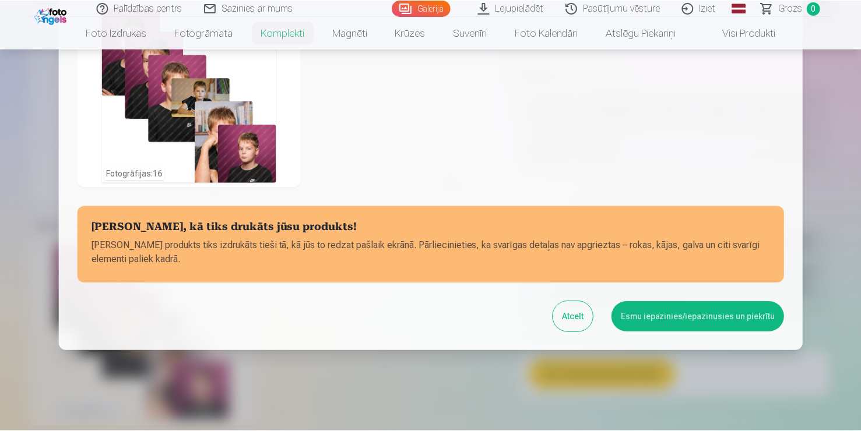
scroll to position [473, 0]
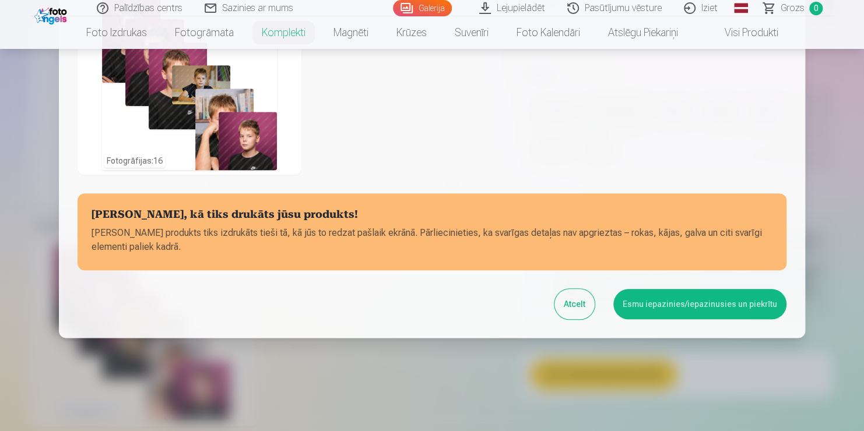
click at [709, 296] on button "Esmu iepazinies/iepazinusies un piekrītu" at bounding box center [699, 304] width 173 height 30
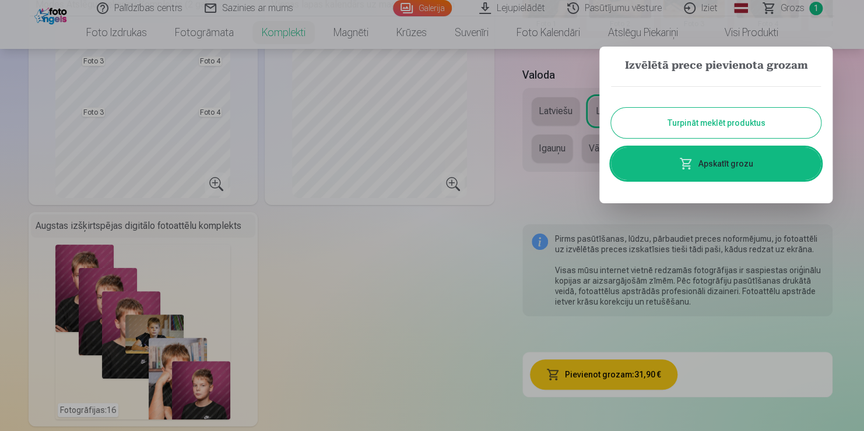
click at [716, 161] on link "Apskatīt grozu" at bounding box center [716, 163] width 210 height 33
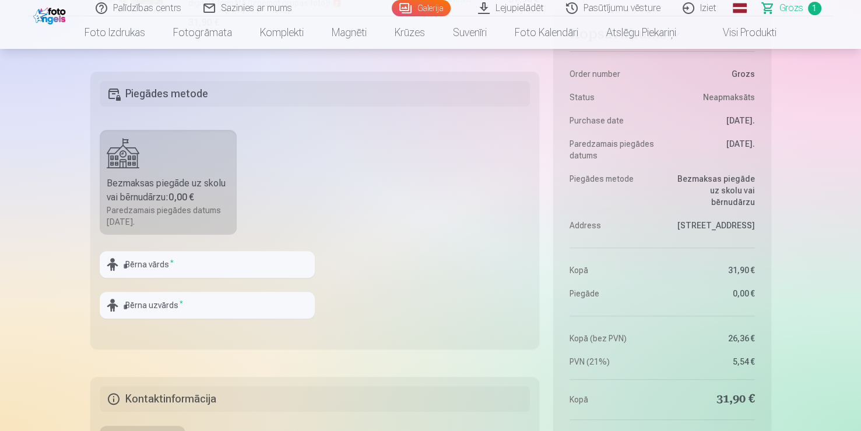
scroll to position [351, 0]
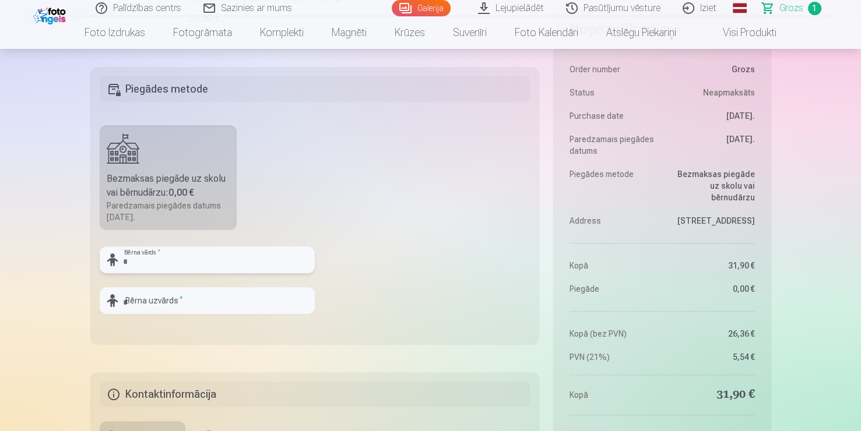
click at [191, 255] on input "text" at bounding box center [207, 260] width 215 height 27
click at [185, 308] on input "text" at bounding box center [207, 300] width 215 height 27
click at [226, 266] on input "**********" at bounding box center [207, 260] width 215 height 27
click at [164, 303] on input "text" at bounding box center [207, 300] width 215 height 27
click at [186, 265] on input "**********" at bounding box center [207, 260] width 215 height 27
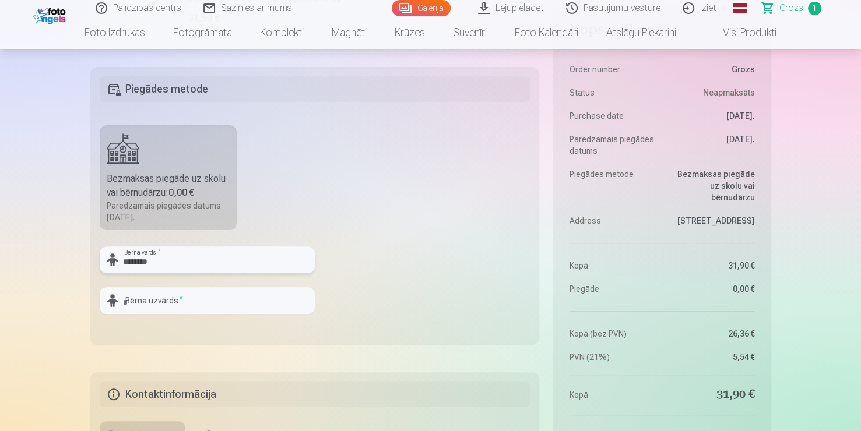
type input "********"
click at [140, 300] on input "text" at bounding box center [207, 300] width 215 height 27
type input "*"
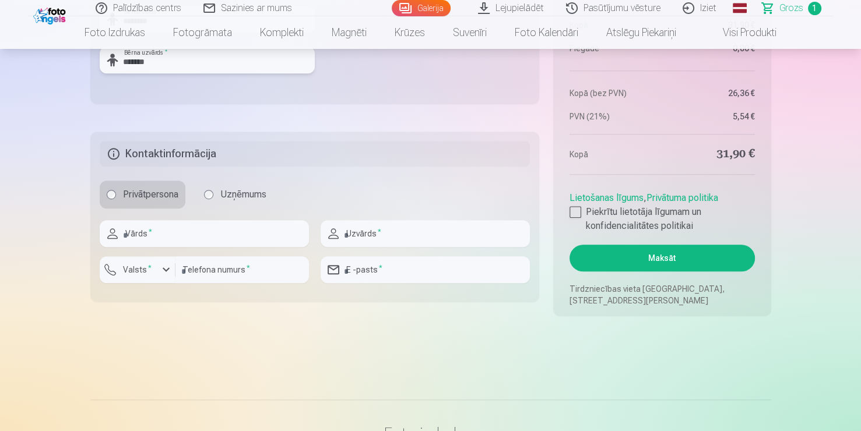
scroll to position [597, 0]
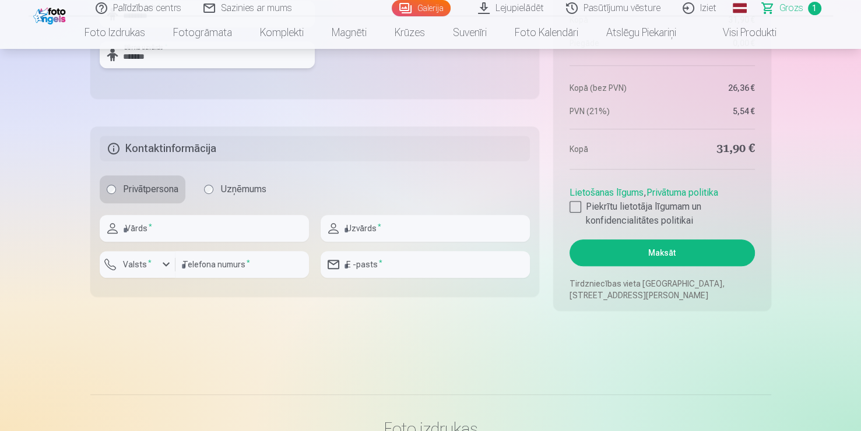
type input "*******"
click at [170, 235] on input "text" at bounding box center [204, 228] width 209 height 27
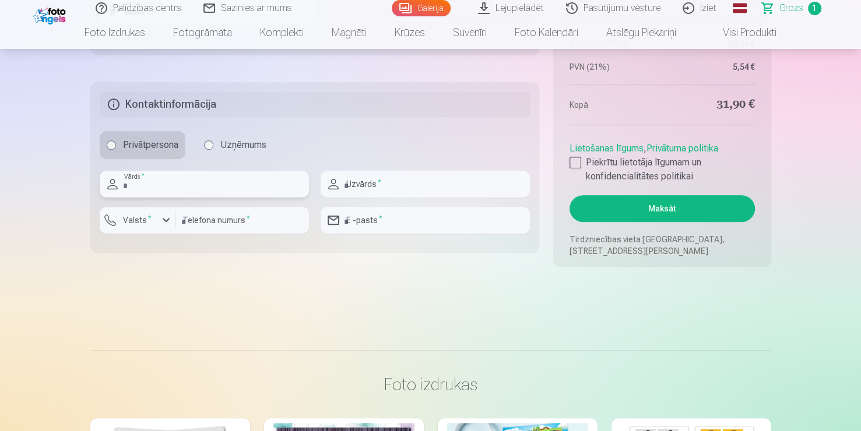
scroll to position [604, 0]
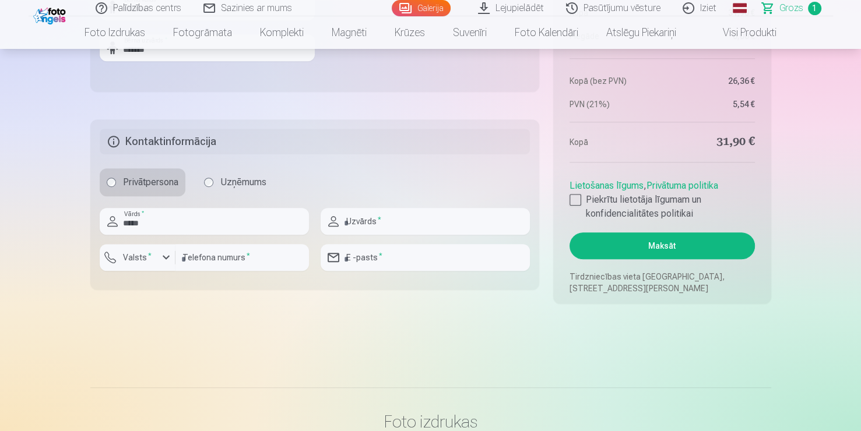
click at [205, 187] on label "Uzņēmums" at bounding box center [235, 182] width 76 height 28
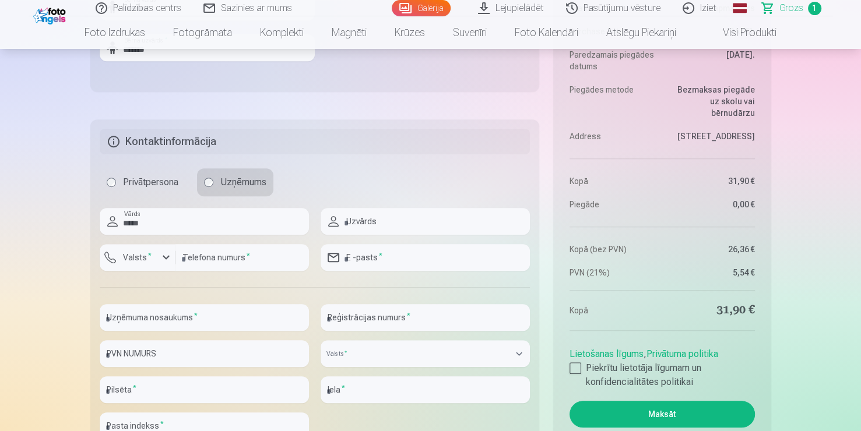
click at [104, 189] on label "Privātpersona" at bounding box center [143, 182] width 86 height 28
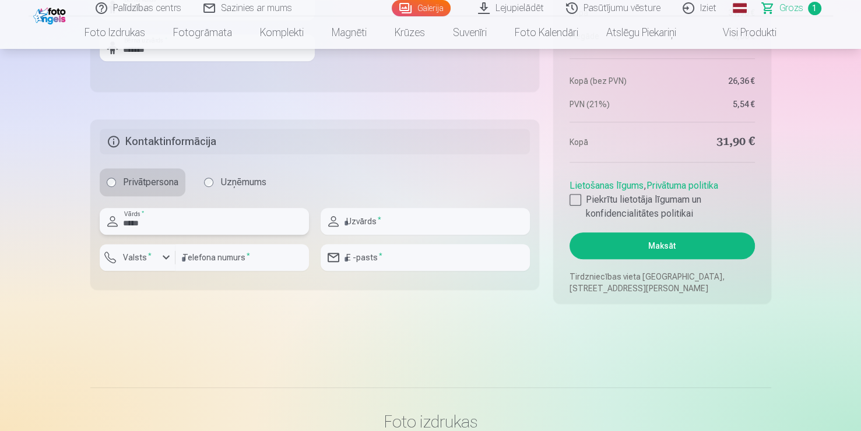
click at [171, 224] on input "*****" at bounding box center [204, 221] width 209 height 27
type input "*"
type input "********"
click at [365, 219] on input "text" at bounding box center [425, 221] width 209 height 27
type input "*******"
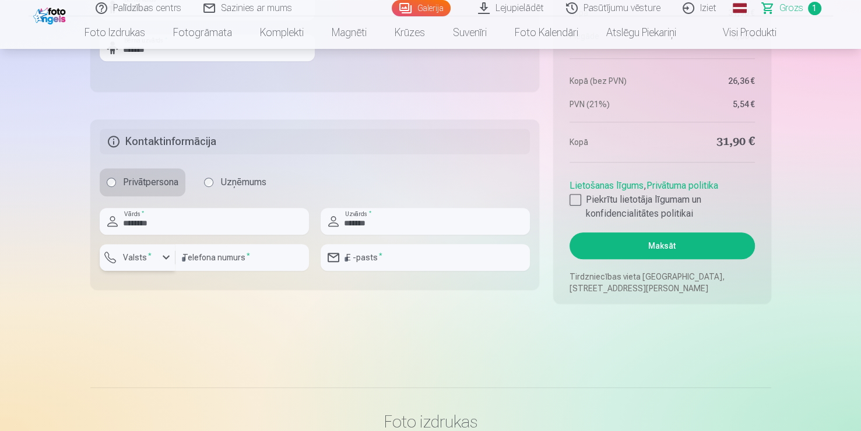
click at [150, 252] on label "Valsts *" at bounding box center [137, 258] width 38 height 12
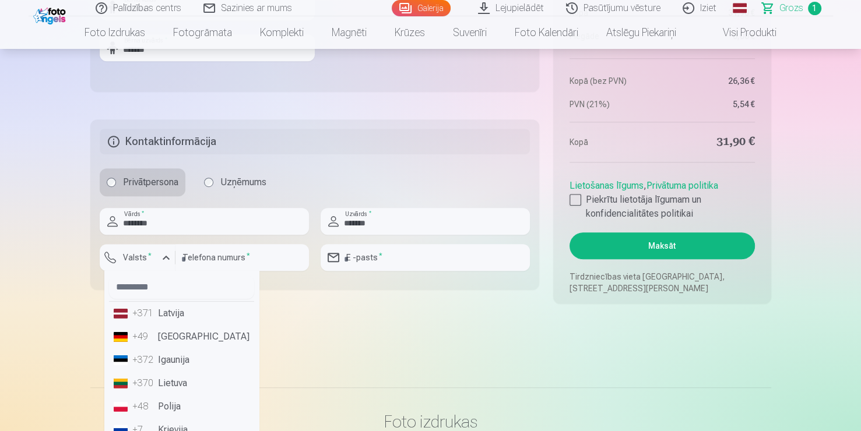
click at [198, 307] on li "+371 Latvija" at bounding box center [181, 313] width 145 height 23
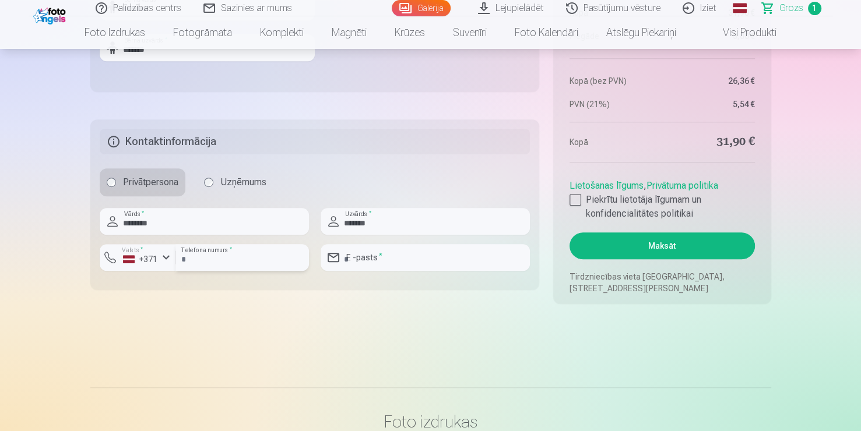
click at [229, 264] on input "number" at bounding box center [241, 257] width 133 height 27
type input "********"
click at [402, 251] on input "email" at bounding box center [425, 257] width 209 height 27
type input "**********"
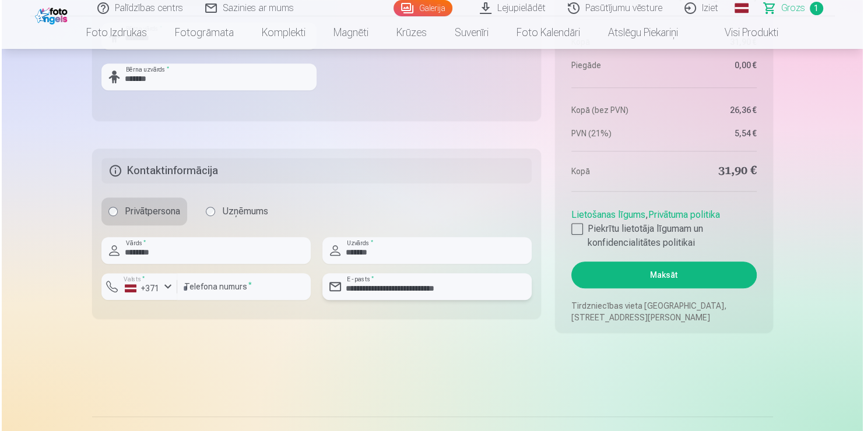
scroll to position [574, 0]
click at [277, 295] on input "********" at bounding box center [241, 287] width 133 height 27
type input "*"
type input "********"
click at [488, 288] on input "**********" at bounding box center [425, 287] width 209 height 27
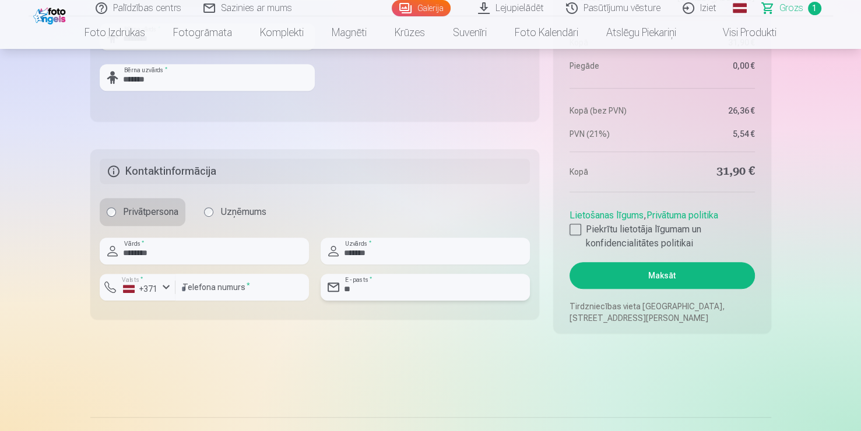
type input "*"
type input "**********"
click at [580, 233] on div at bounding box center [575, 230] width 12 height 12
click at [676, 274] on button "Maksāt" at bounding box center [661, 275] width 185 height 27
